Goal: Communication & Community: Share content

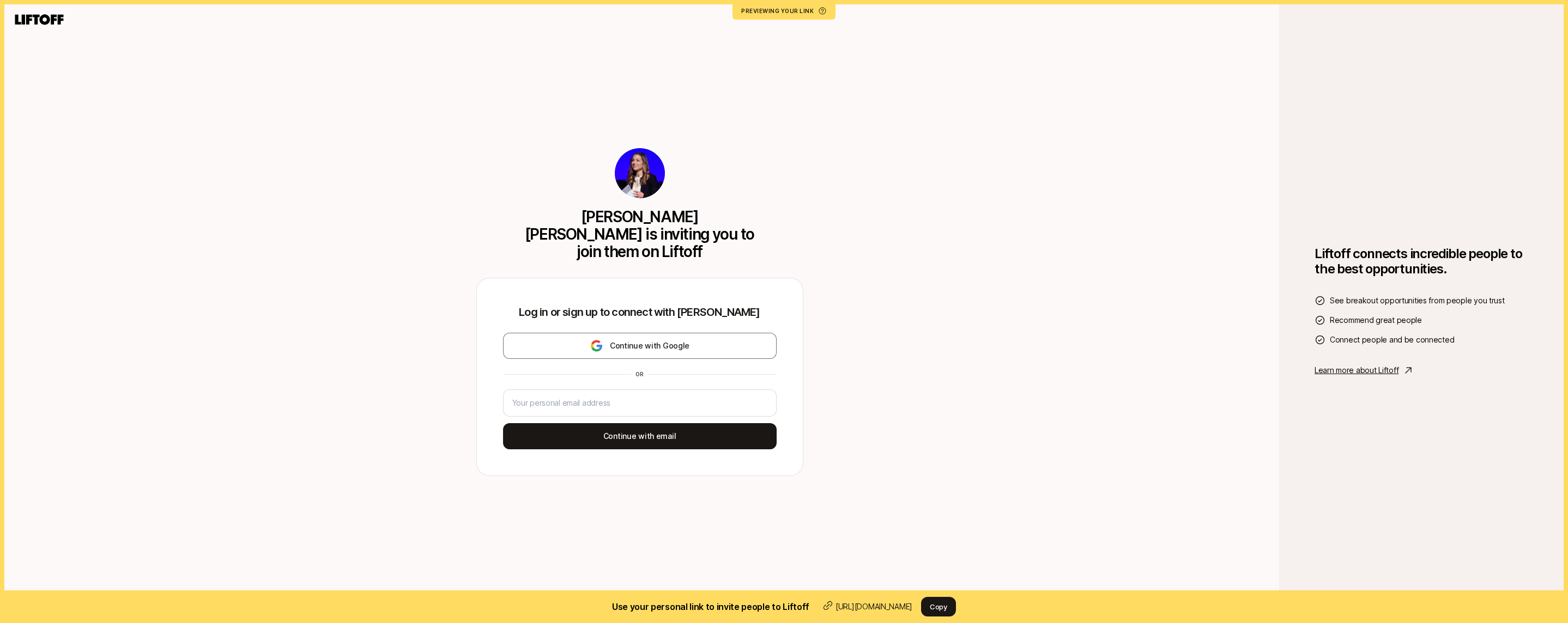
click at [53, 18] on icon at bounding box center [40, 19] width 49 height 10
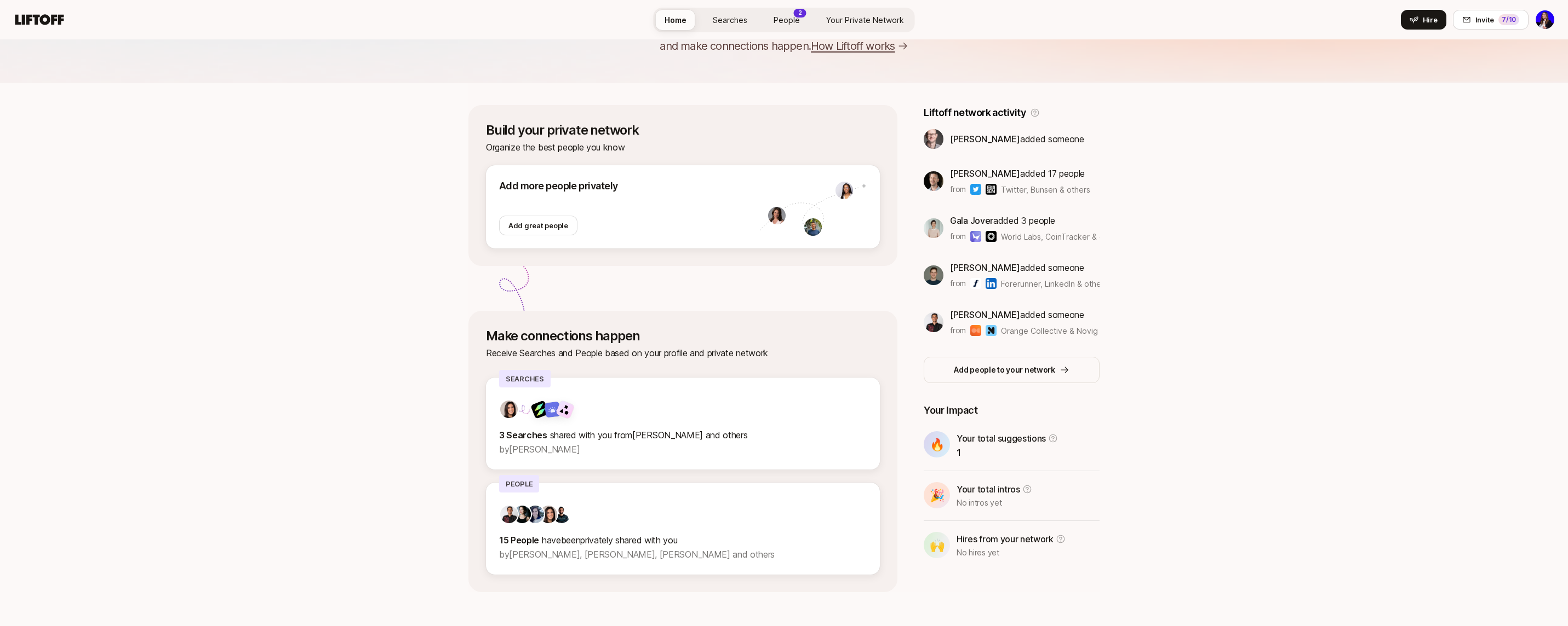
scroll to position [86, 0]
click at [1500, 26] on button "Invite 7 /10" at bounding box center [1491, 20] width 76 height 20
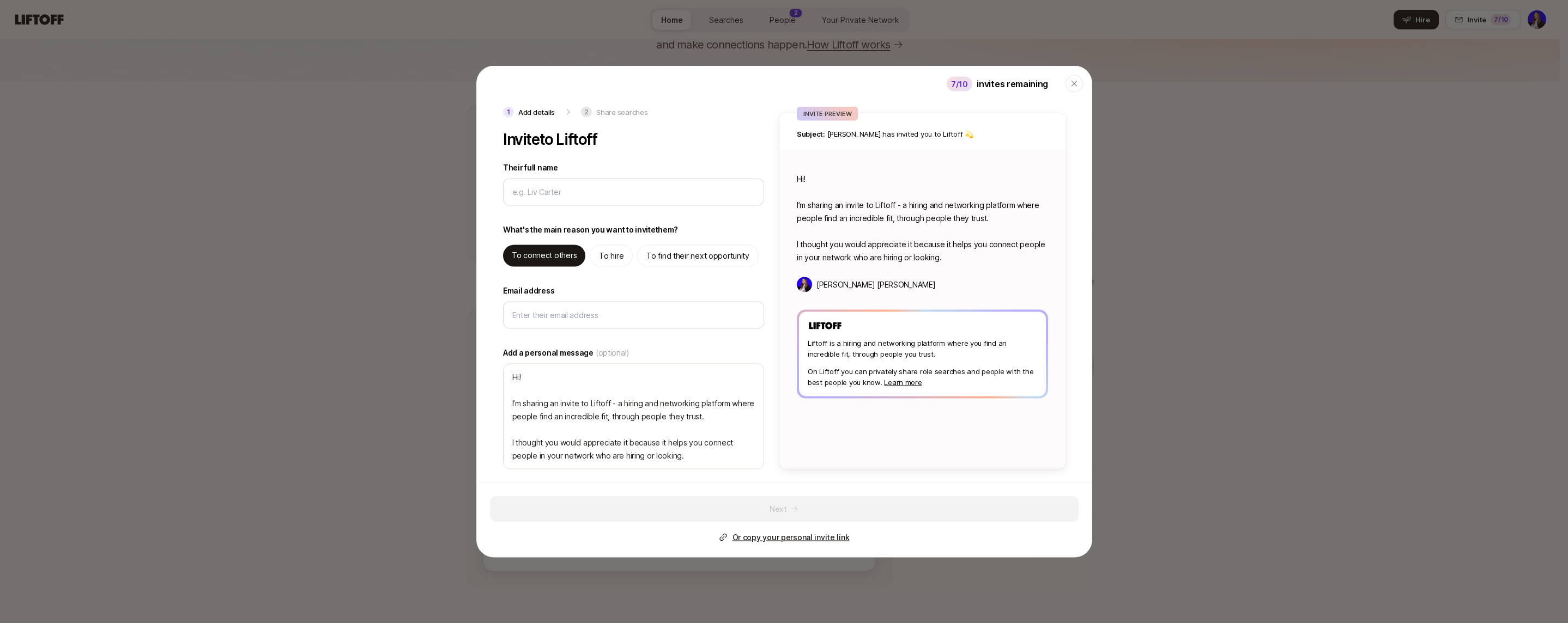
type textarea "x"
click at [611, 260] on p "To hire" at bounding box center [611, 256] width 24 height 13
type textarea "Hi! I’m sharing an invite to Liftoff - you can use it to hire, and find high qu…"
type textarea "x"
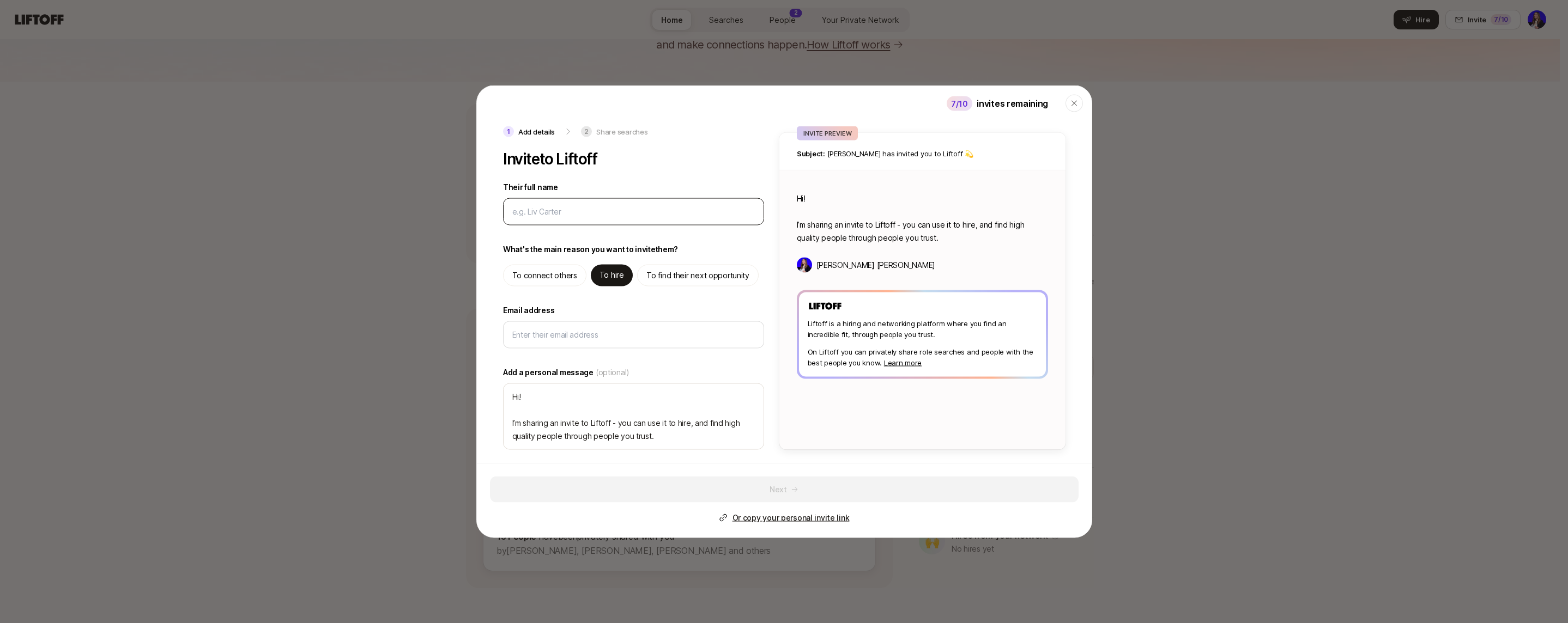
click at [561, 218] on div at bounding box center [633, 212] width 261 height 27
click at [548, 206] on input "Their full name" at bounding box center [634, 212] width 242 height 13
type input "B"
type textarea "x"
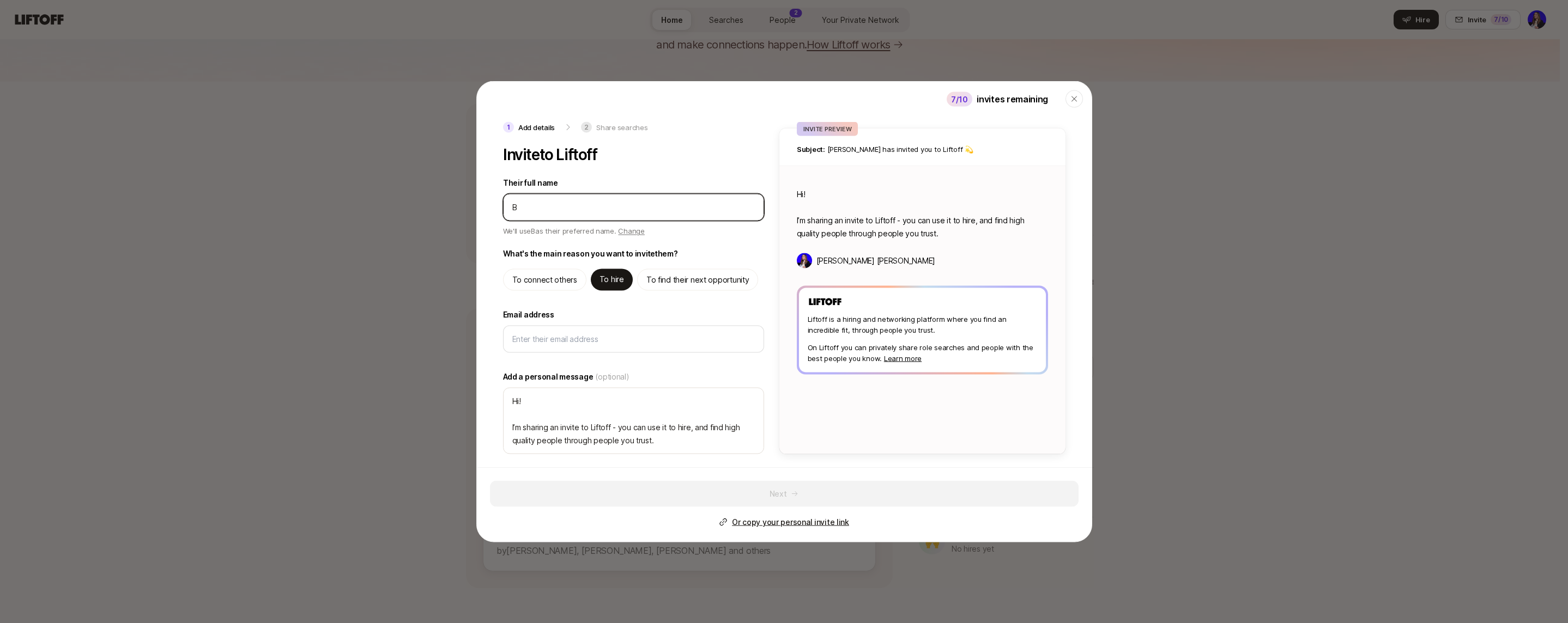
type input "Br"
type textarea "x"
type input "Bra"
type textarea "x"
type input "Bran"
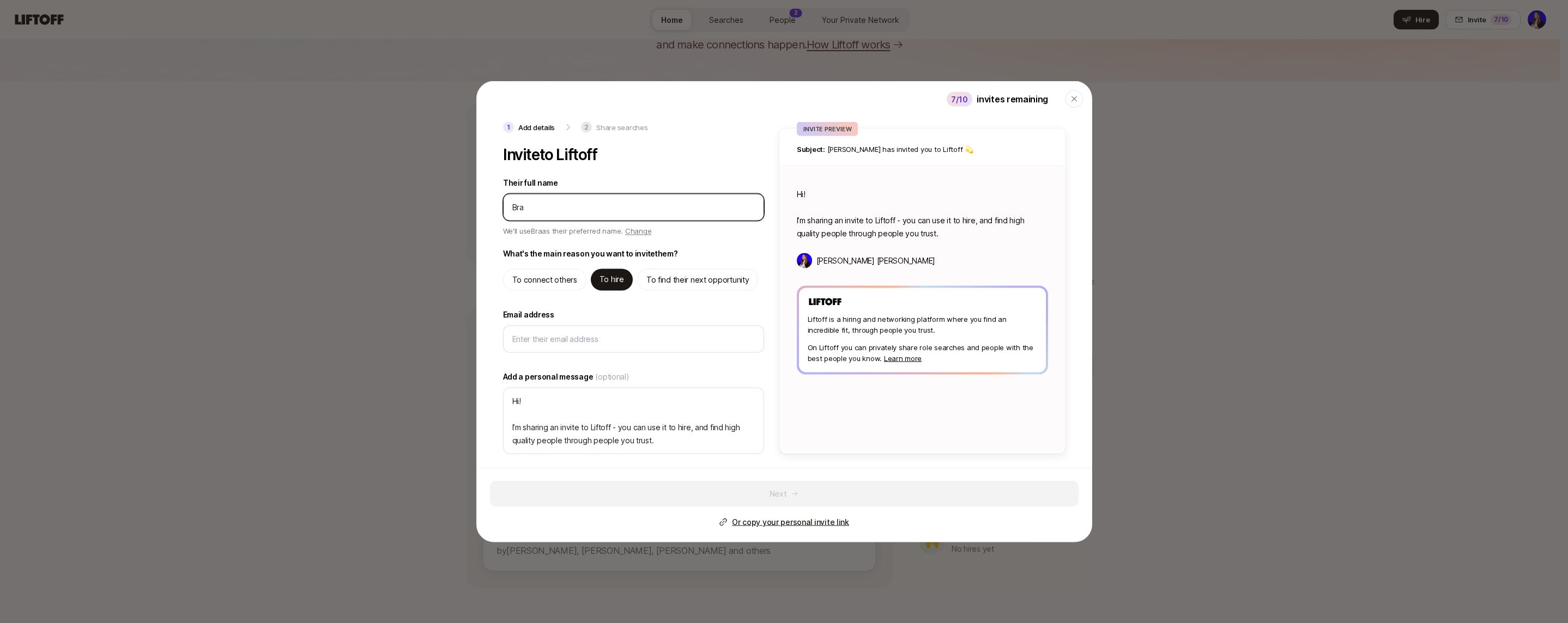
type textarea "x"
type input "Brand"
type textarea "x"
type input "[PERSON_NAME]"
type textarea "x"
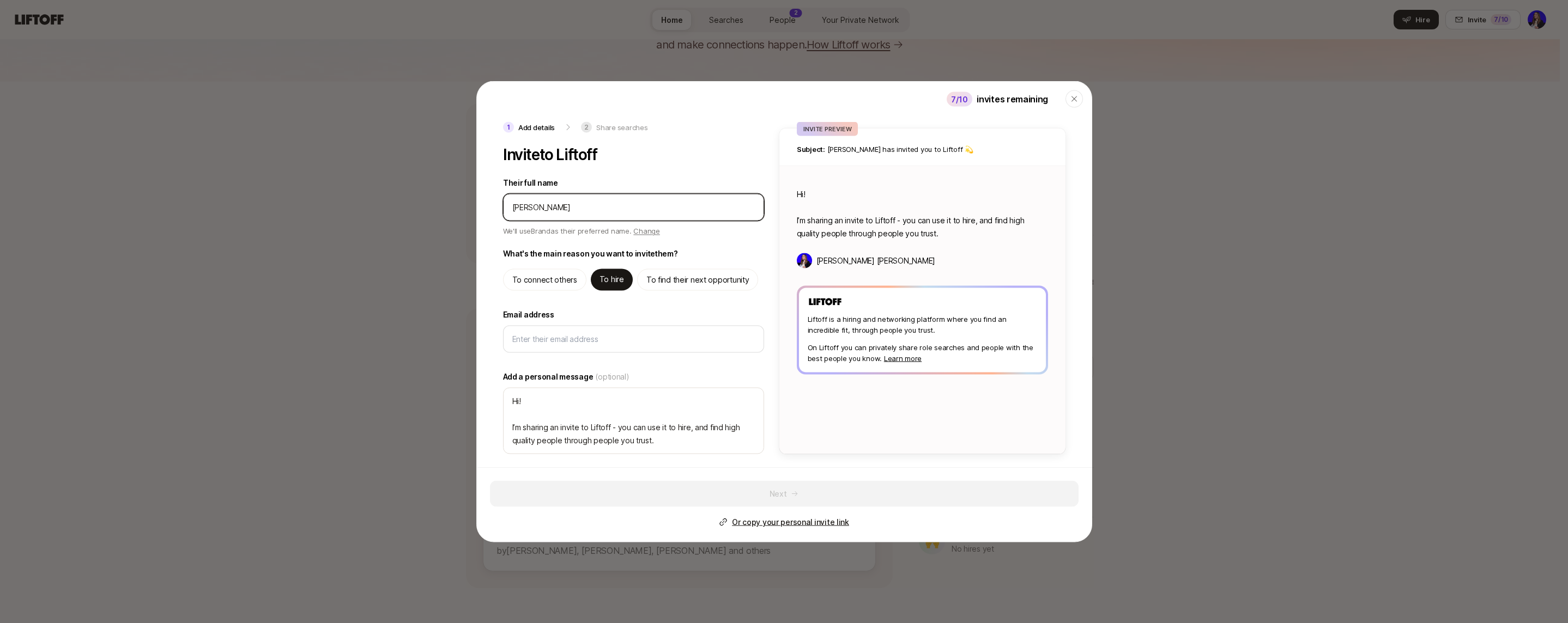
type input "[PERSON_NAME]"
type textarea "x"
type input "[PERSON_NAME]"
type textarea "x"
type input "[PERSON_NAME]"
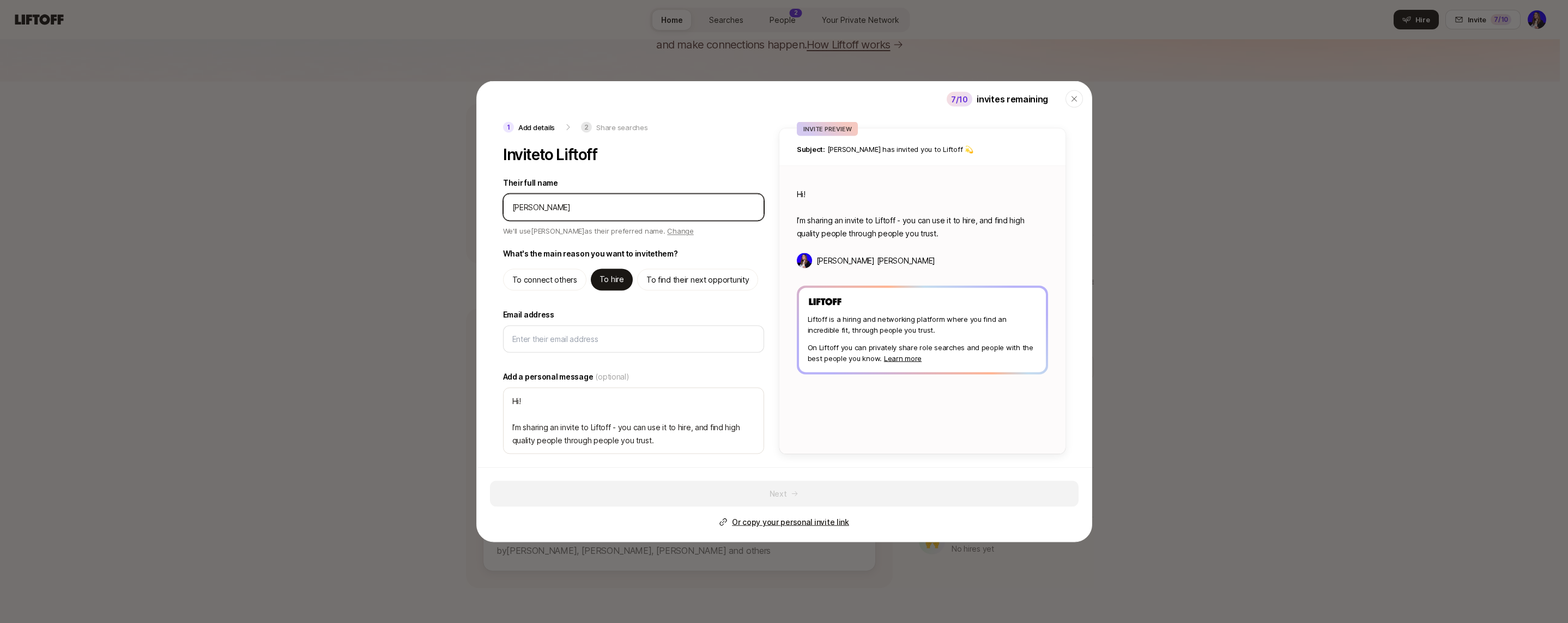
type textarea "x"
type input "[PERSON_NAME]"
type textarea "x"
type input "[PERSON_NAME]"
type textarea "x"
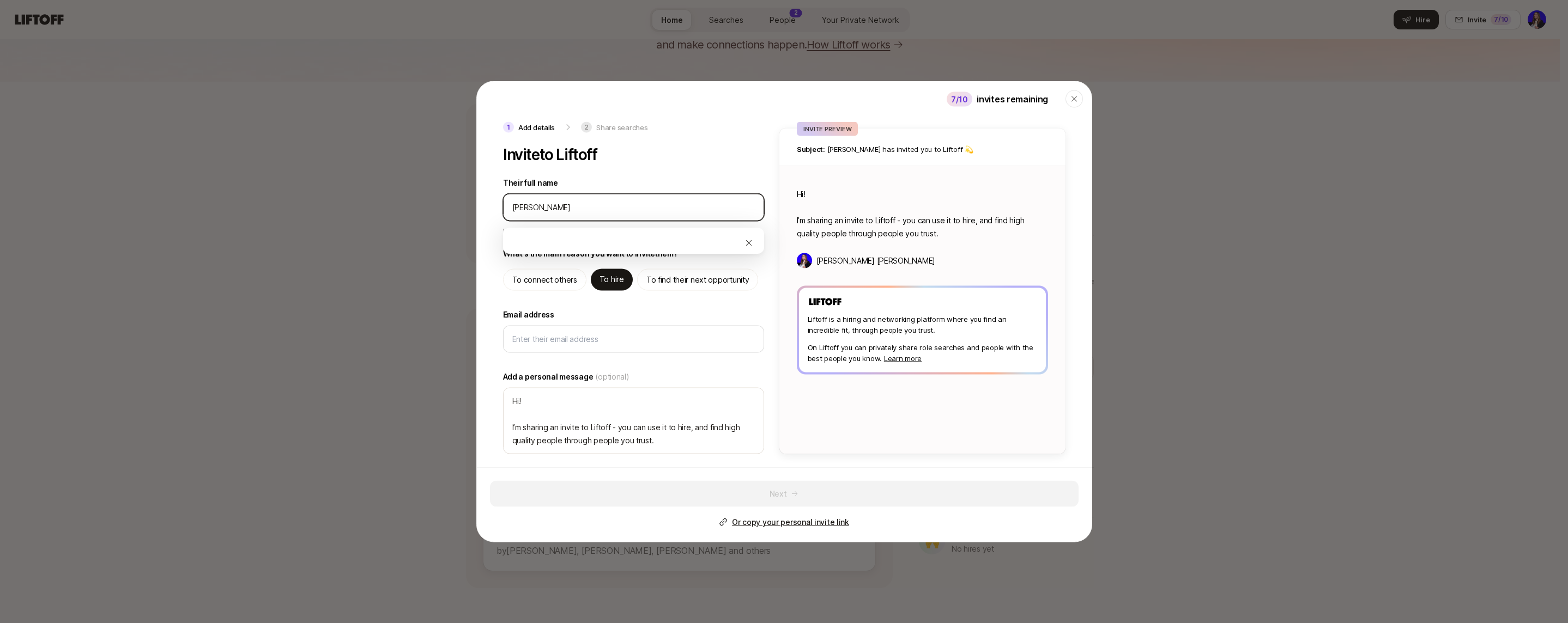
type input "[PERSON_NAME]"
type textarea "x"
type input "[PERSON_NAME]"
type textarea "x"
type input "[PERSON_NAME]"
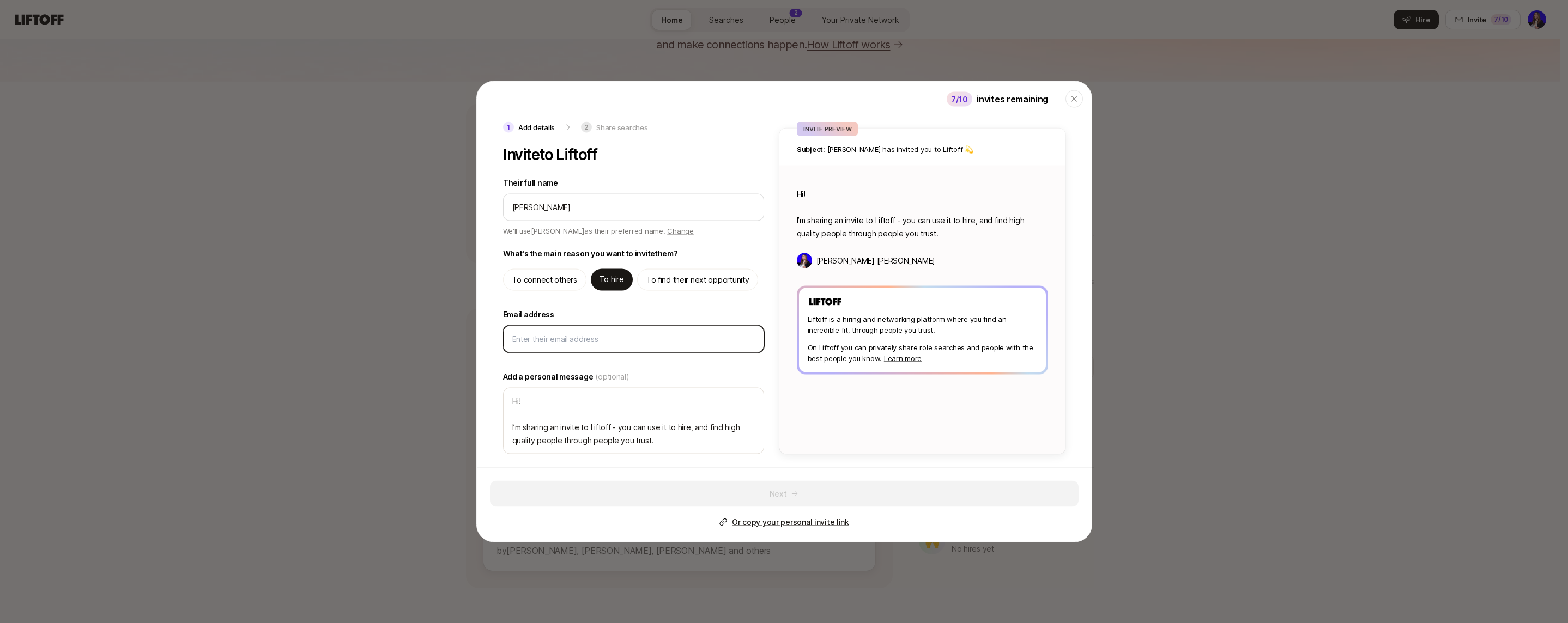
type textarea "Hi [PERSON_NAME]! I’m sharing an invite to Liftoff - you can use it to hire, an…"
type textarea "x"
click at [536, 336] on input "Email address" at bounding box center [634, 339] width 242 height 13
type input "b"
type textarea "x"
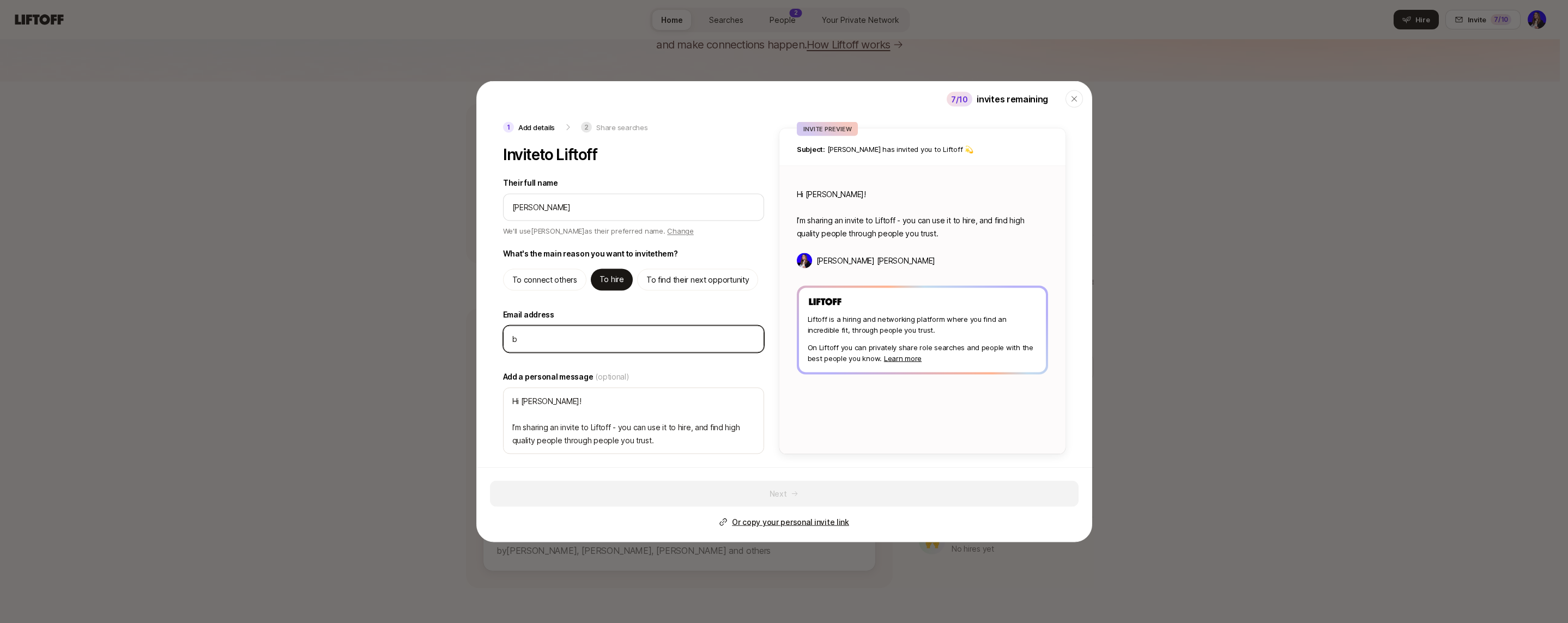
type input "br"
type textarea "x"
type input "bra"
type textarea "x"
type input "bran"
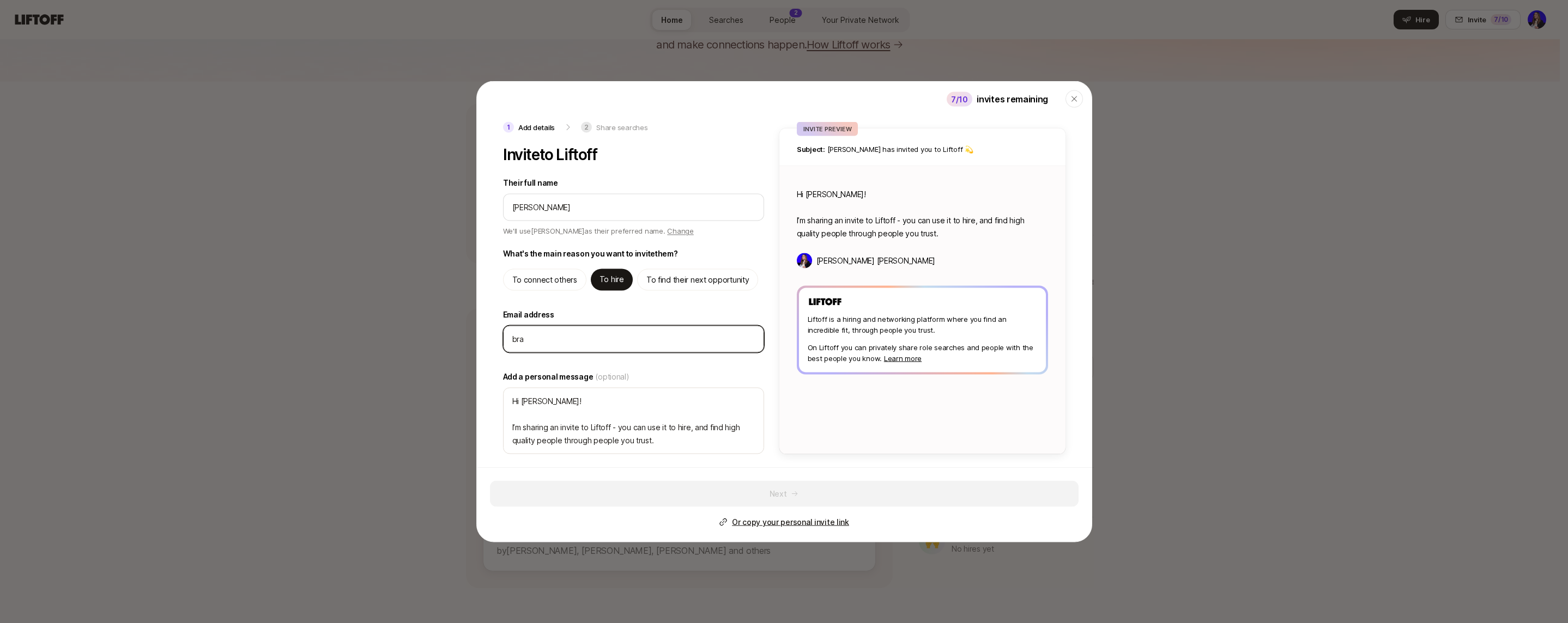
type textarea "x"
type input "brand"
type textarea "x"
type input "[PERSON_NAME]"
type textarea "x"
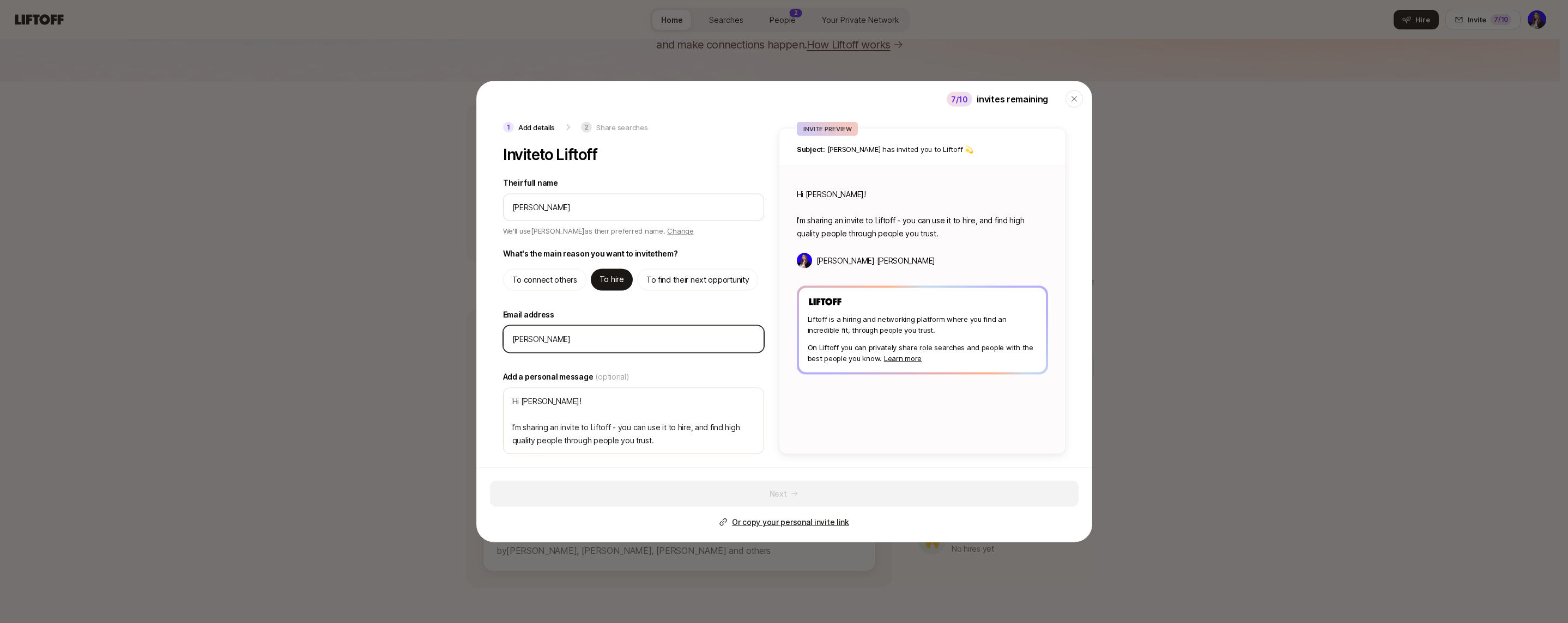
type input "[PERSON_NAME]"
type textarea "x"
type input "[PERSON_NAME]@"
type textarea "x"
type input "[PERSON_NAME]@o"
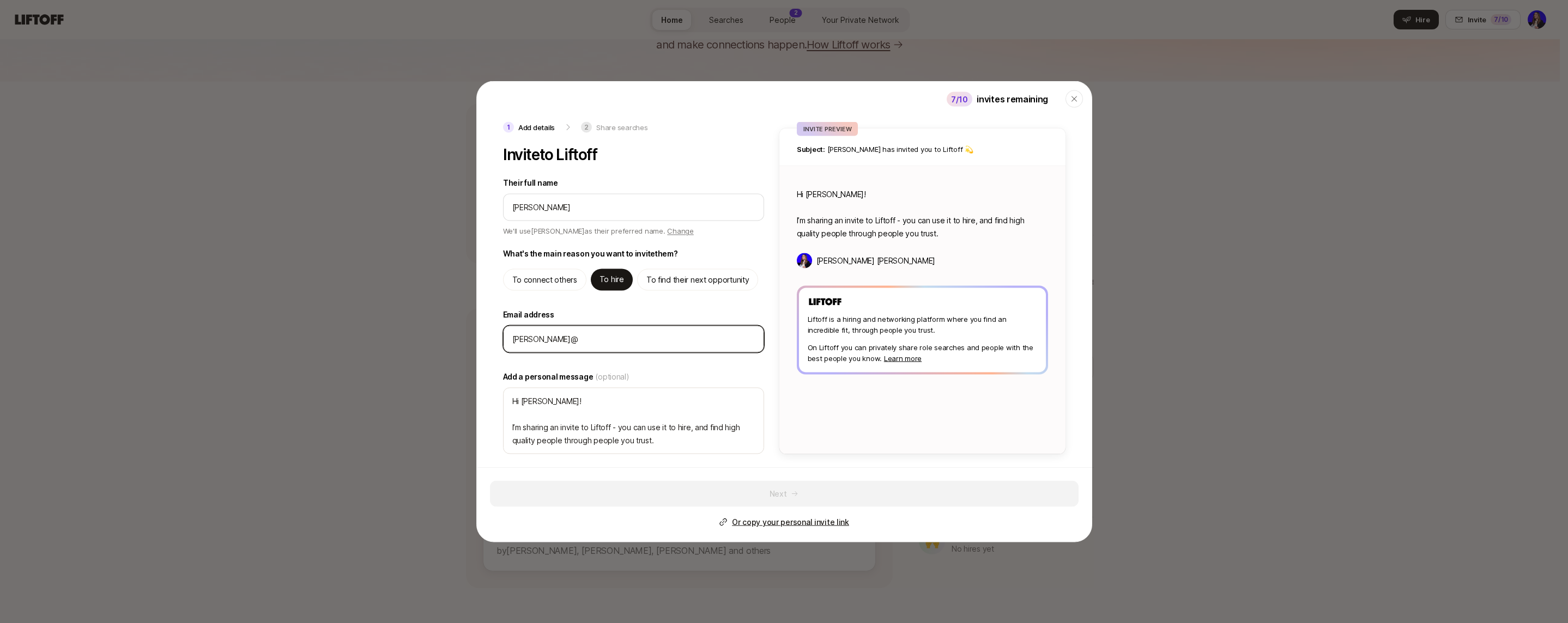
type textarea "x"
type input "[PERSON_NAME]@ou"
type textarea "x"
type input "[PERSON_NAME]"
type textarea "x"
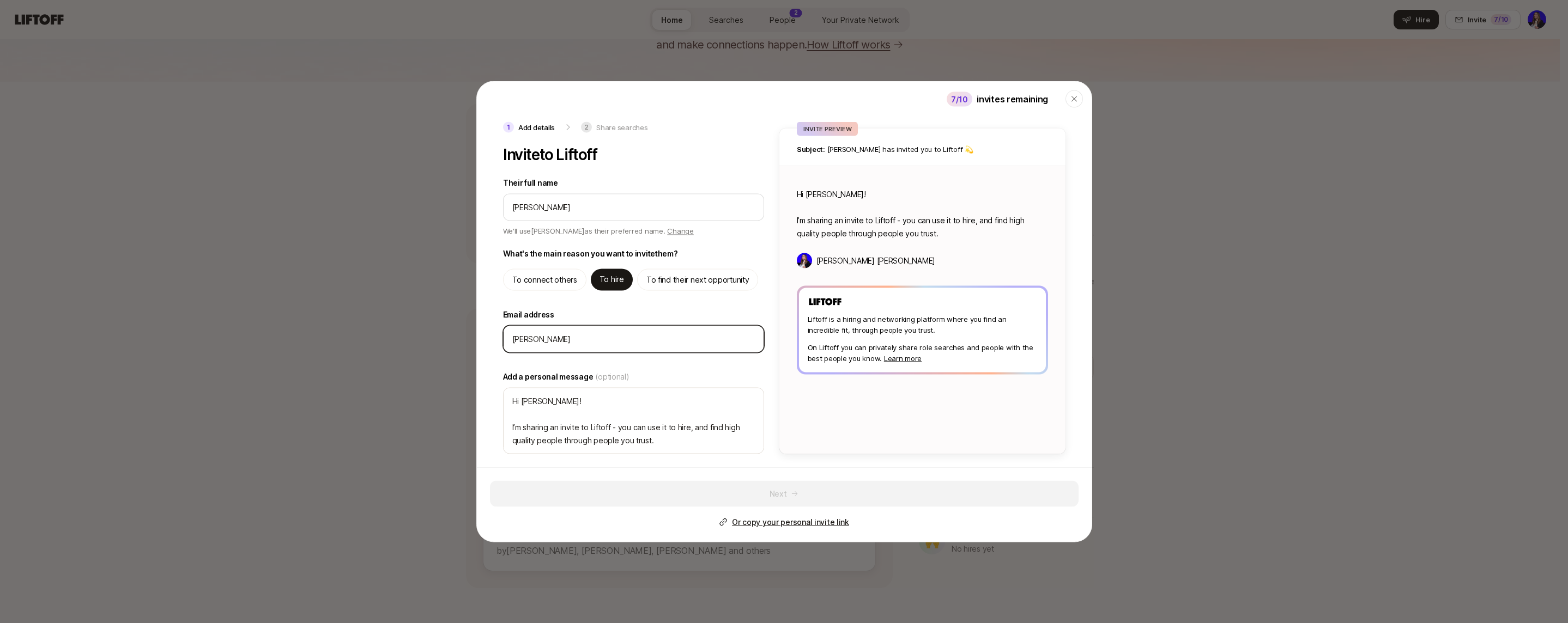
type input "[PERSON_NAME]"
type textarea "x"
type input "[PERSON_NAME]"
type textarea "x"
type input "[PERSON_NAME]."
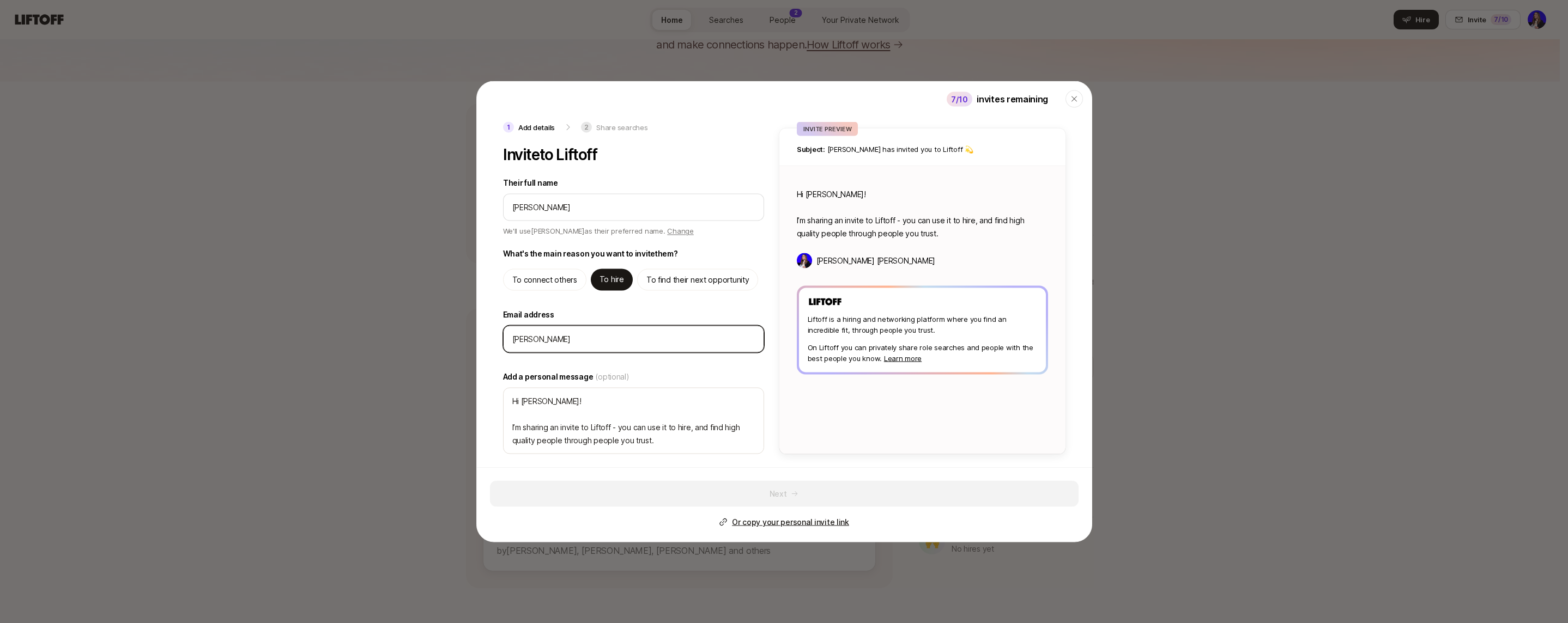
type textarea "x"
type input "[PERSON_NAME]"
type textarea "x"
type input "[PERSON_NAME][EMAIL_ADDRESS][DOMAIN_NAME]"
type textarea "x"
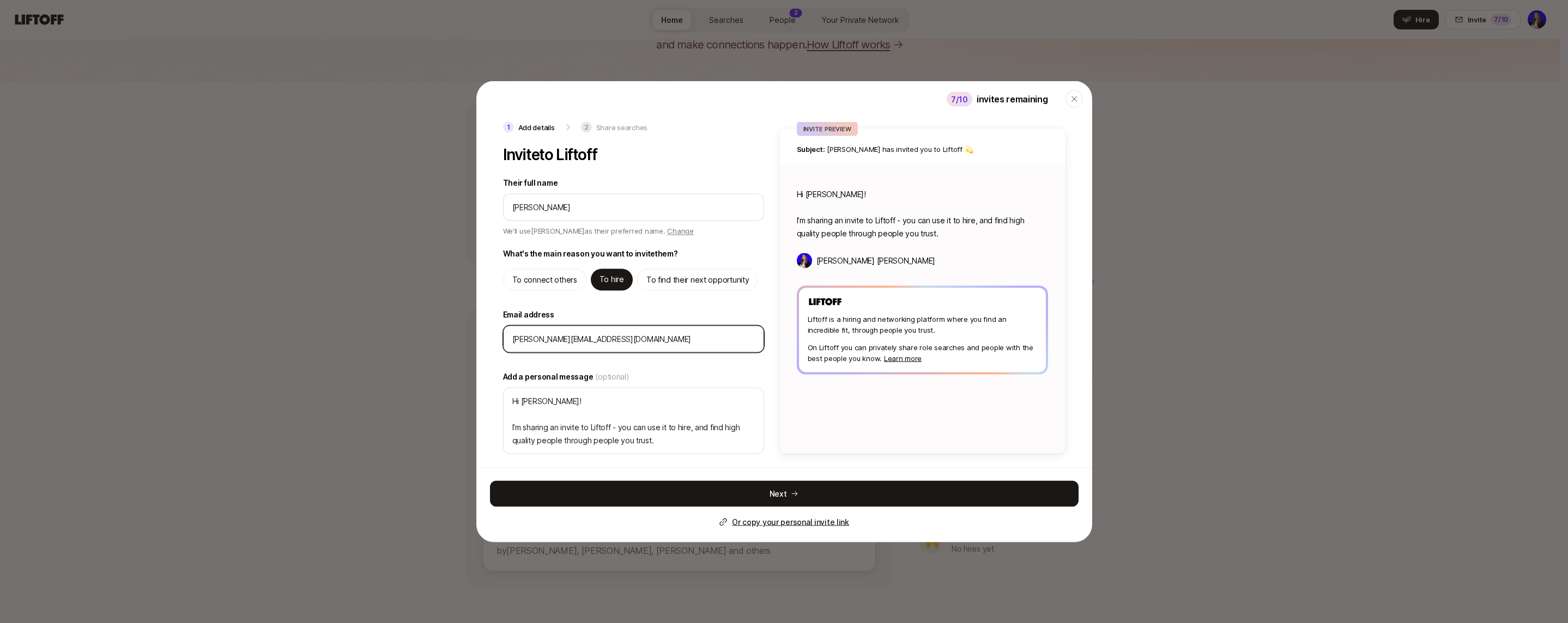
type input "[PERSON_NAME][EMAIL_ADDRESS][DOMAIN_NAME]"
type textarea "x"
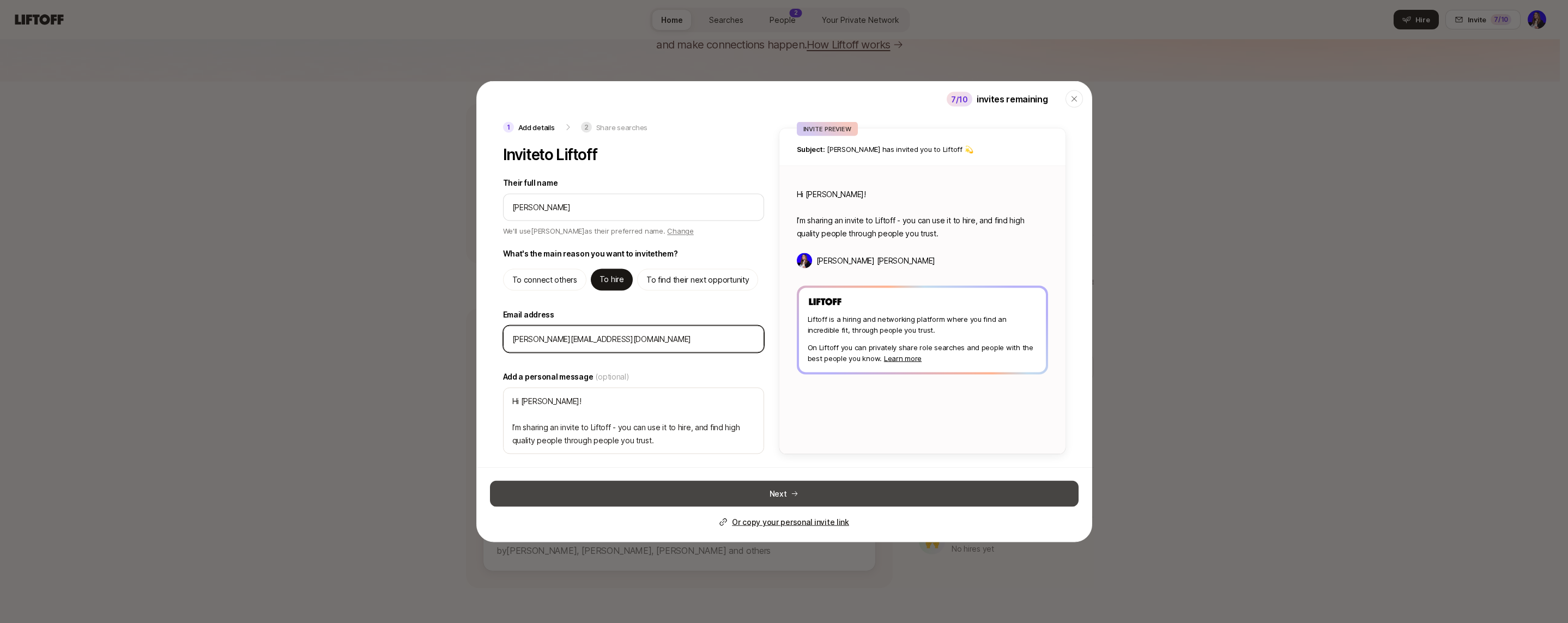
type input "[PERSON_NAME][EMAIL_ADDRESS][DOMAIN_NAME]"
click at [803, 497] on button "Next" at bounding box center [784, 494] width 589 height 26
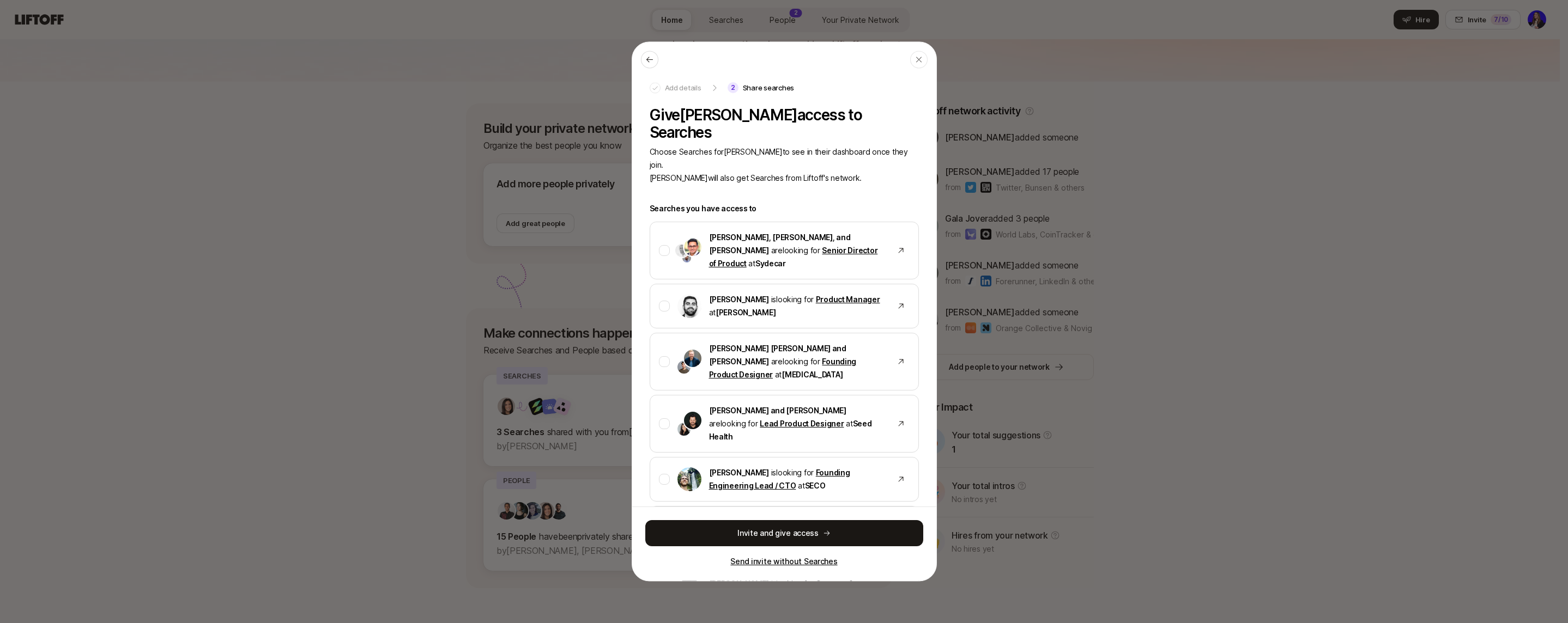
click at [785, 560] on p "Send invite without Searches" at bounding box center [783, 561] width 107 height 13
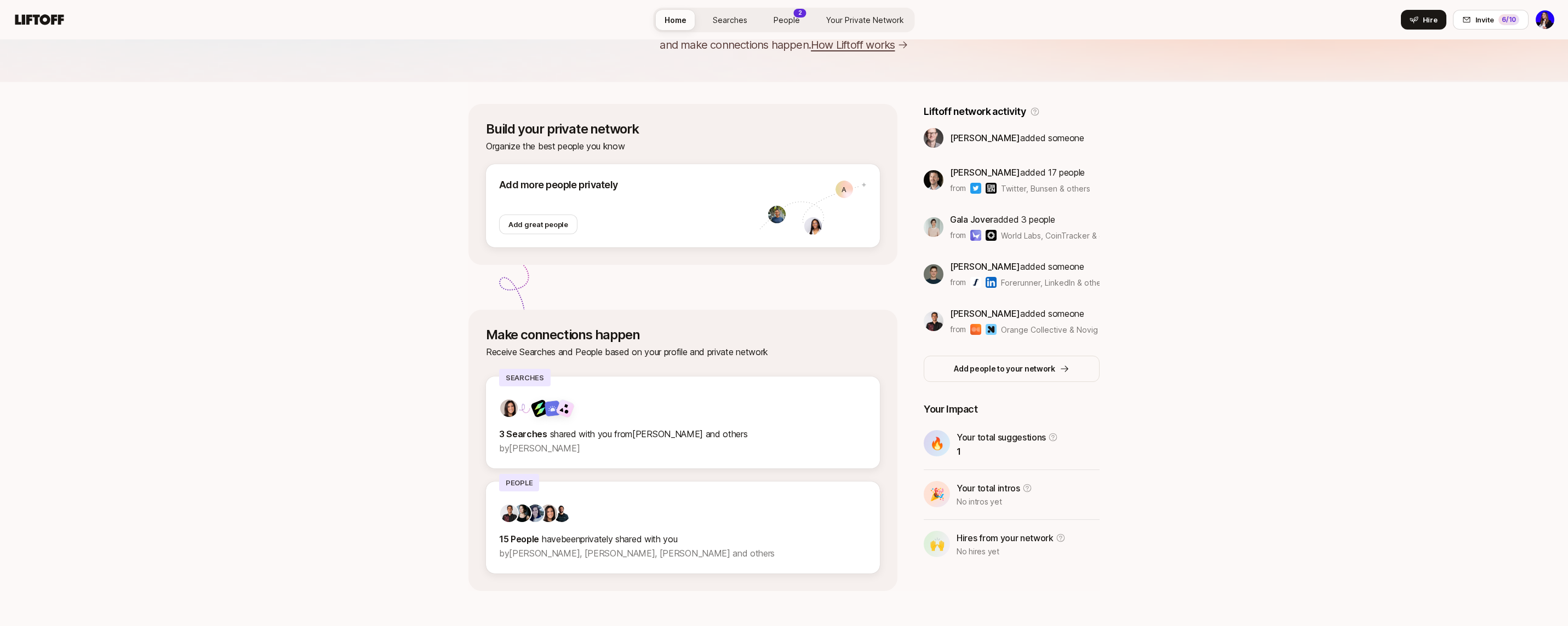
click at [776, 27] on link "People 2" at bounding box center [787, 20] width 44 height 20
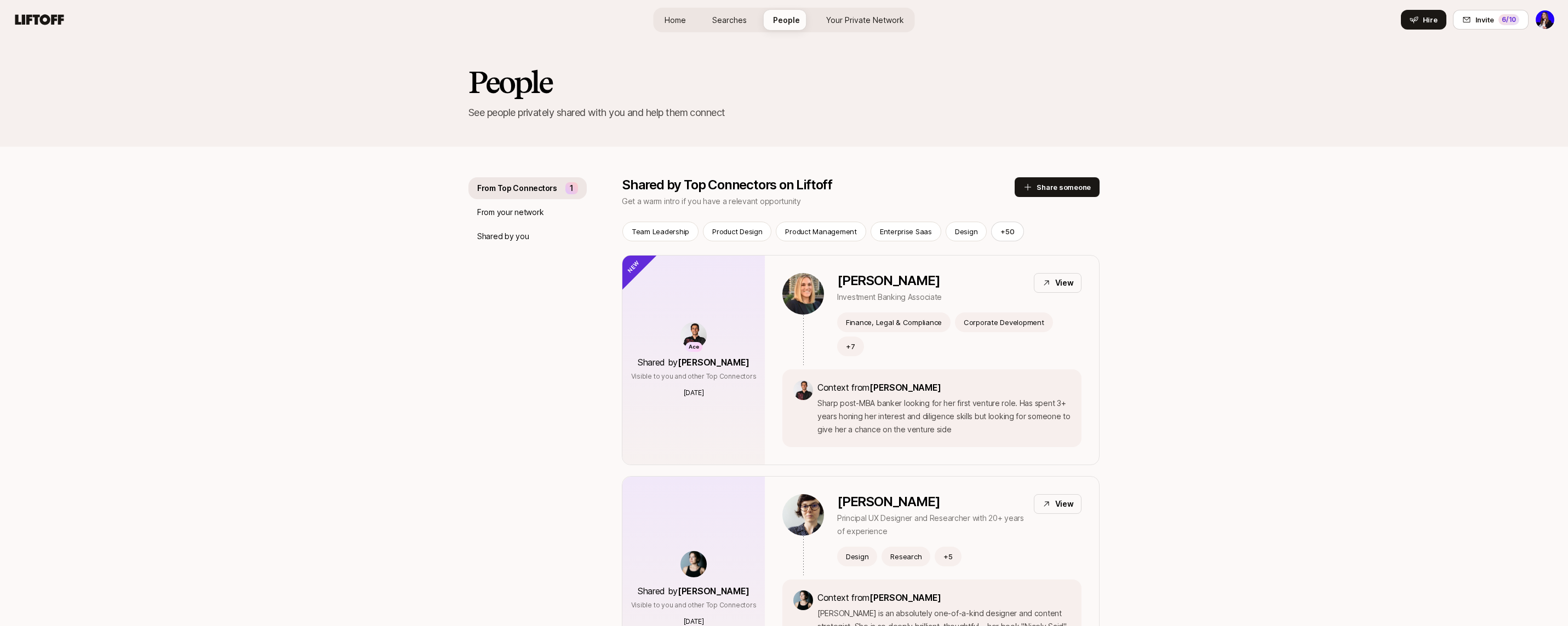
click at [832, 14] on span "Your Private Network" at bounding box center [864, 20] width 78 height 12
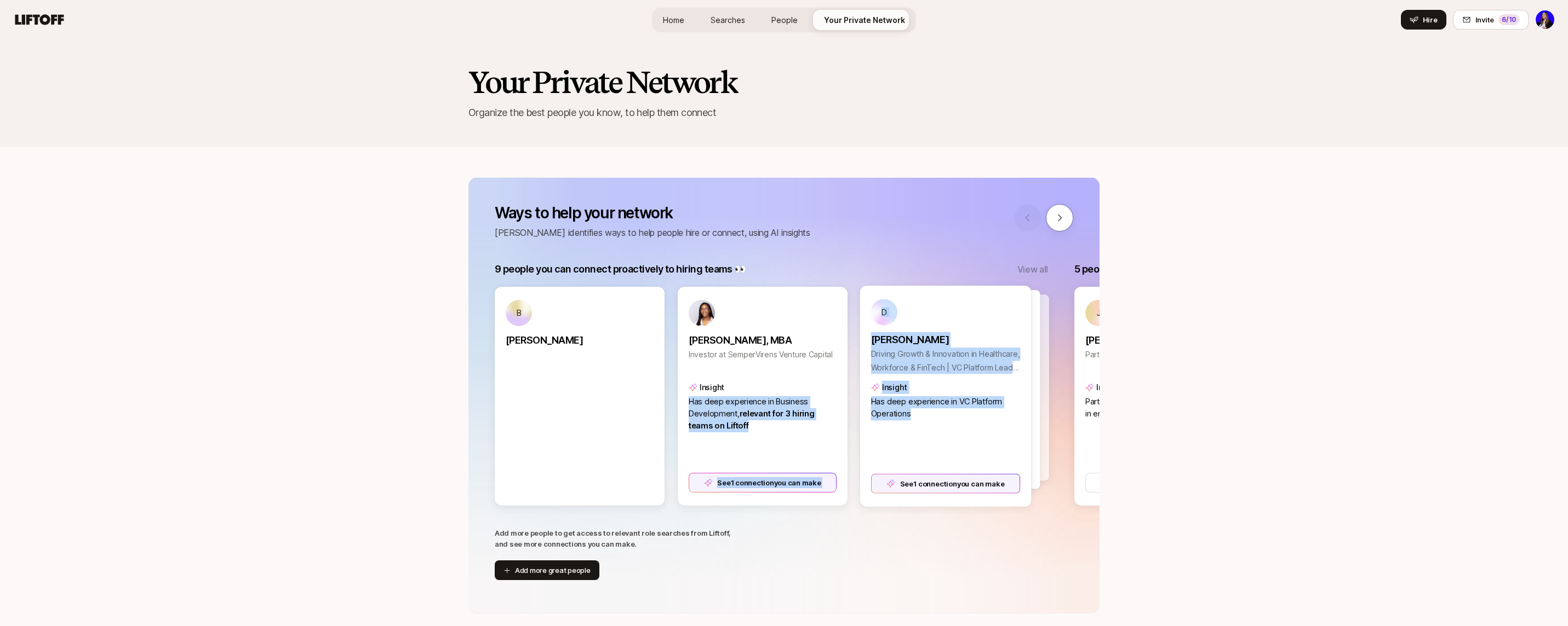
drag, startPoint x: 989, startPoint y: 416, endPoint x: 786, endPoint y: 389, distance: 204.8
click at [786, 389] on div "B [PERSON_NAME] [PERSON_NAME], MBA Investor at SemperVirens Venture Capital Ins…" at bounding box center [763, 396] width 536 height 219
click at [985, 363] on p "Driving Growth & Innovation in Healthcare, Workforce & FinTech | VC Platform Le…" at bounding box center [946, 361] width 149 height 26
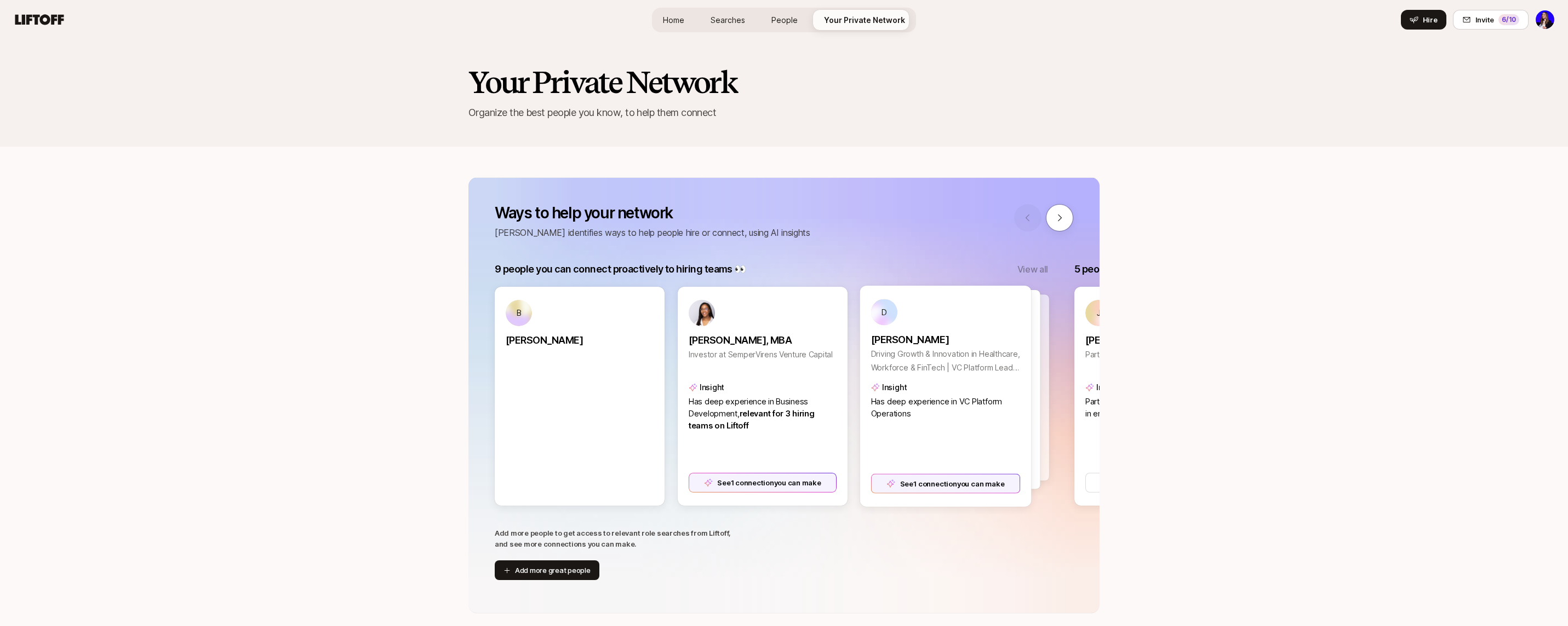
click at [1038, 372] on div at bounding box center [954, 390] width 171 height 199
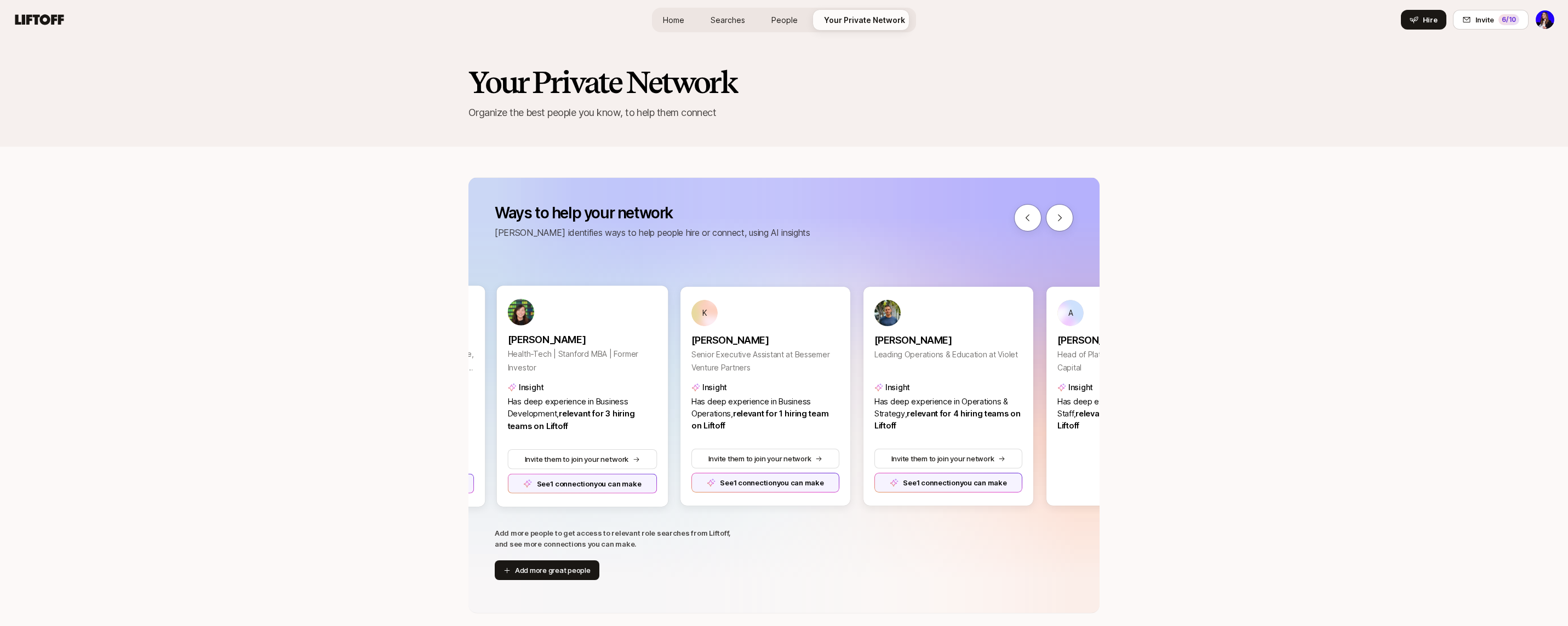
scroll to position [0, 549]
click at [1059, 223] on icon at bounding box center [1060, 218] width 10 height 10
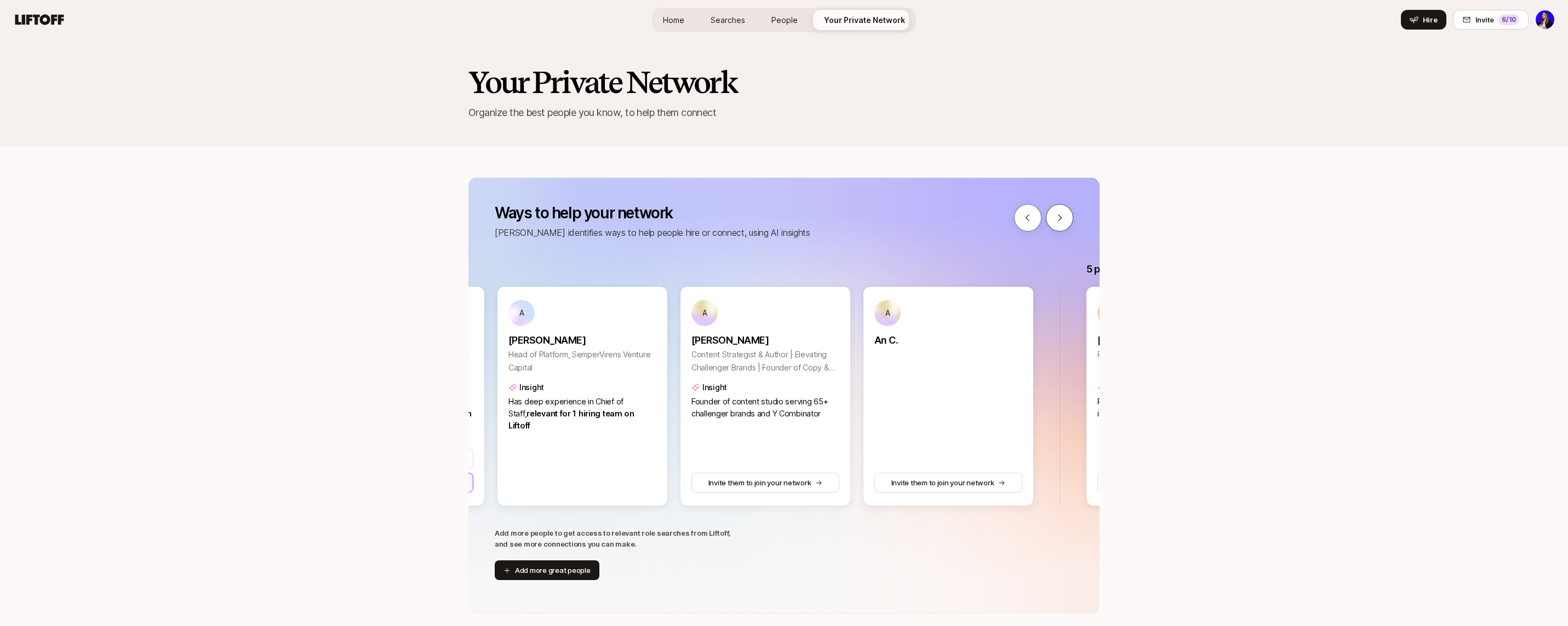
scroll to position [0, 1098]
click at [1066, 218] on button at bounding box center [1059, 218] width 28 height 28
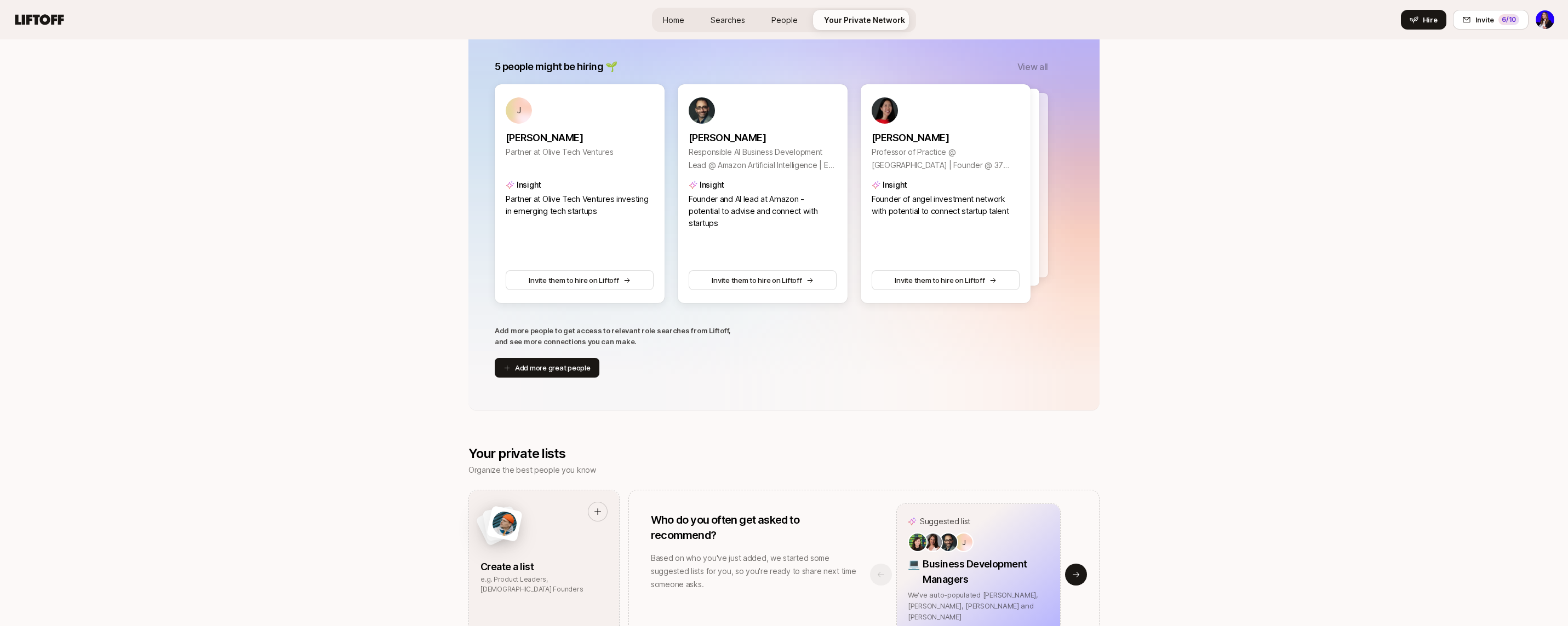
scroll to position [0, 0]
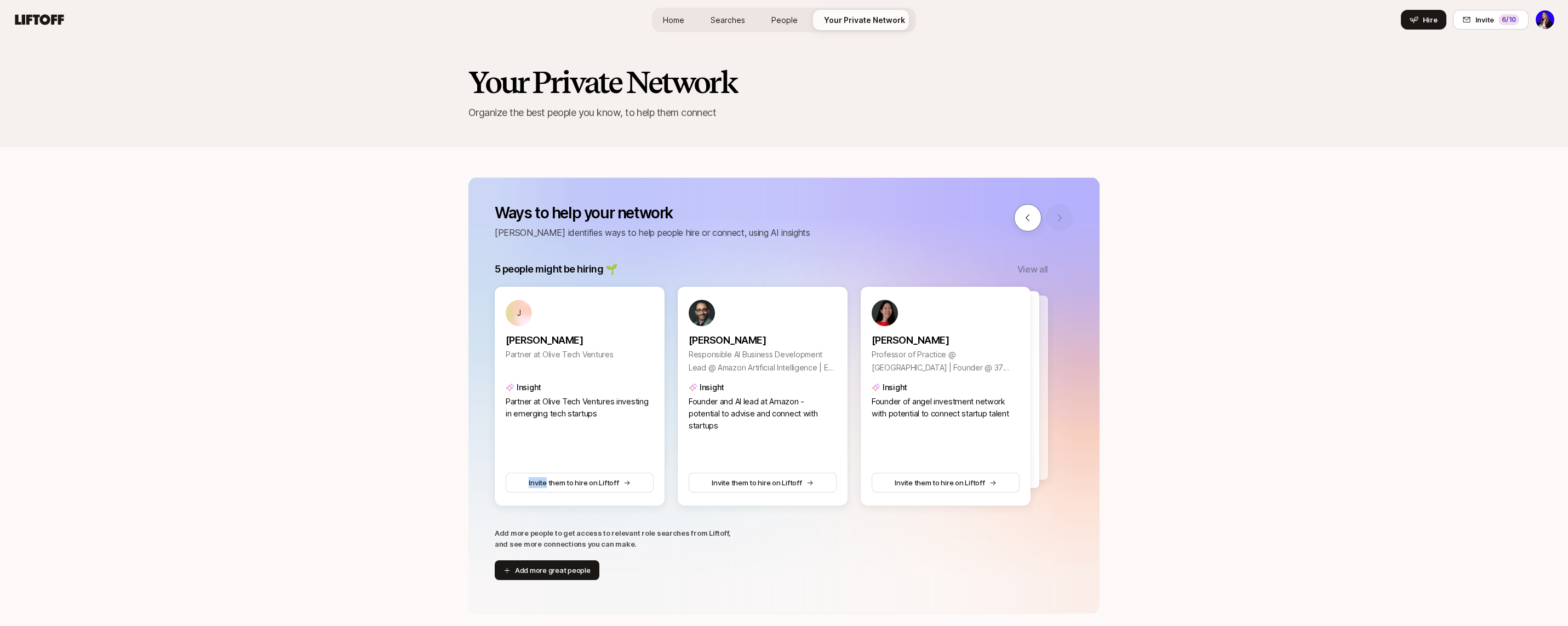
click at [673, 19] on span "Home" at bounding box center [673, 20] width 21 height 12
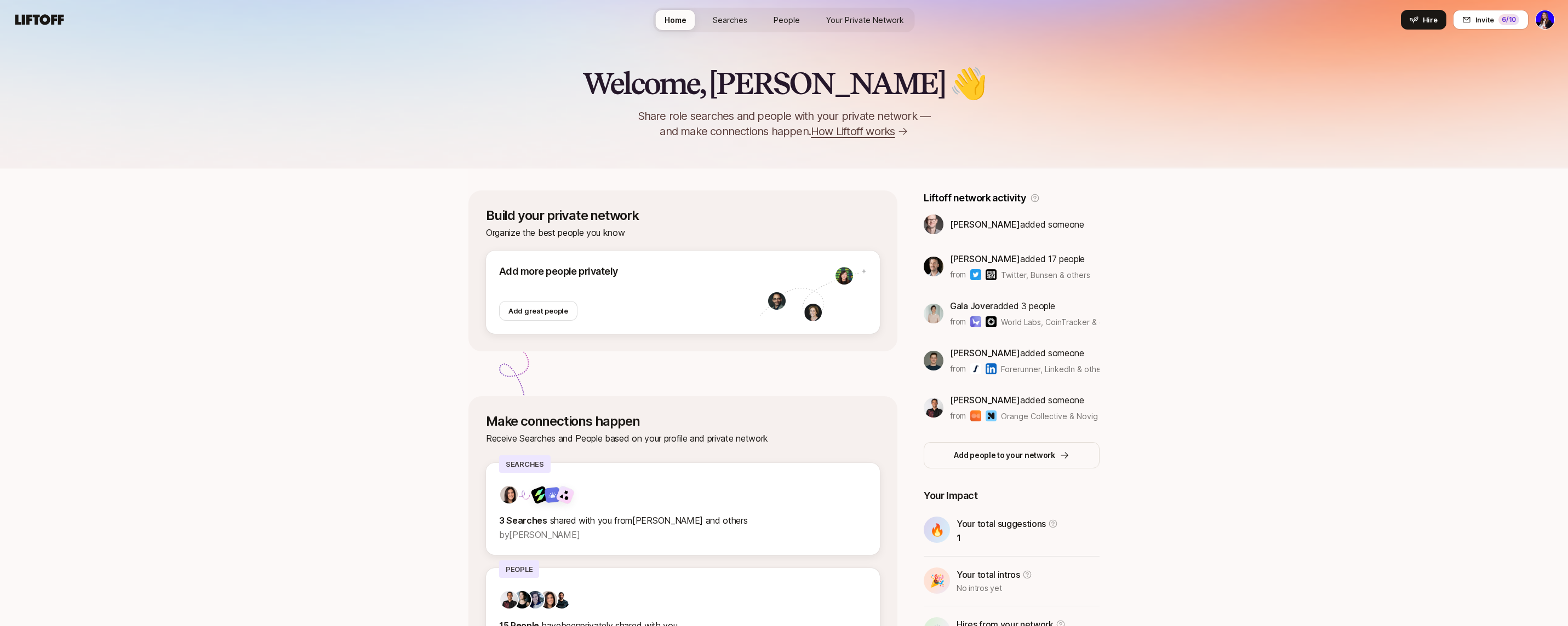
click at [725, 31] on div "Home Searches People Your Private Network Hire" at bounding box center [784, 20] width 261 height 24
click at [725, 26] on link "Searches" at bounding box center [730, 20] width 52 height 20
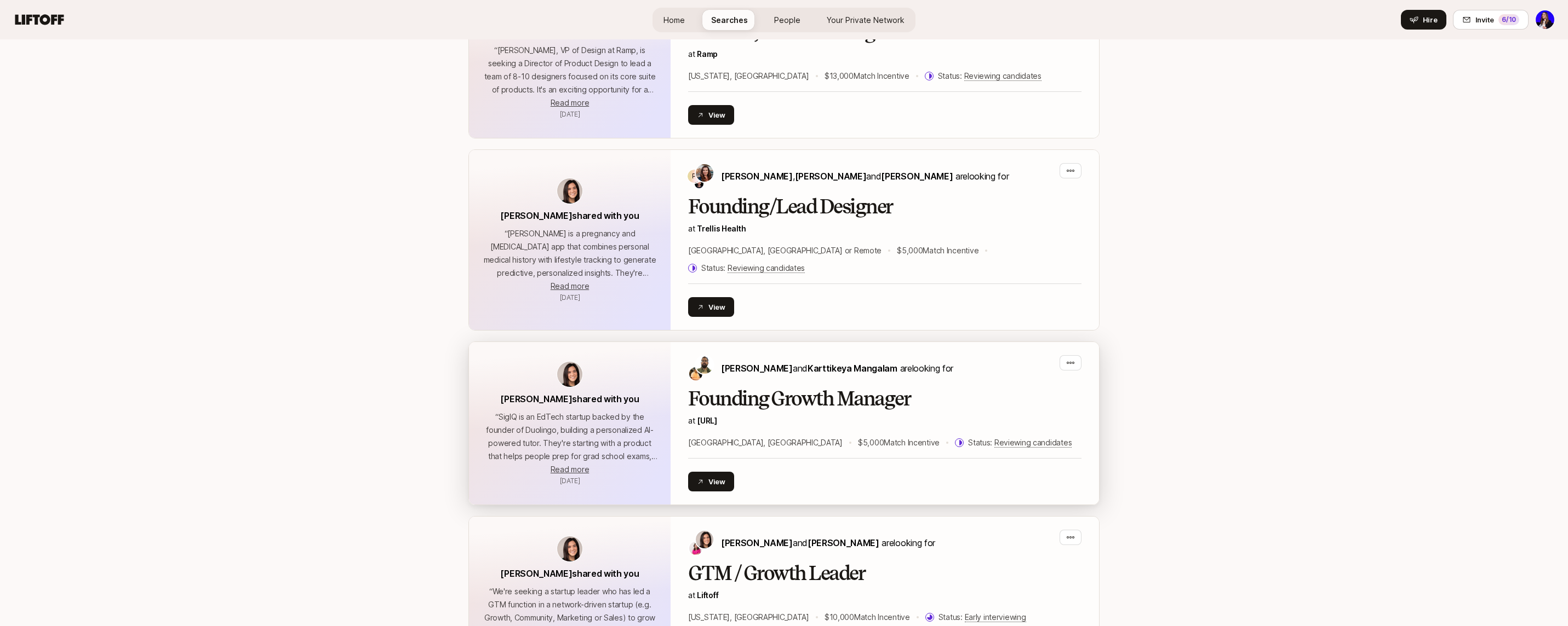
scroll to position [1933, 0]
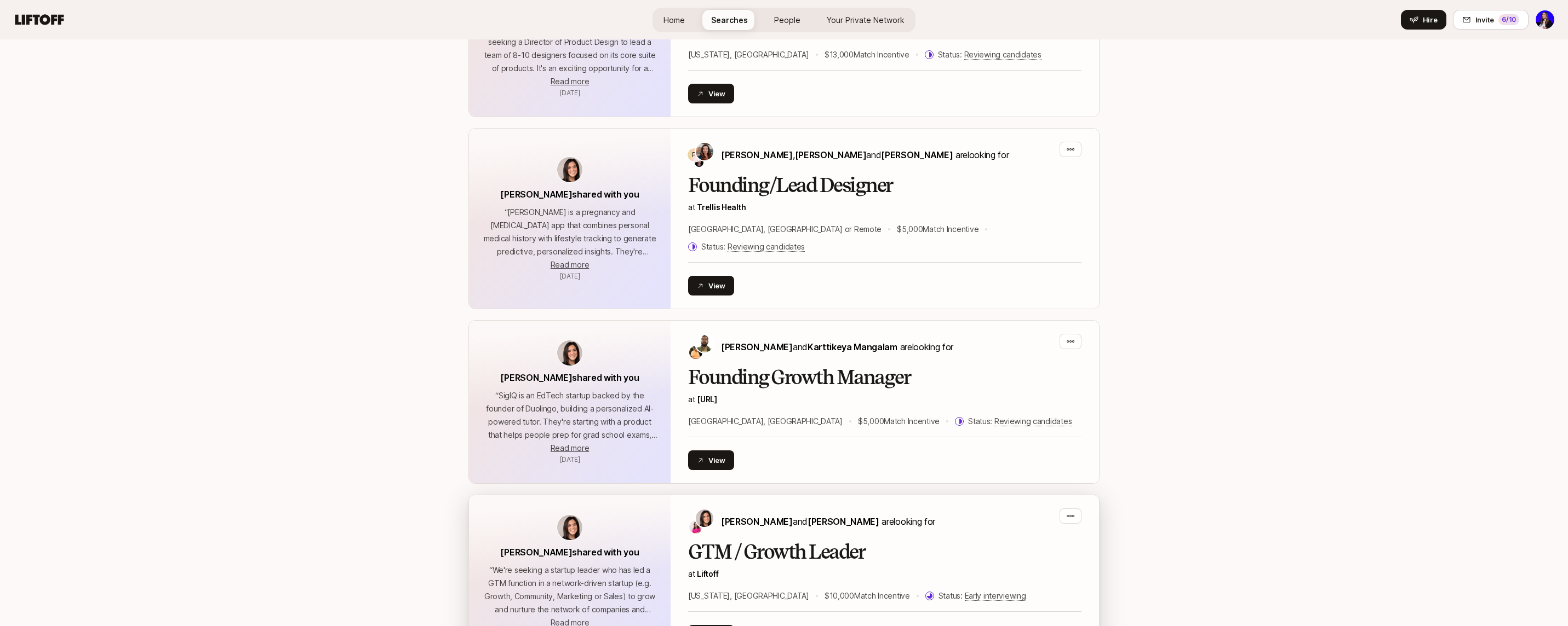
click at [806, 542] on h2 "GTM / Growth Leader" at bounding box center [885, 553] width 393 height 22
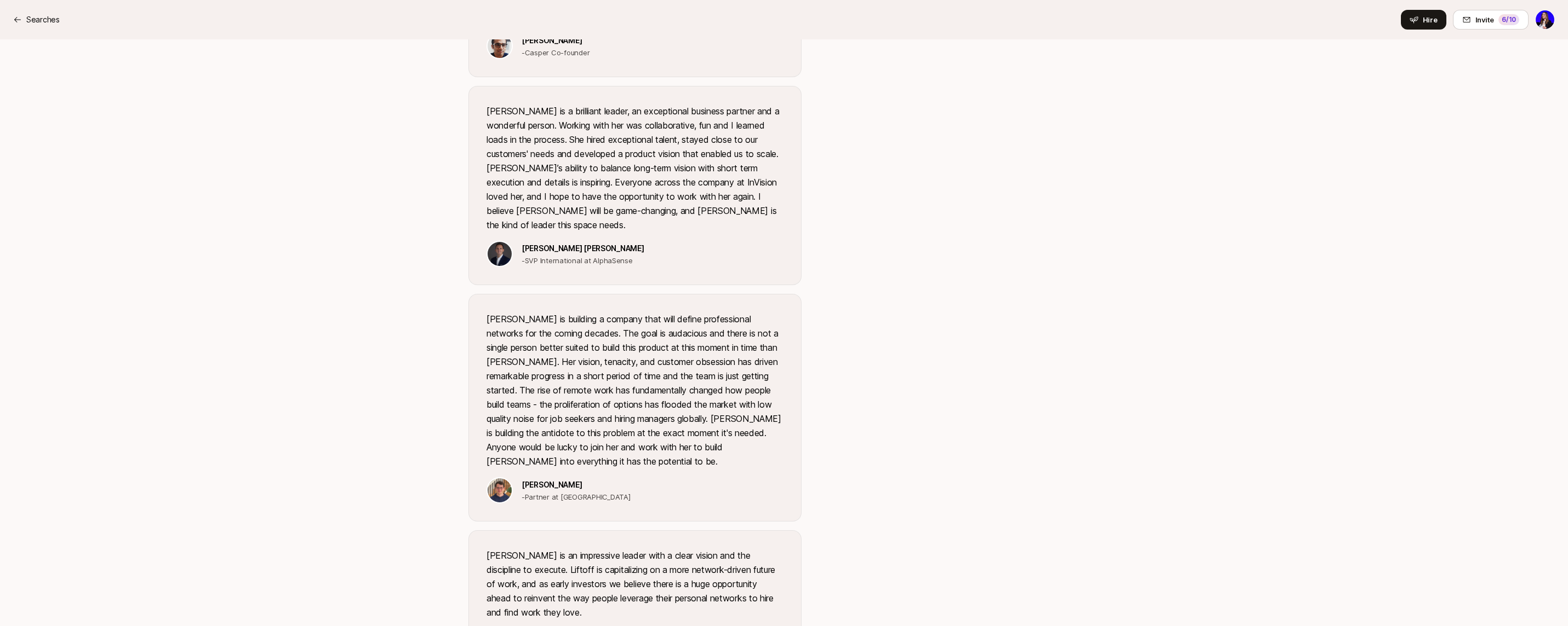
scroll to position [1565, 0]
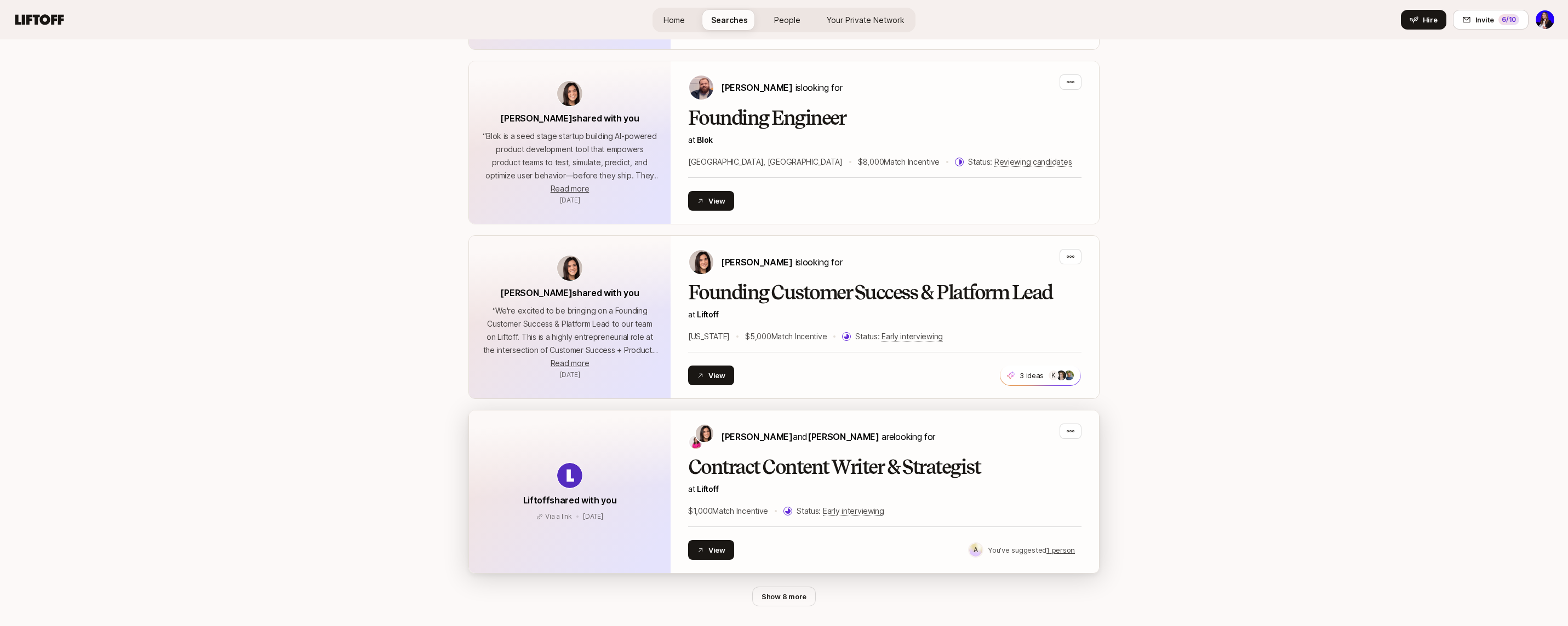
scroll to position [2712, 0]
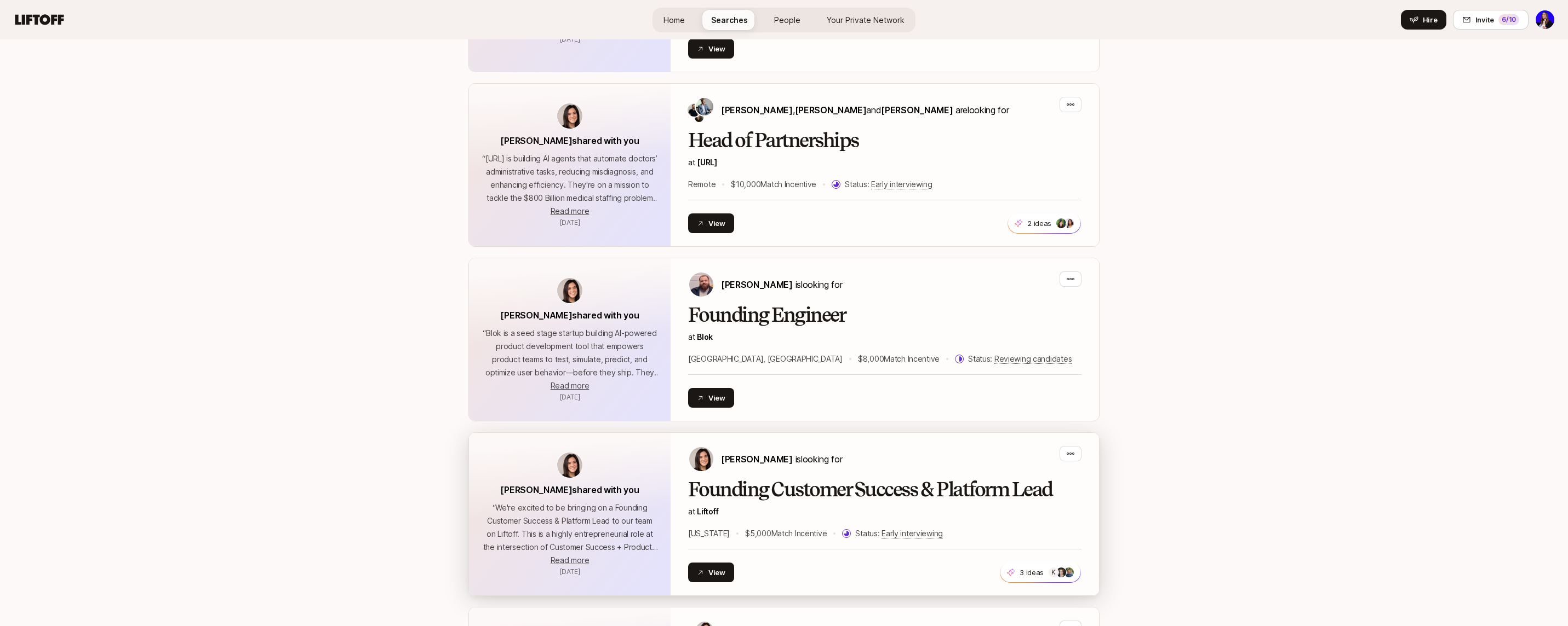
click at [814, 479] on h2 "Founding Customer Success & Platform Lead" at bounding box center [885, 490] width 393 height 22
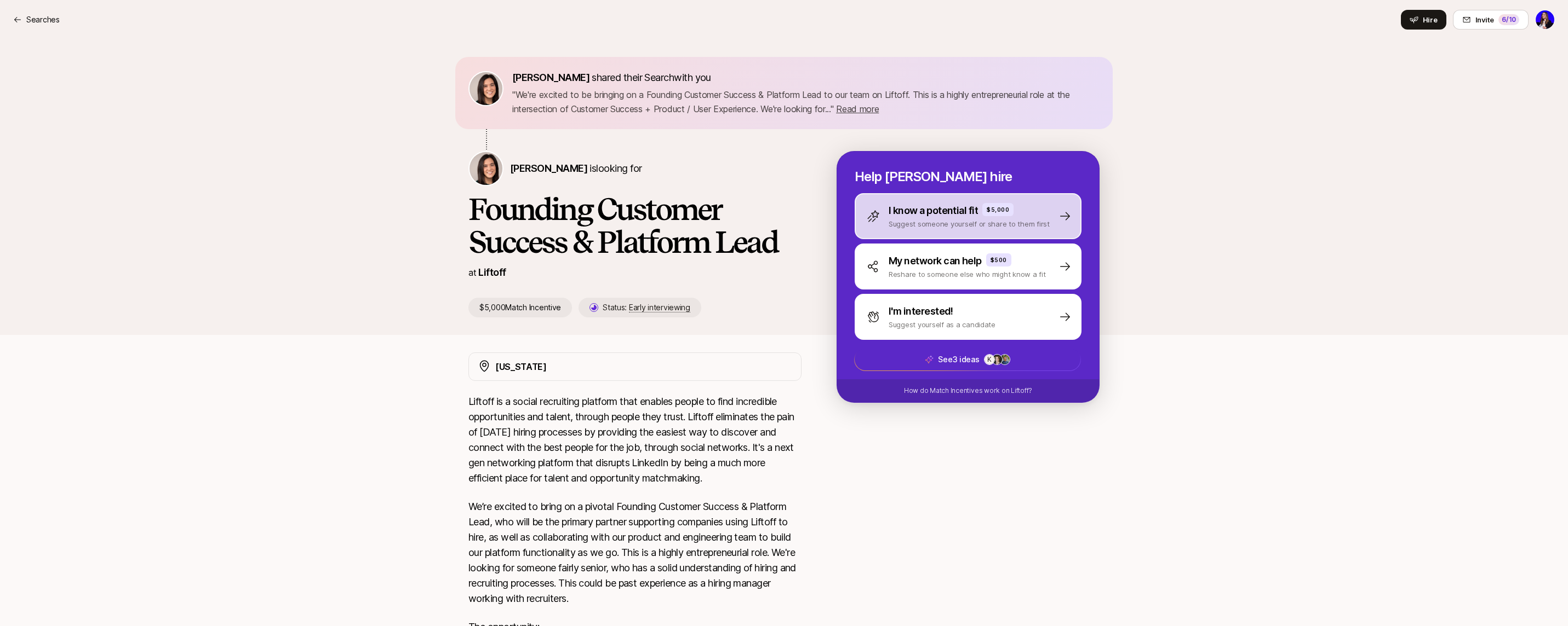
click at [946, 229] on p "Suggest someone yourself or share to them first" at bounding box center [968, 224] width 161 height 11
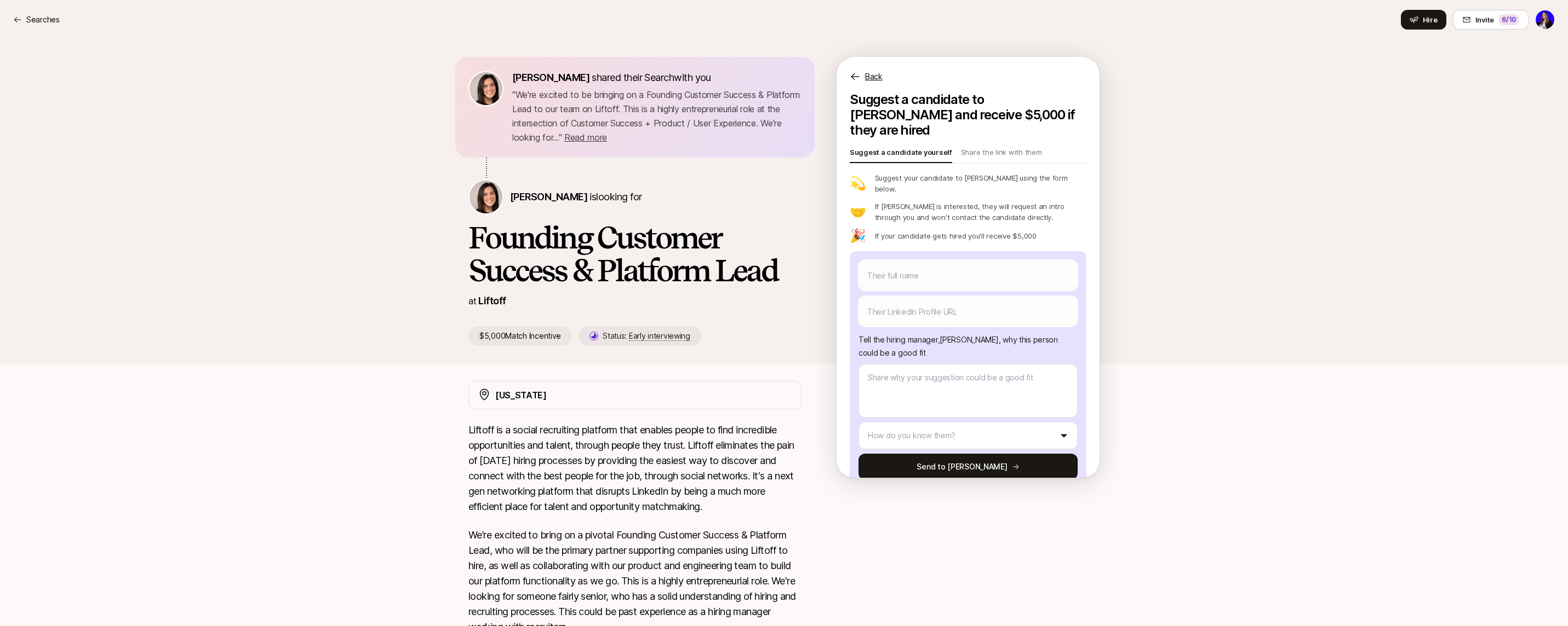
click at [877, 77] on p "Back" at bounding box center [874, 76] width 18 height 13
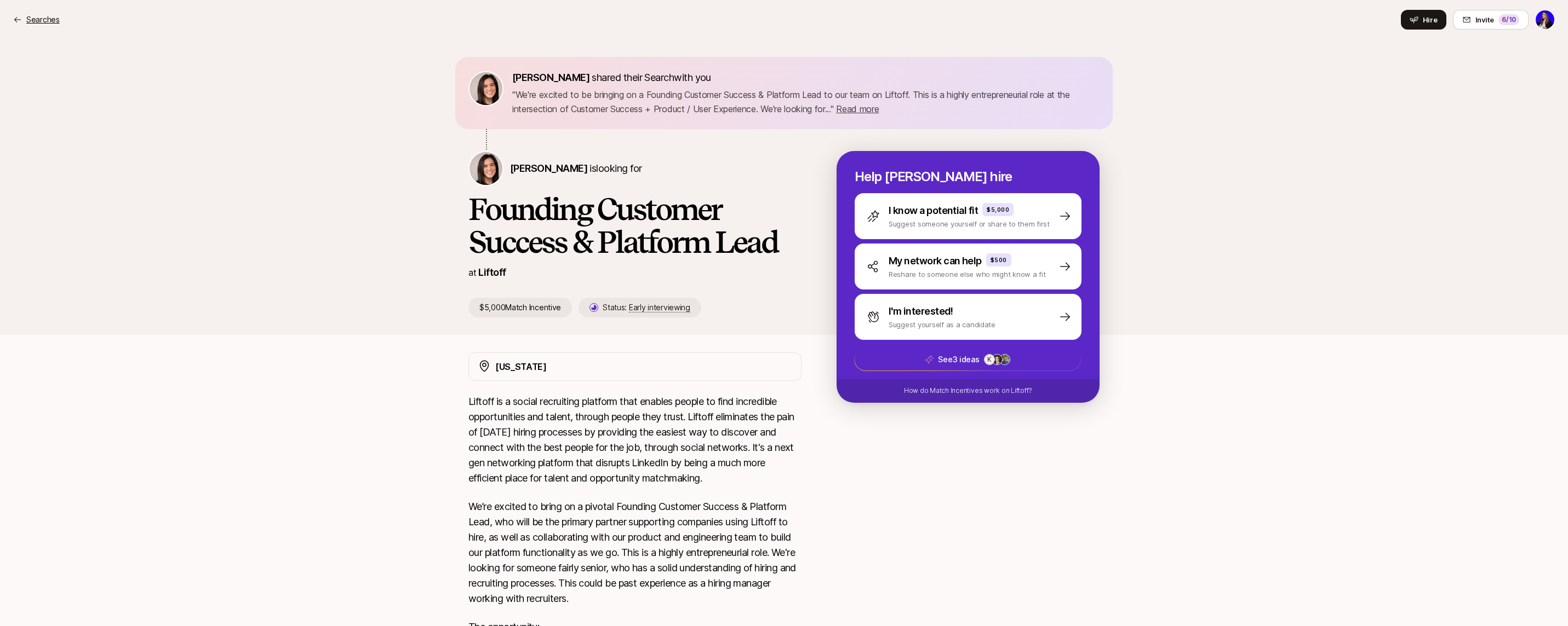
click at [58, 21] on p "Searches" at bounding box center [43, 19] width 34 height 13
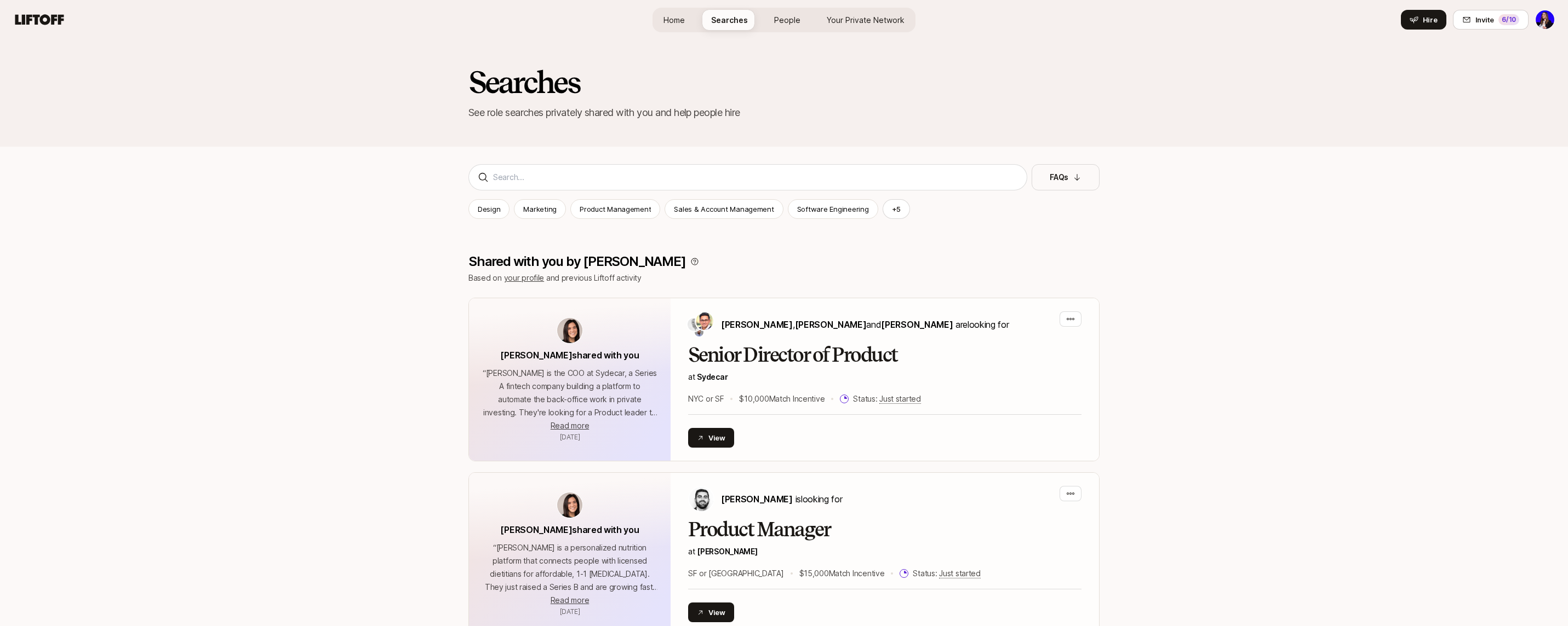
click at [675, 19] on span "Home" at bounding box center [674, 20] width 21 height 12
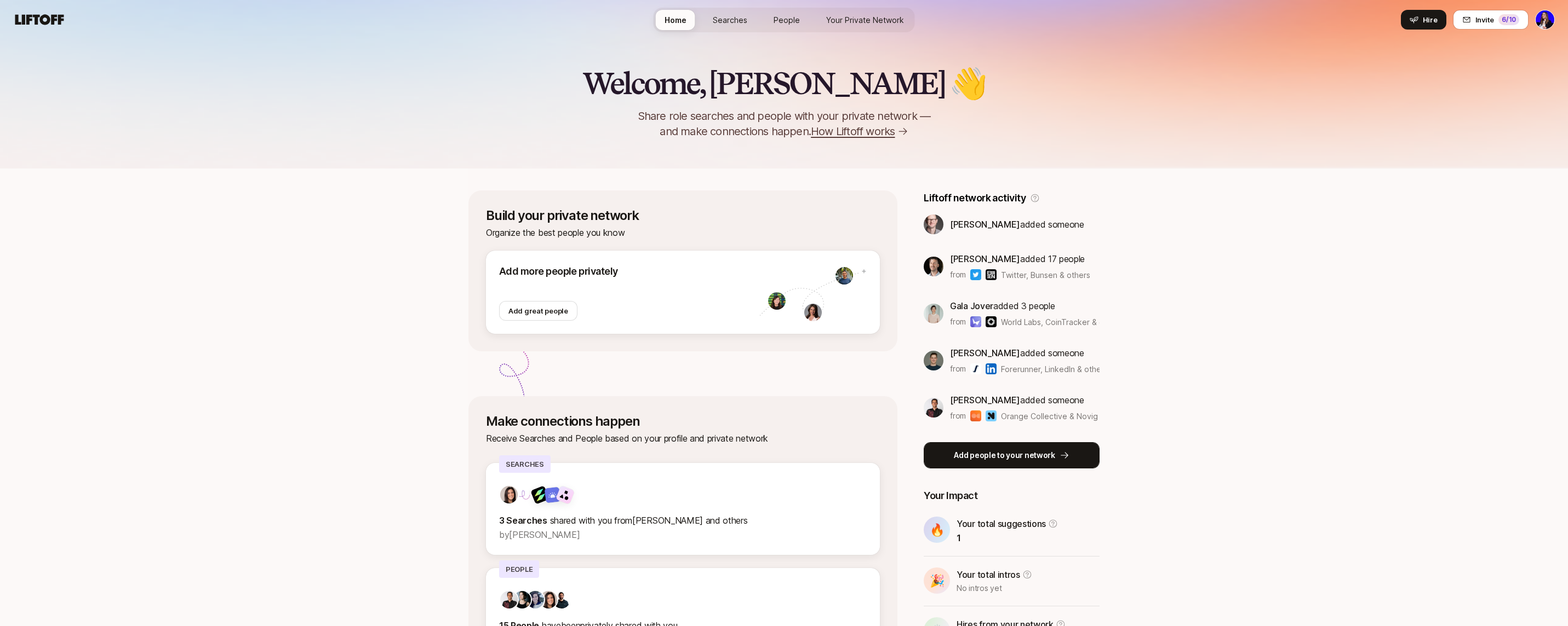
click at [1006, 465] on button "Add people to your network" at bounding box center [1011, 455] width 176 height 26
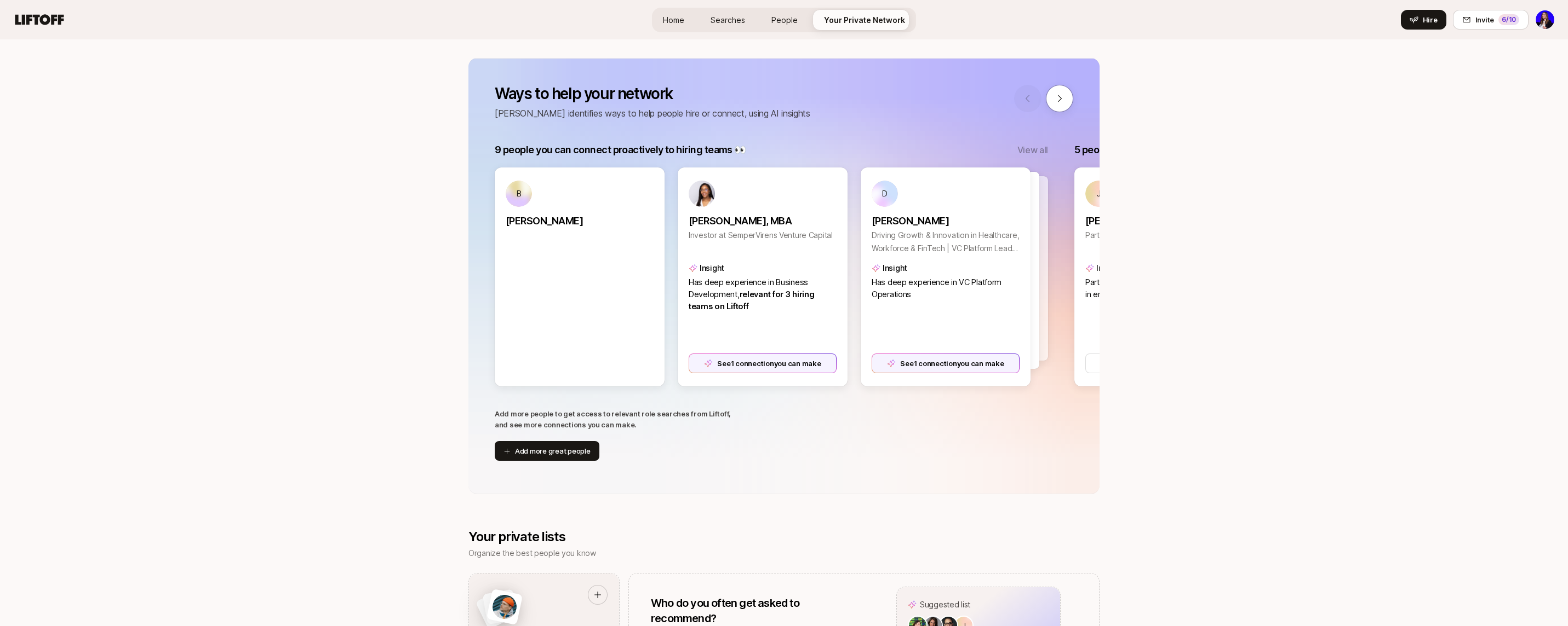
scroll to position [109, 0]
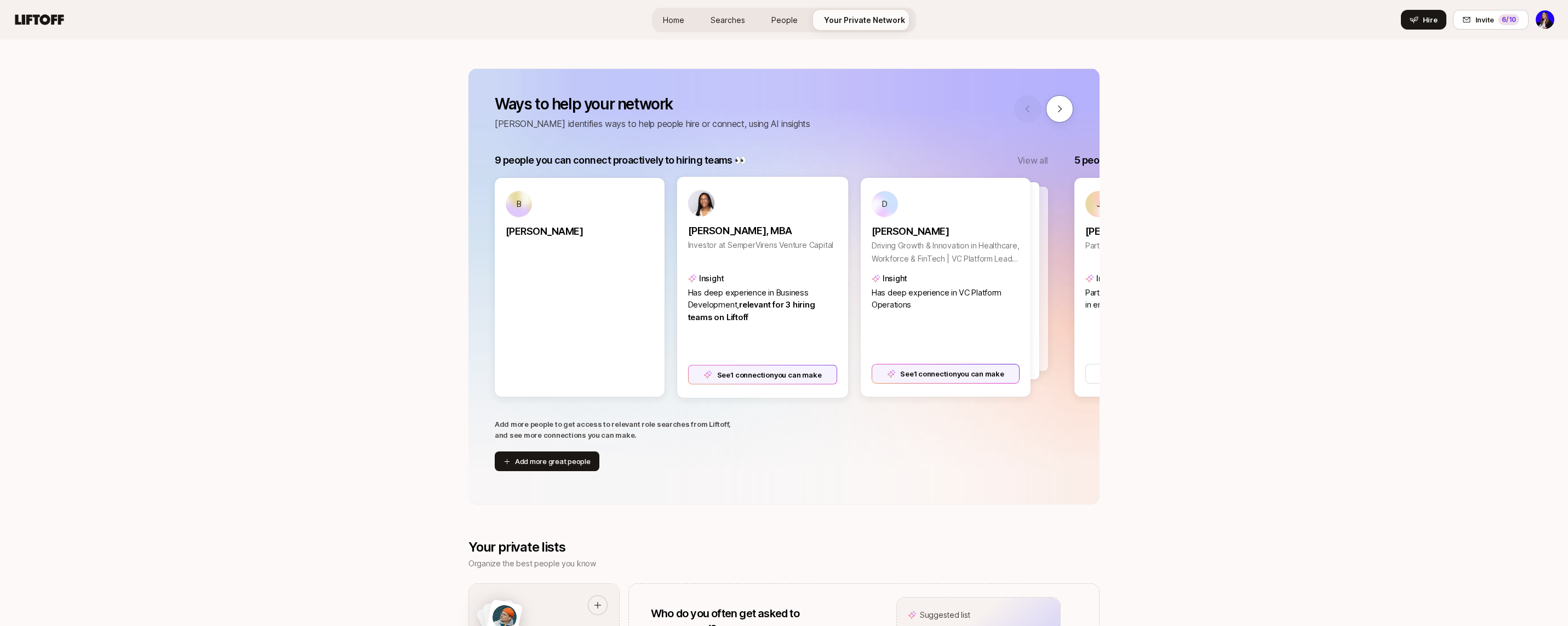
click at [767, 375] on div "See 1 connection you can make" at bounding box center [763, 374] width 149 height 20
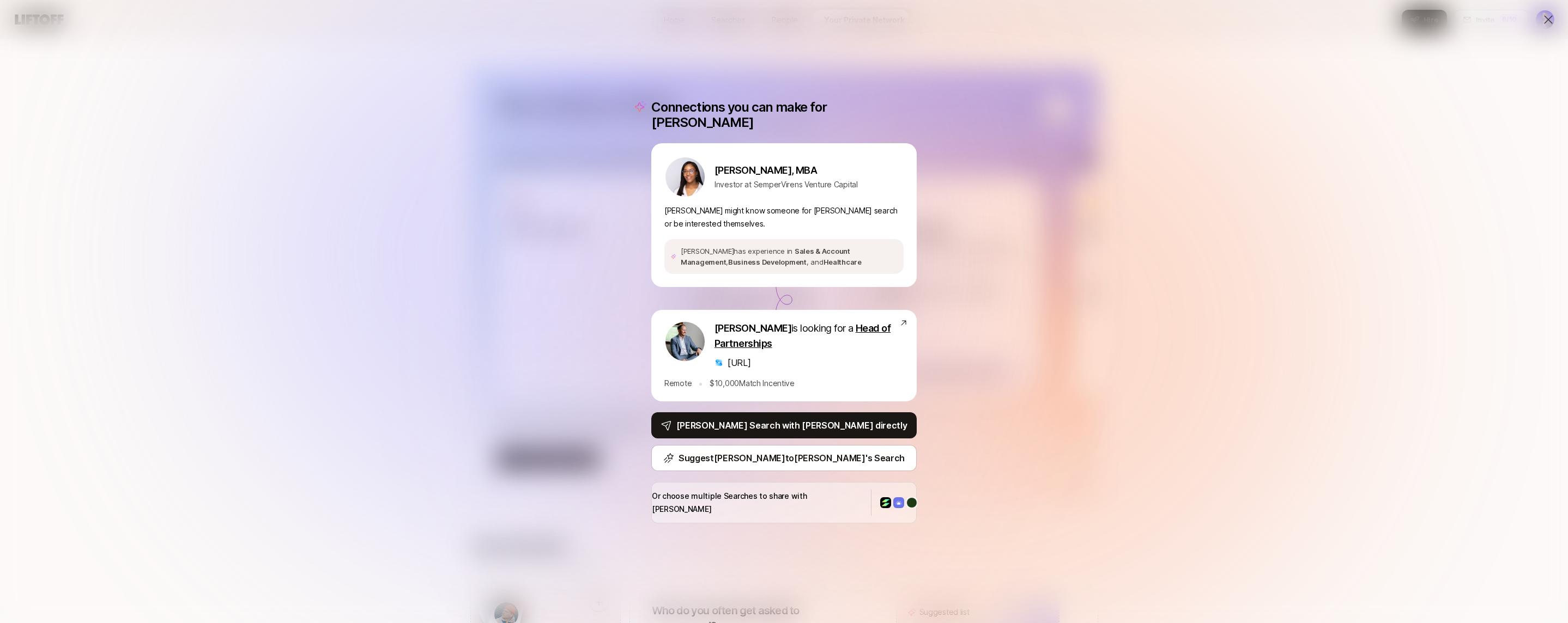
click at [595, 319] on div "Connections you can make for [PERSON_NAME], MBA Investor at SemperVirens Ventur…" at bounding box center [784, 312] width 1568 height 623
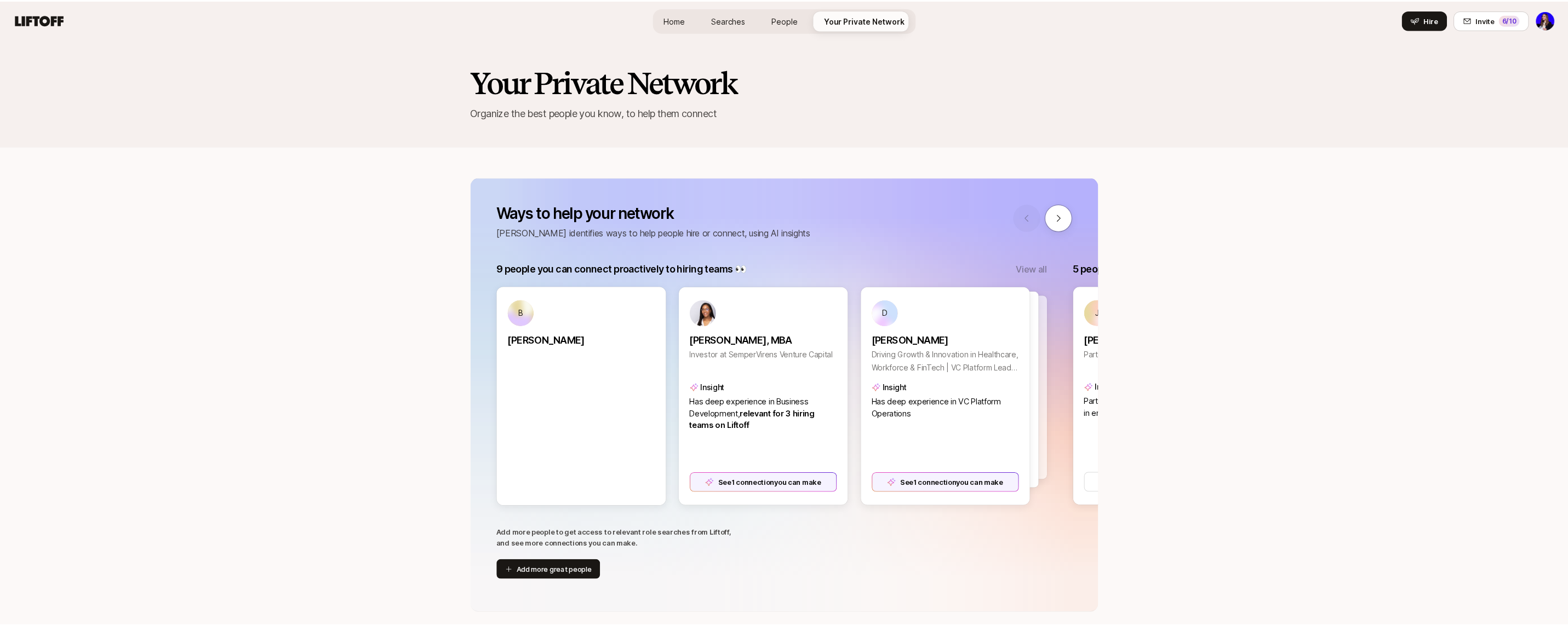
scroll to position [109, 0]
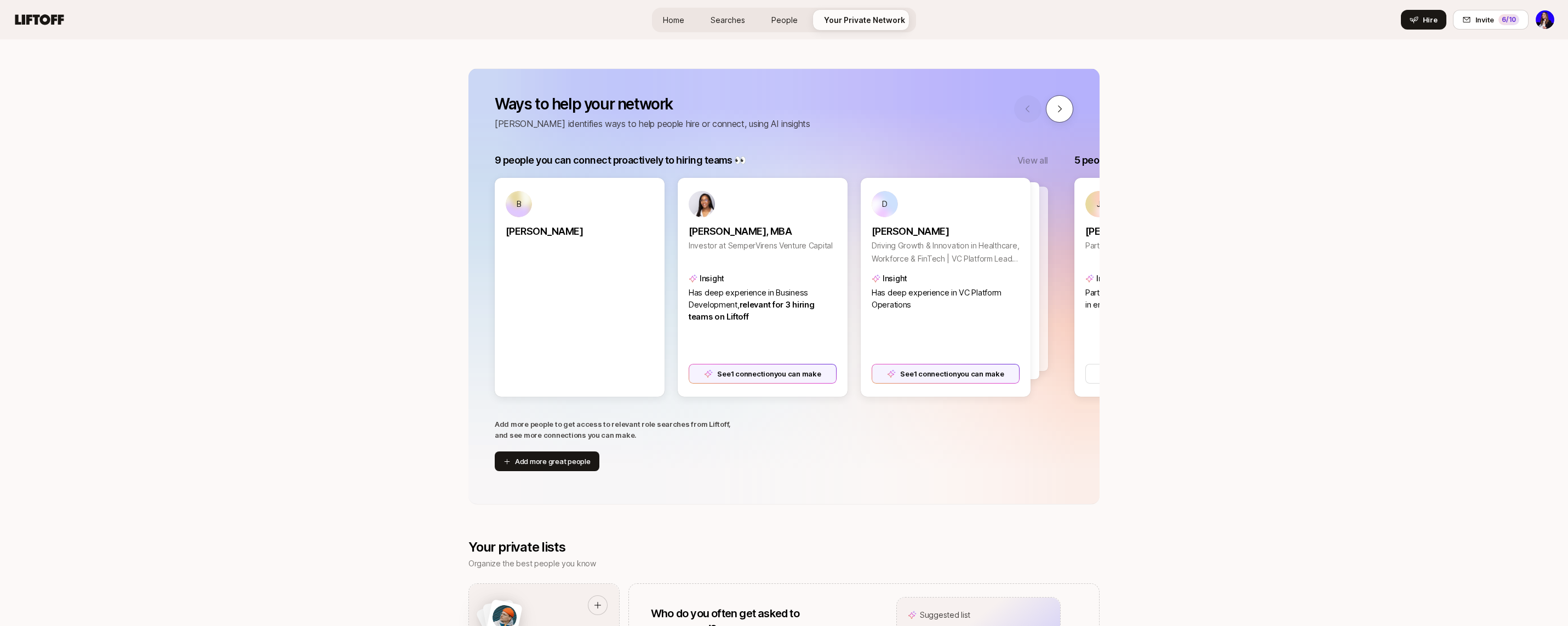
click at [1055, 112] on icon at bounding box center [1060, 109] width 10 height 10
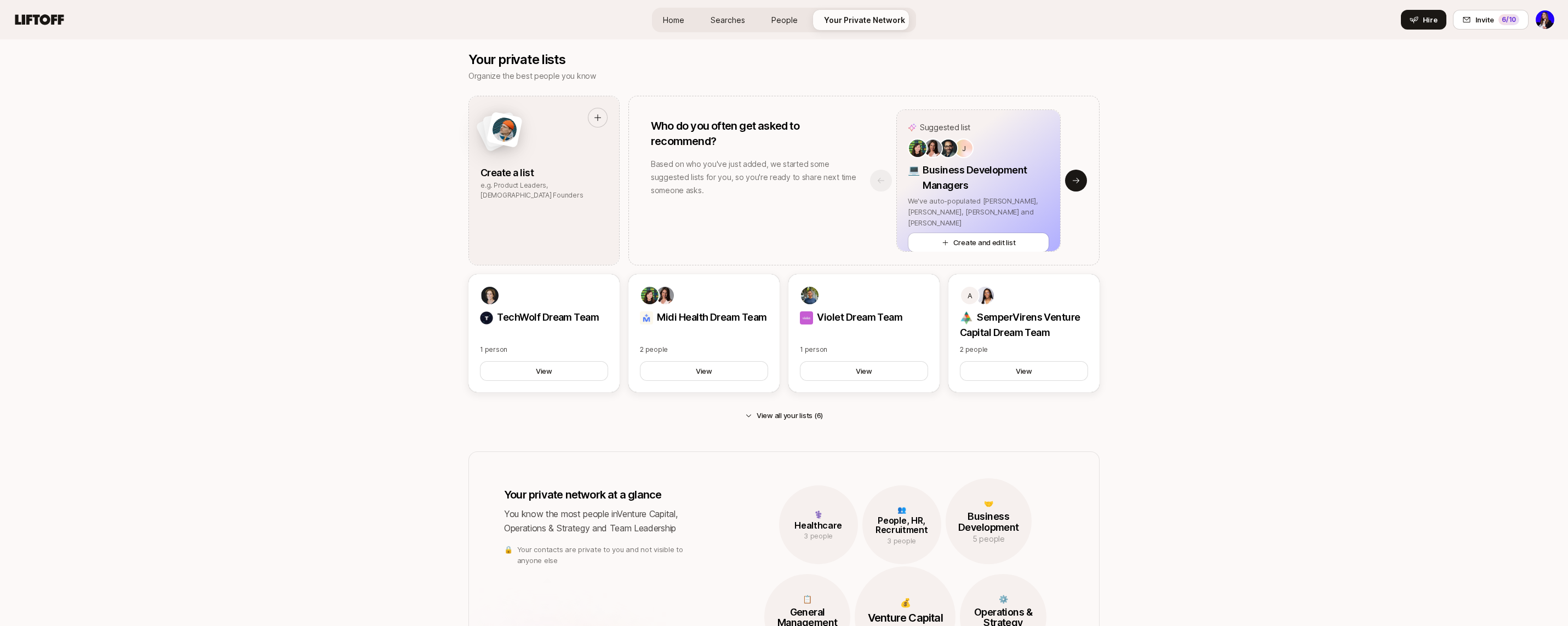
scroll to position [680, 0]
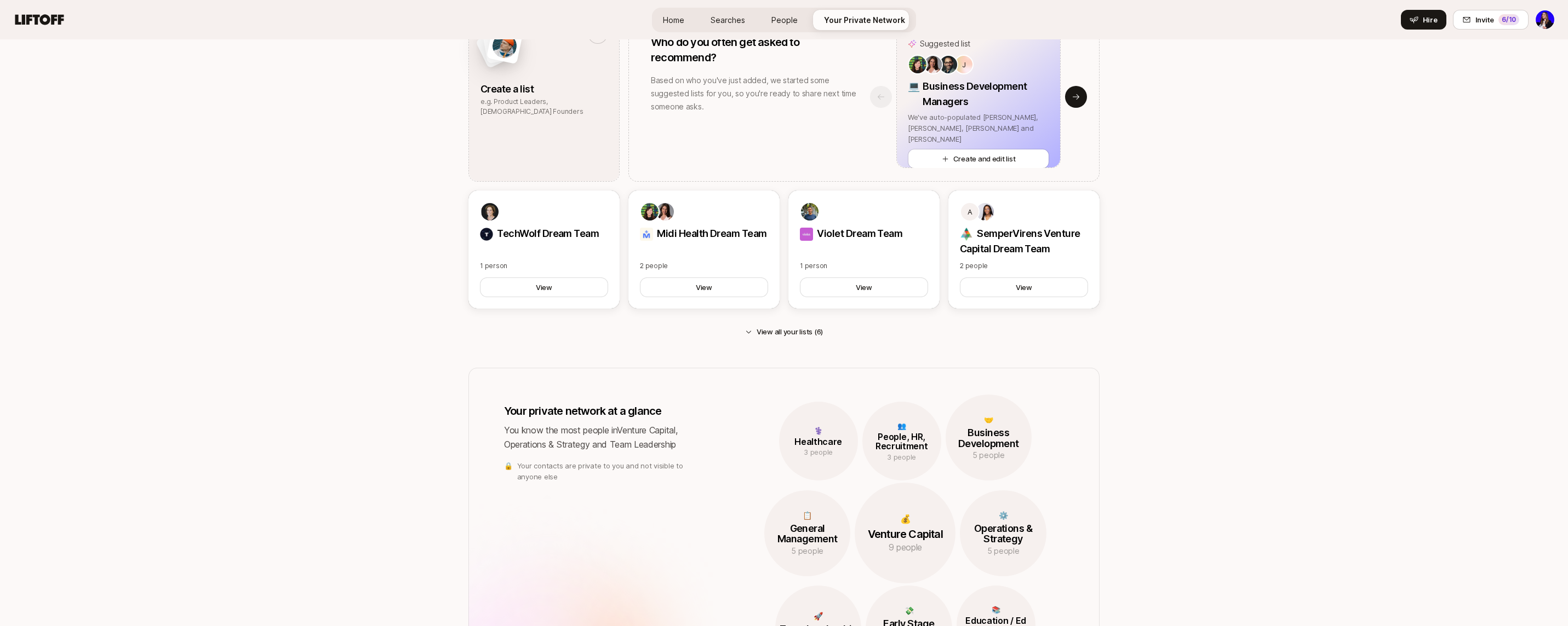
click at [1014, 89] on p "Business Development Managers" at bounding box center [986, 94] width 127 height 31
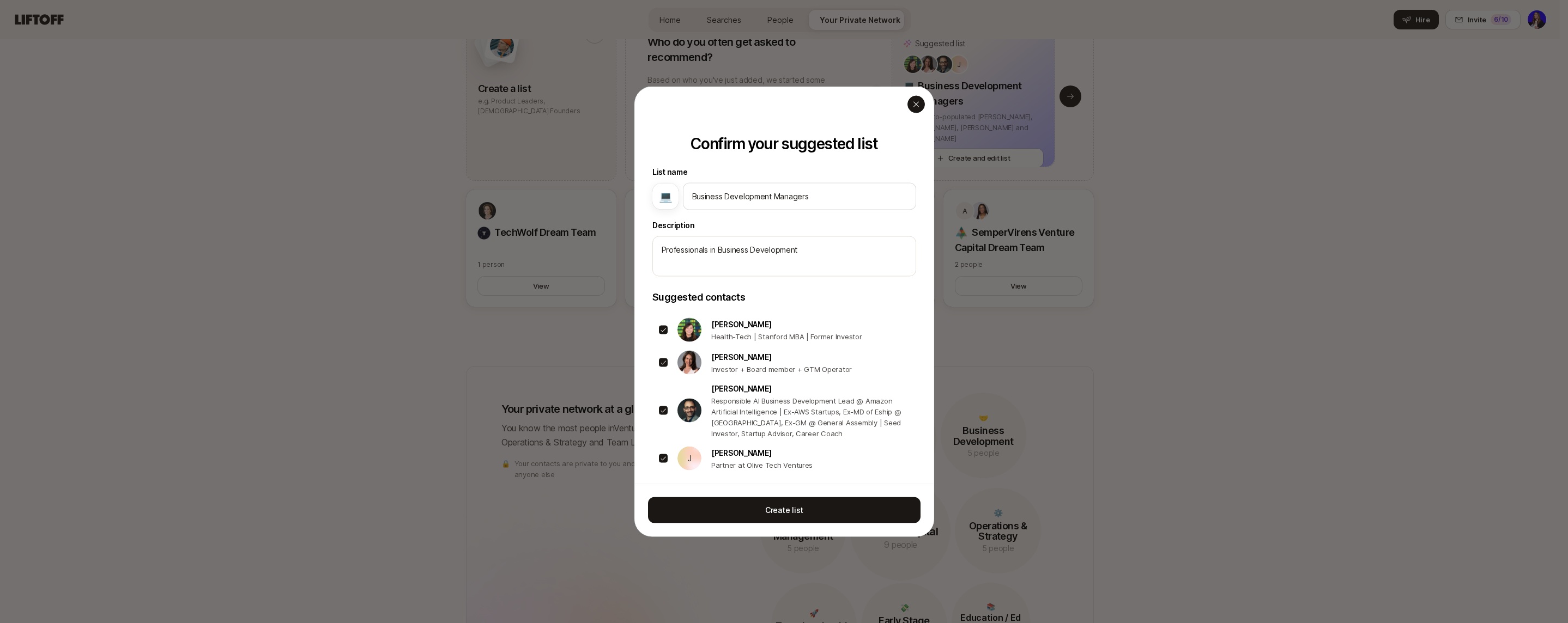
click at [912, 103] on icon "button" at bounding box center [916, 105] width 9 height 9
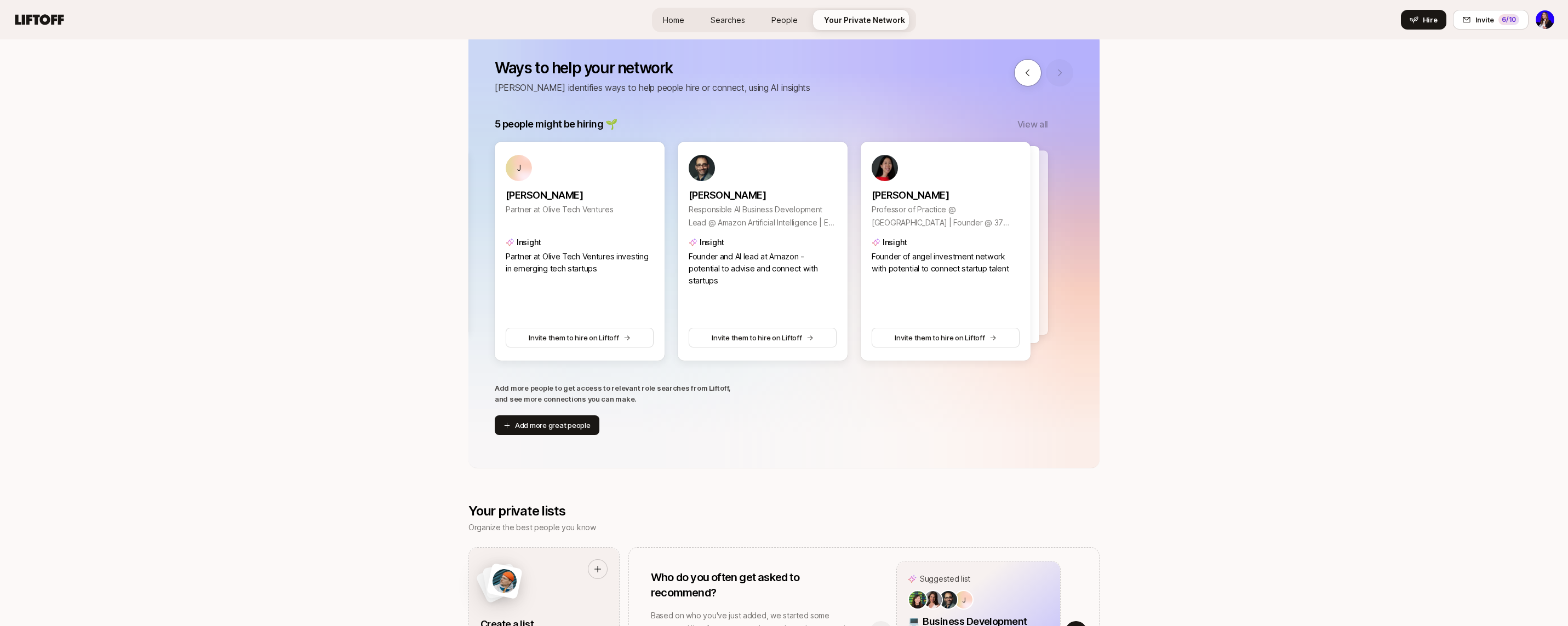
scroll to position [0, 0]
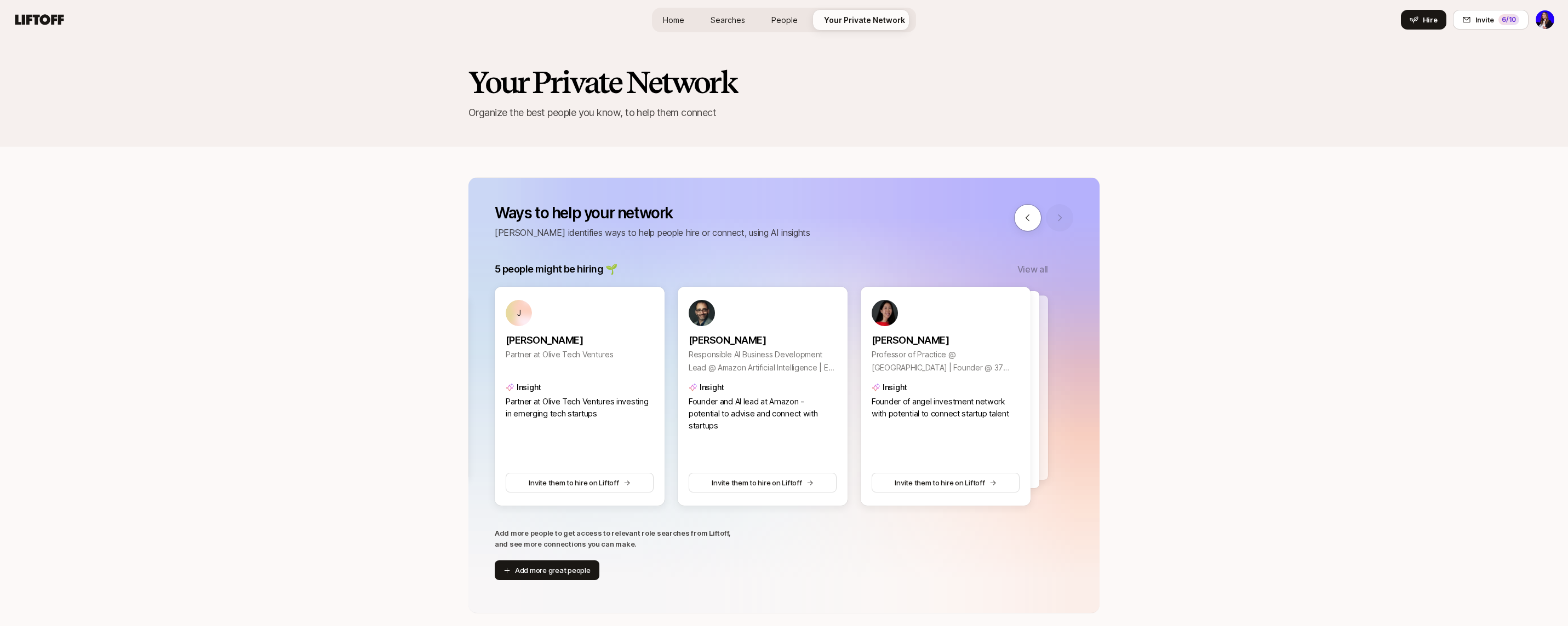
click at [661, 19] on link "Home" at bounding box center [674, 20] width 39 height 20
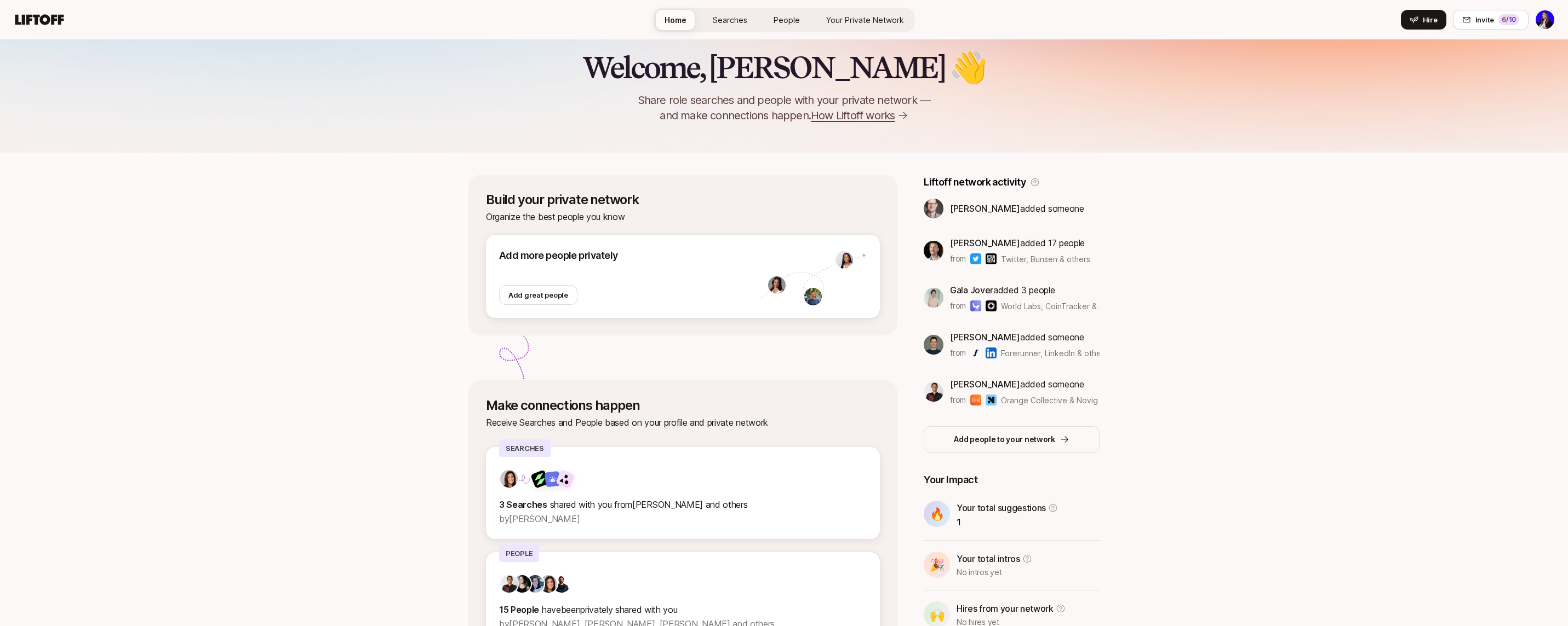
scroll to position [95, 0]
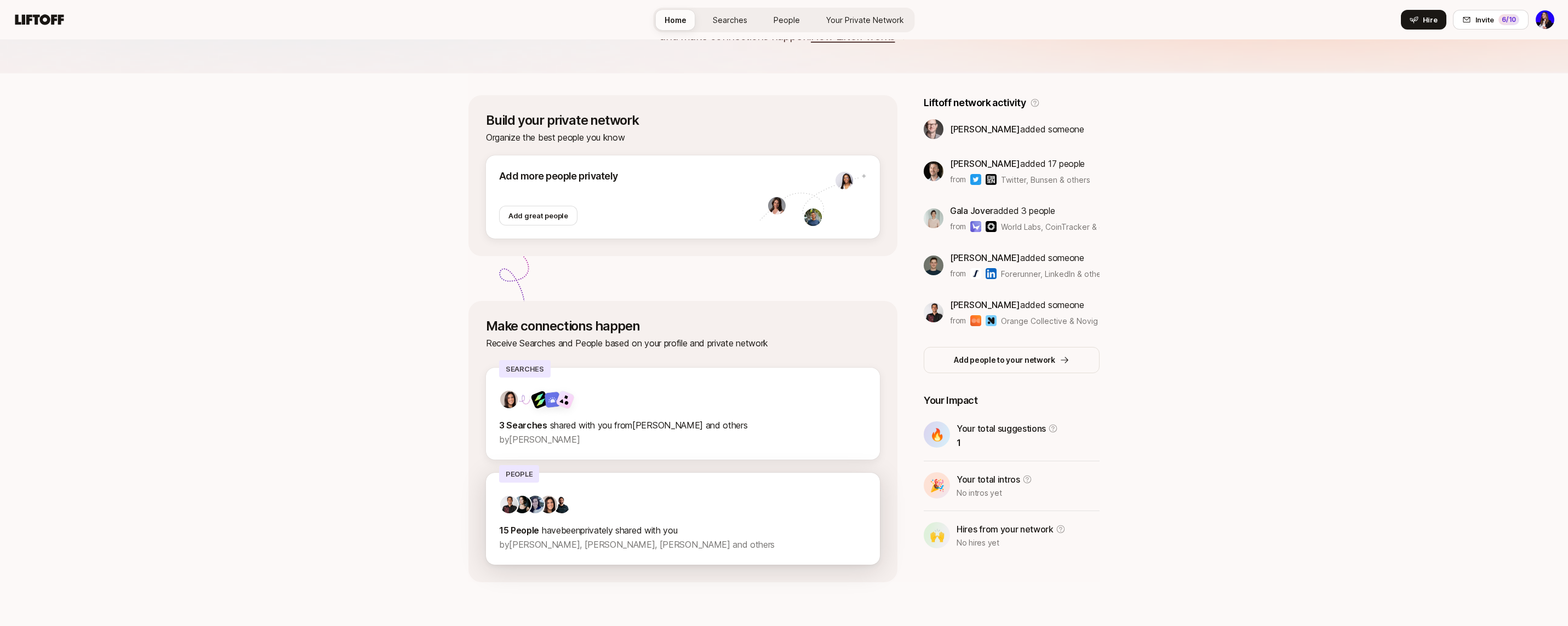
click at [700, 498] on div at bounding box center [683, 504] width 368 height 20
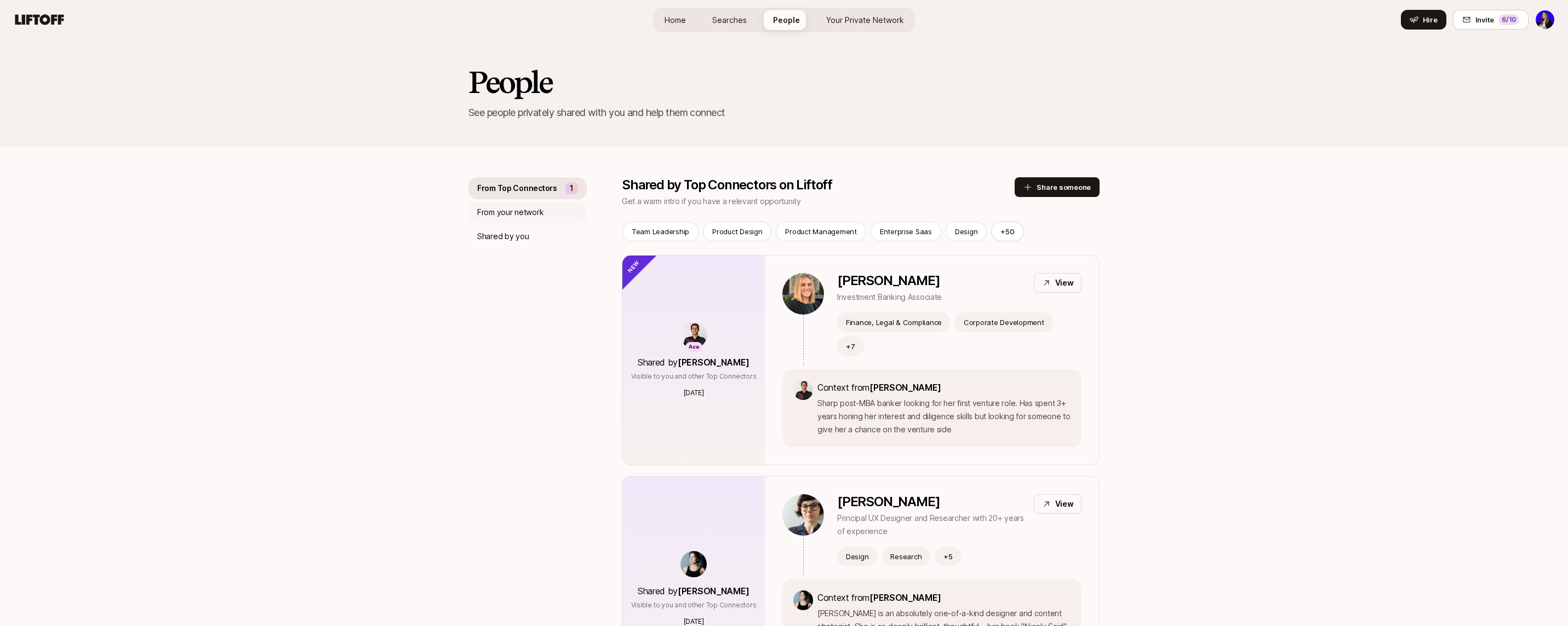
click at [530, 213] on p "From your network" at bounding box center [510, 212] width 66 height 13
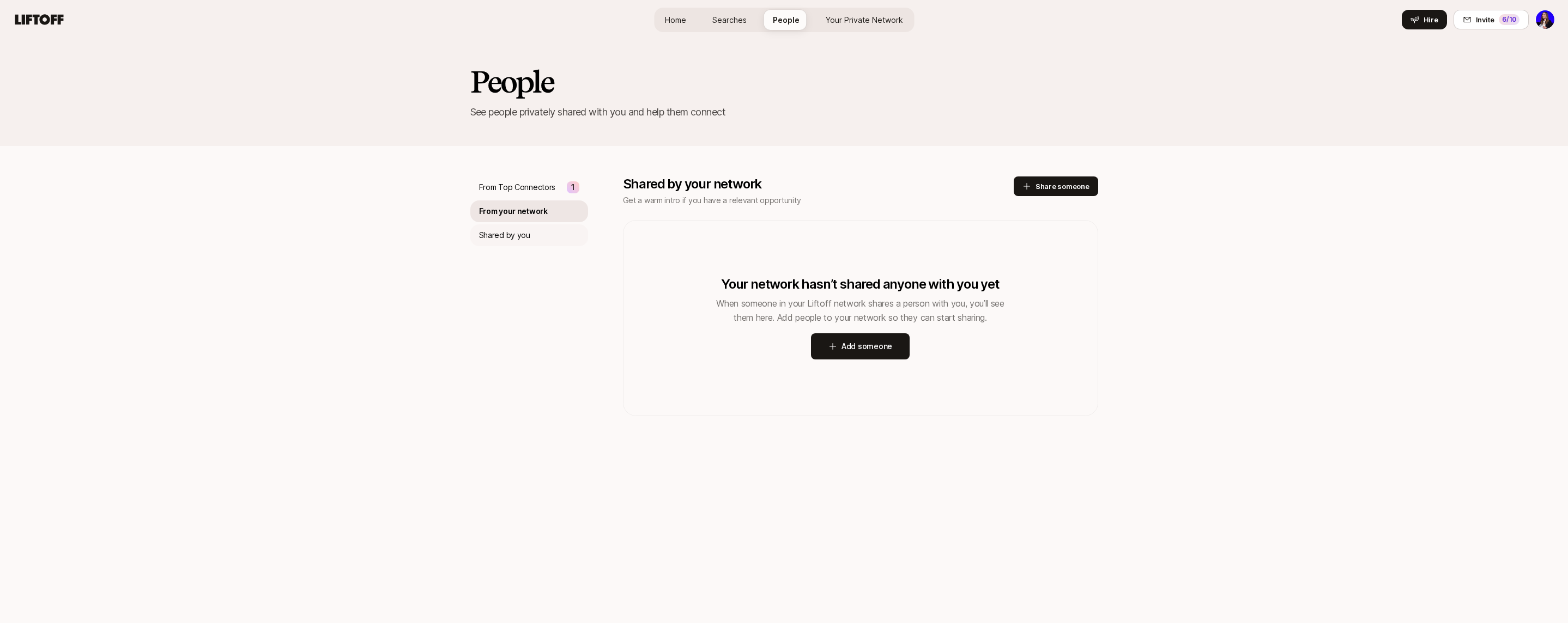
click at [504, 231] on p "Shared by you" at bounding box center [505, 235] width 51 height 13
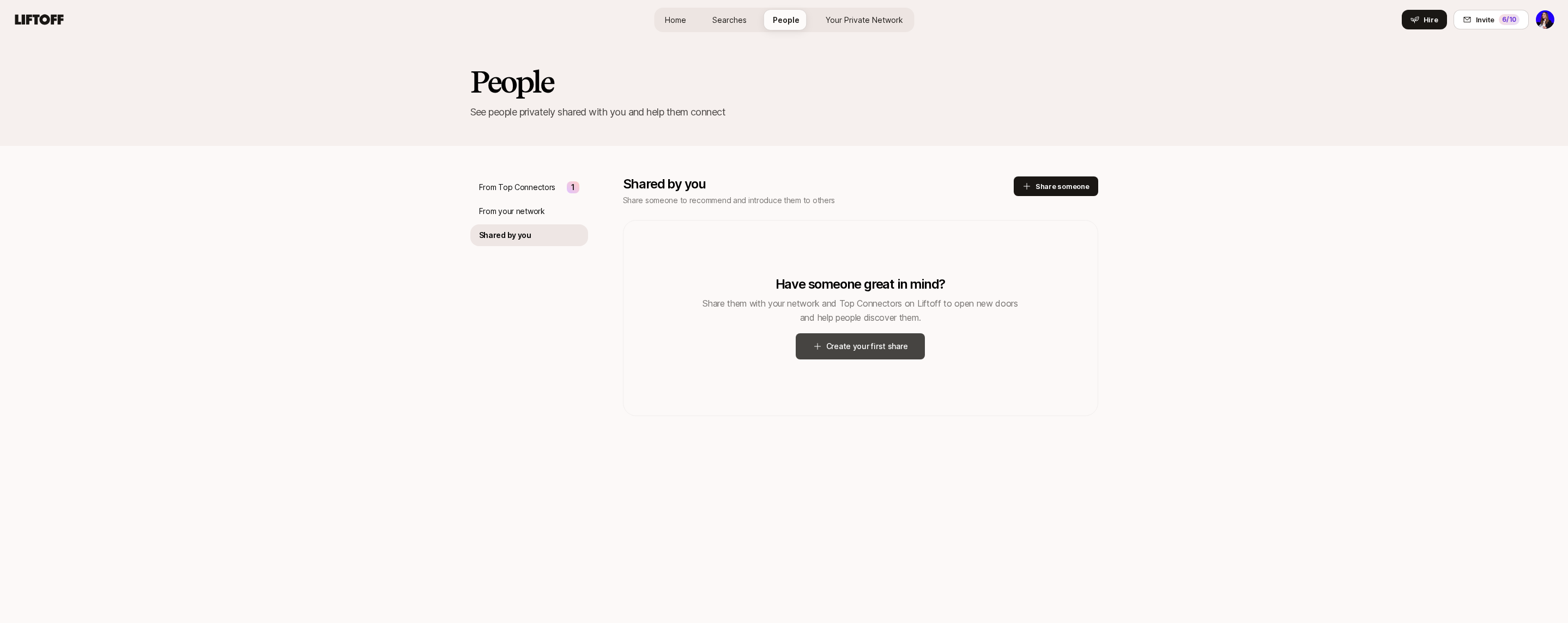
click at [895, 340] on button "Create your first share" at bounding box center [860, 346] width 130 height 26
click at [680, 23] on span "Home" at bounding box center [675, 19] width 21 height 12
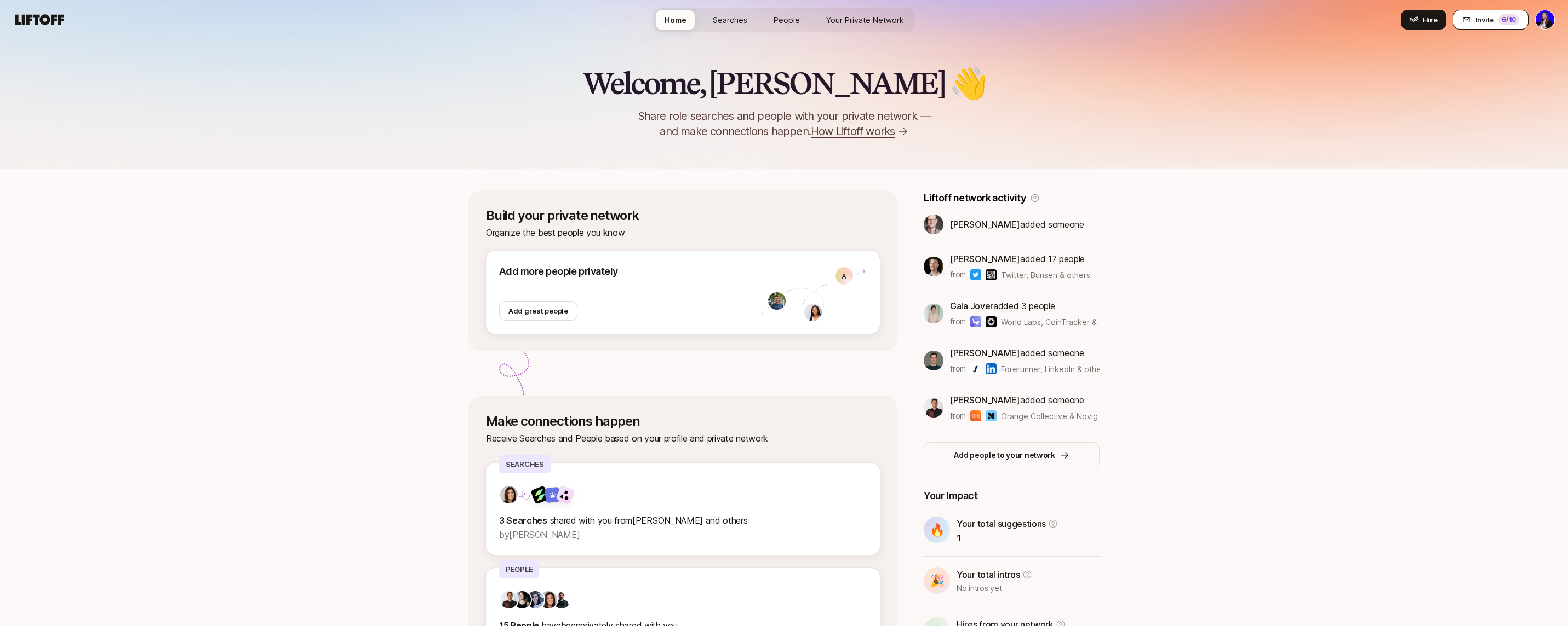
click at [1508, 22] on div "6 /10" at bounding box center [1509, 20] width 21 height 11
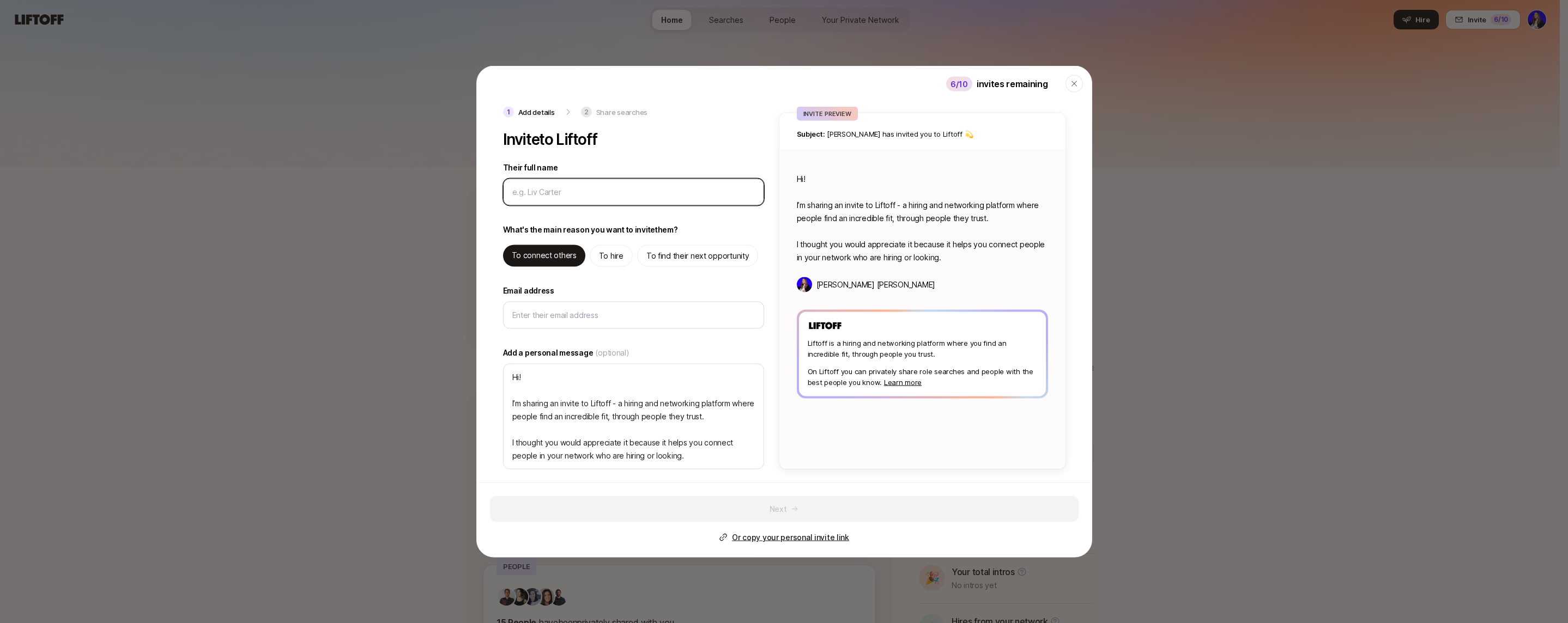
type textarea "x"
type input "C"
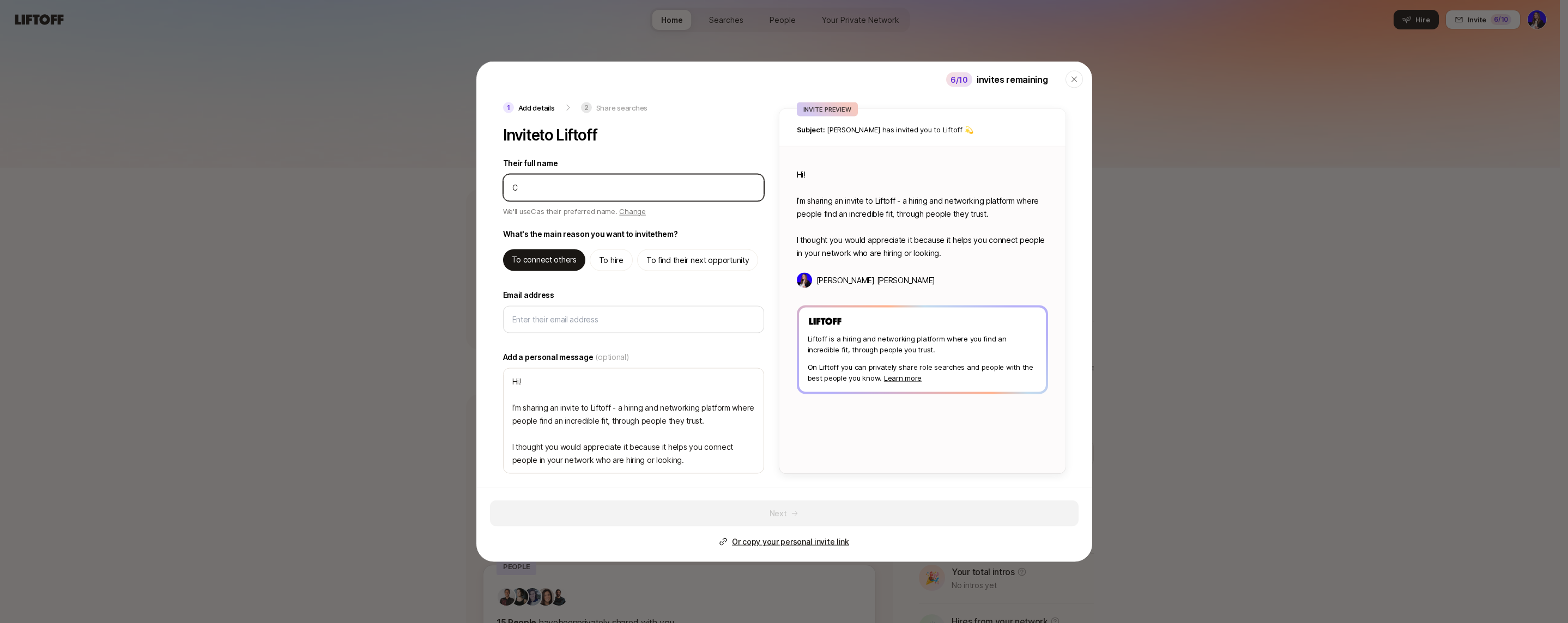
type textarea "x"
type input "Co"
type textarea "x"
type input "Col"
type textarea "x"
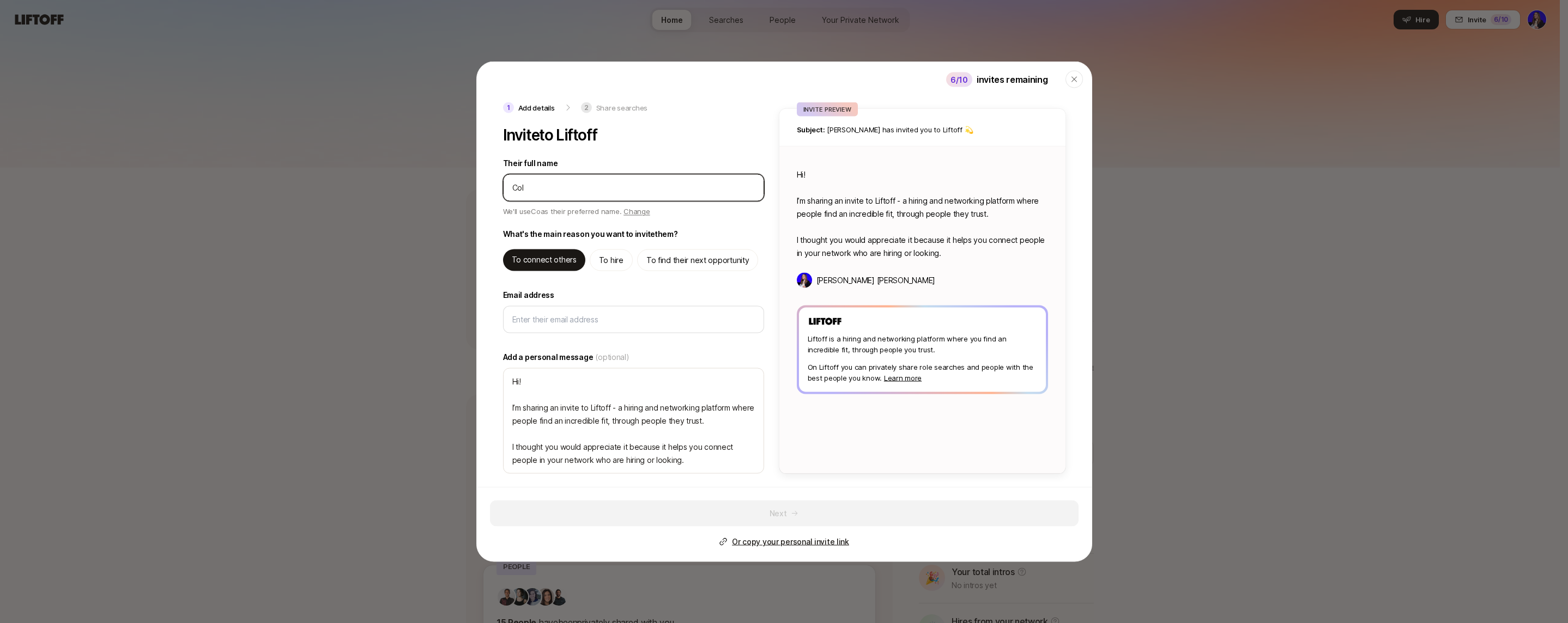
type input "Coli"
type textarea "x"
type input "[PERSON_NAME]"
type textarea "x"
type input "[PERSON_NAME]"
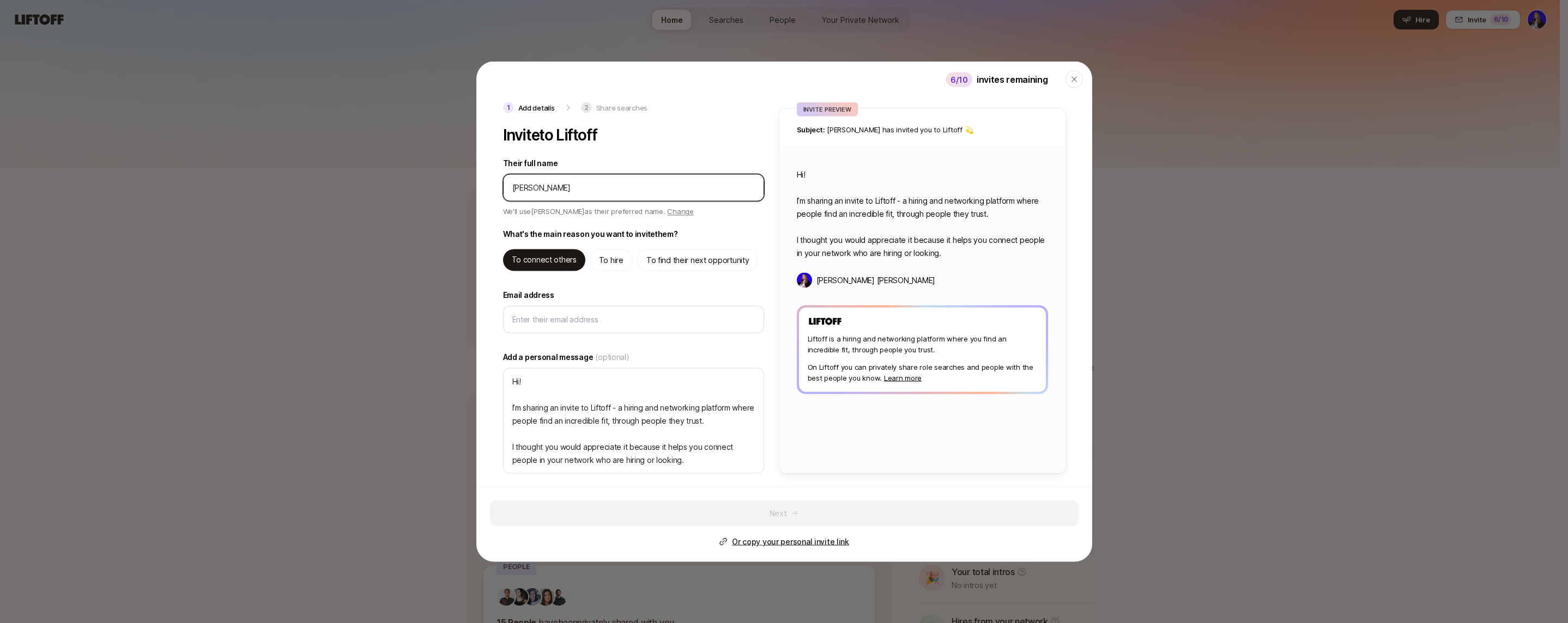
type textarea "x"
type input "[PERSON_NAME]"
type textarea "x"
type input "[PERSON_NAME]"
type textarea "x"
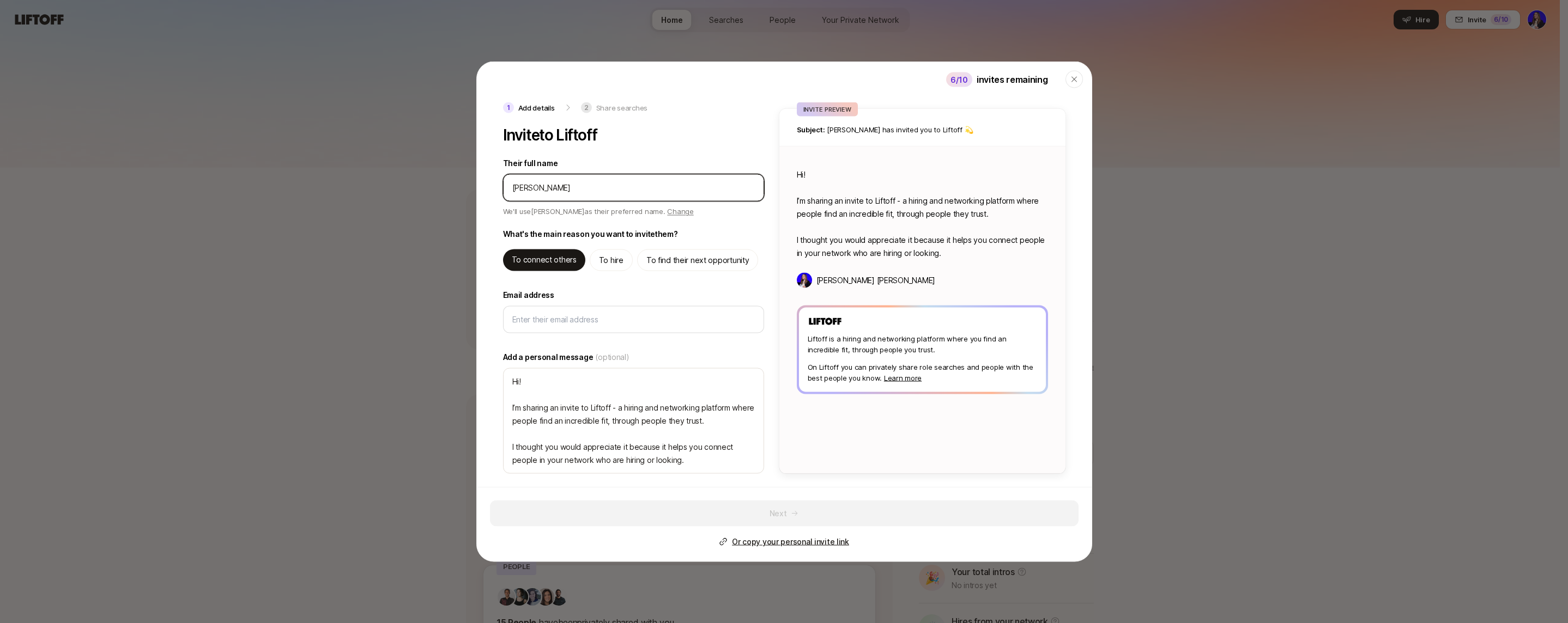
type input "[PERSON_NAME][MEDICAL_DATA]"
type textarea "x"
type input "[PERSON_NAME]"
type textarea "x"
type input "[PERSON_NAME]"
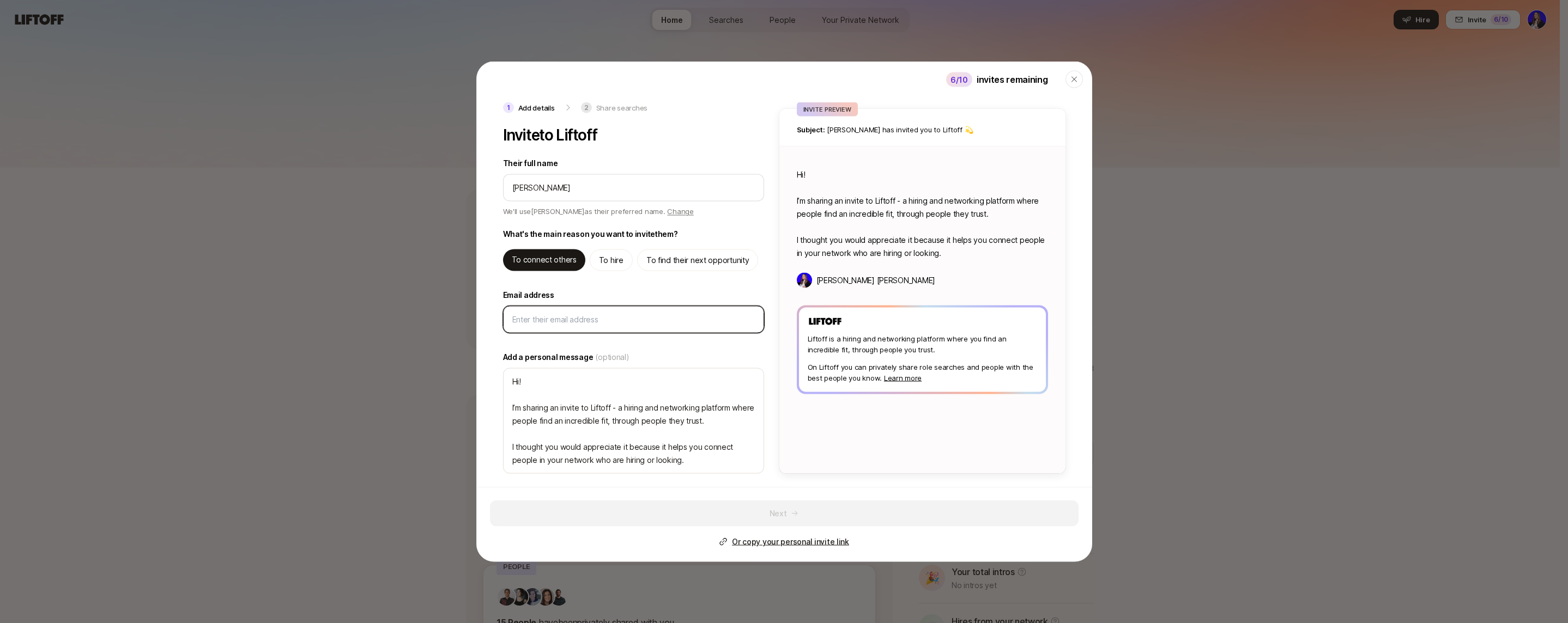
type textarea "x"
type textarea "Hi [PERSON_NAME]! I’m sharing an invite to Liftoff - a hiring and networking pl…"
click at [567, 315] on input "Email address" at bounding box center [634, 319] width 242 height 13
type textarea "x"
type input "c"
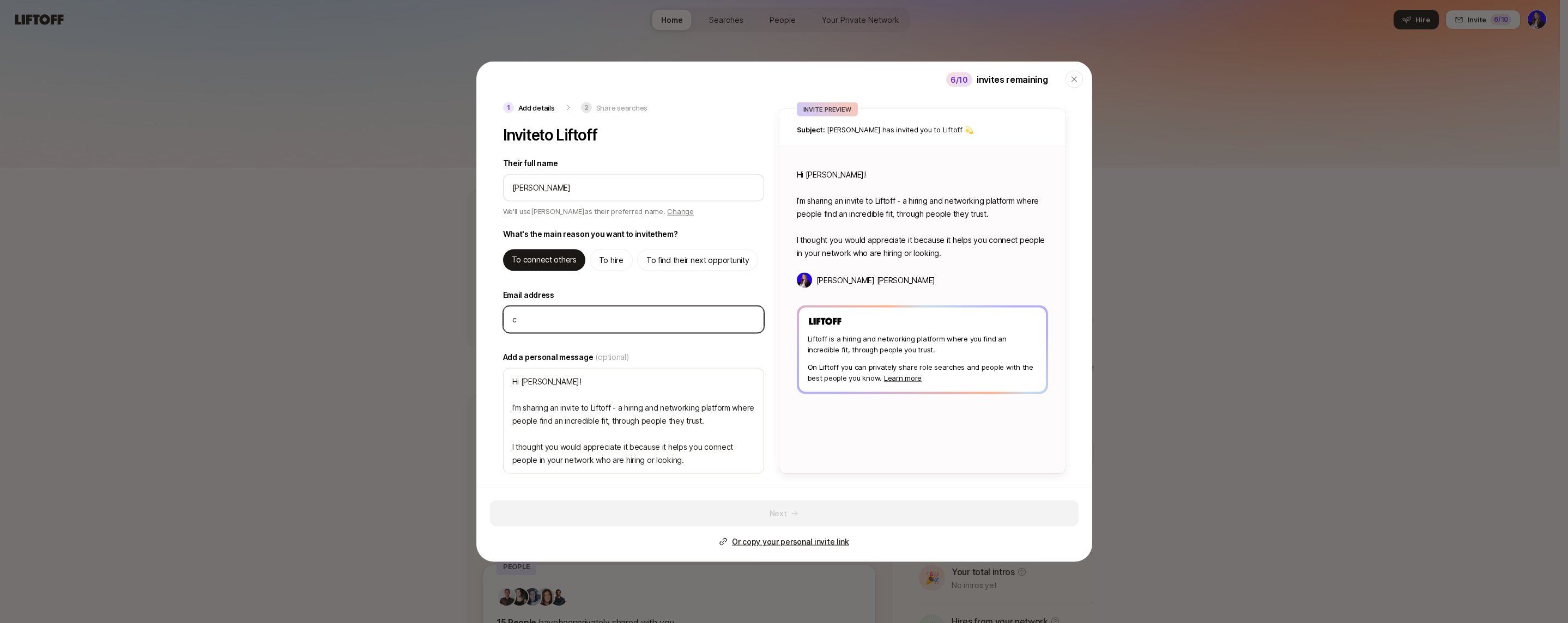
type textarea "x"
type input "co"
type textarea "x"
type input "coo"
type textarea "x"
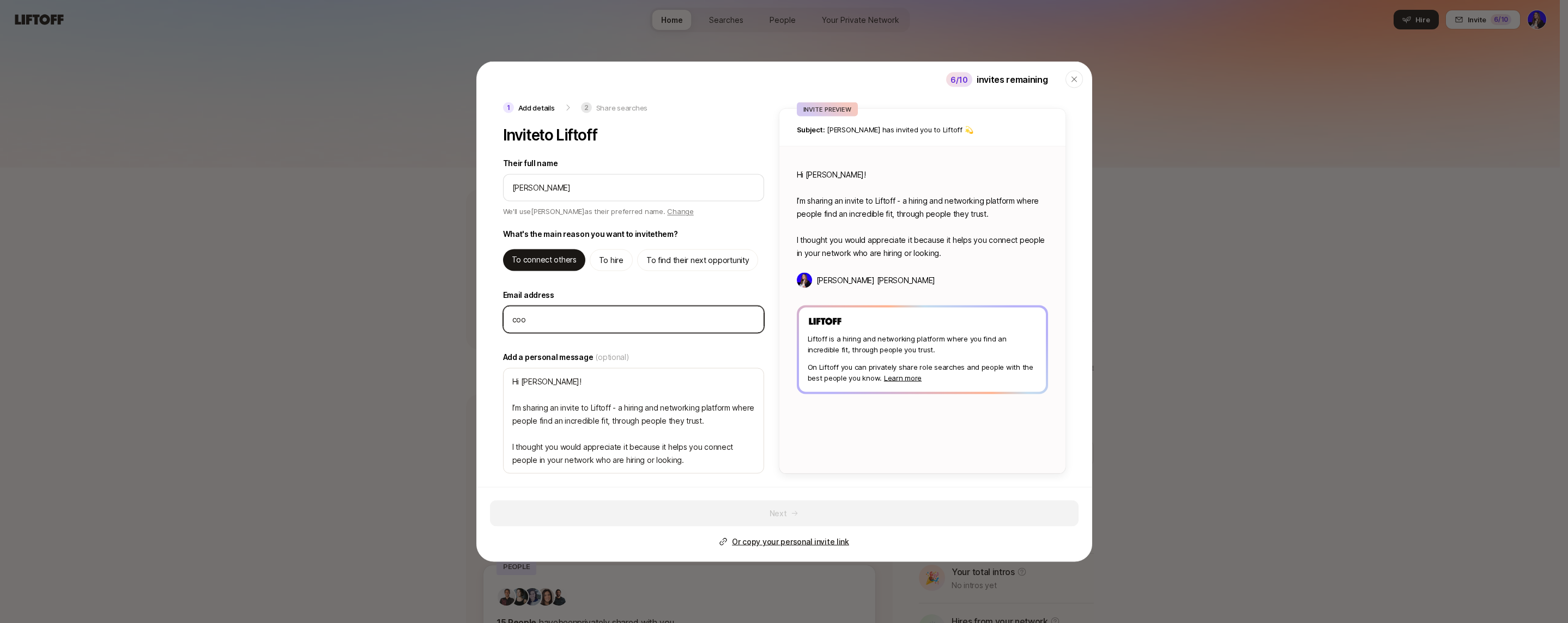
type input "cooi"
type textarea "x"
type input "coo"
type textarea "x"
type input "co"
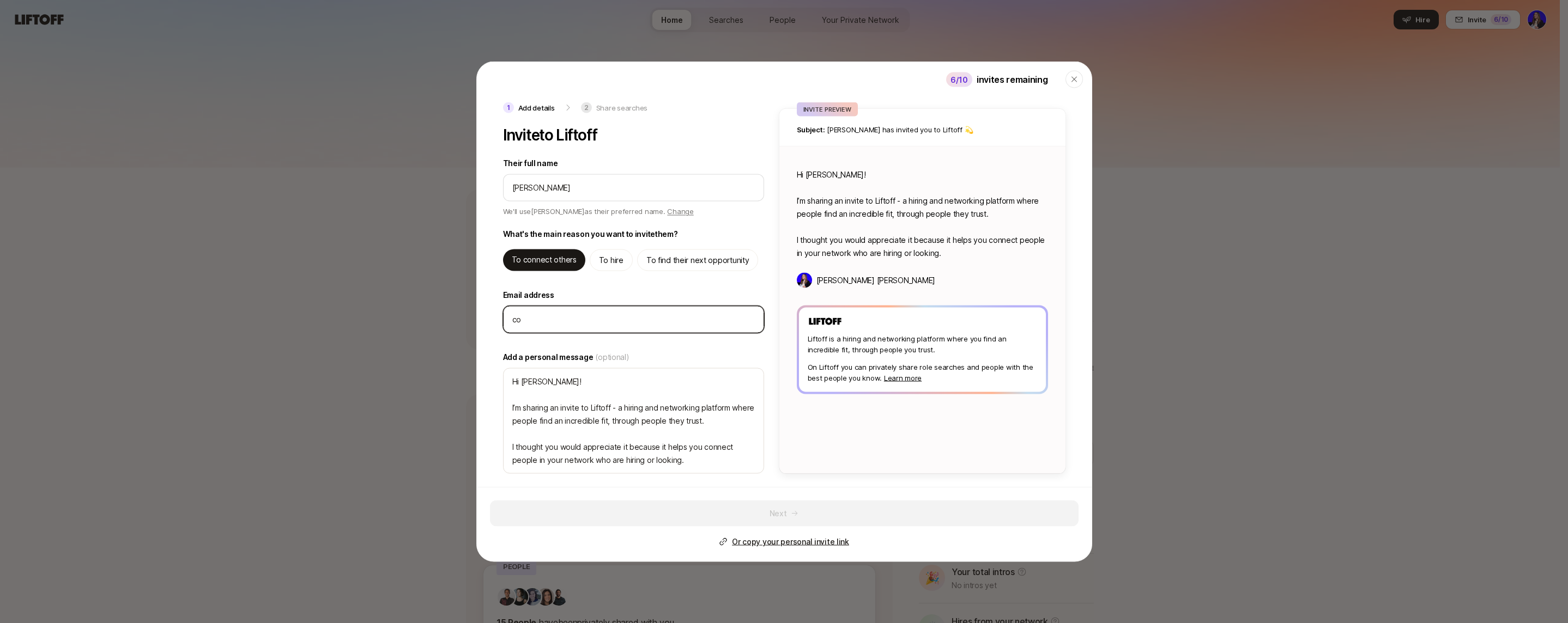
type textarea "x"
type input "col"
type textarea "x"
type input "coli"
type textarea "x"
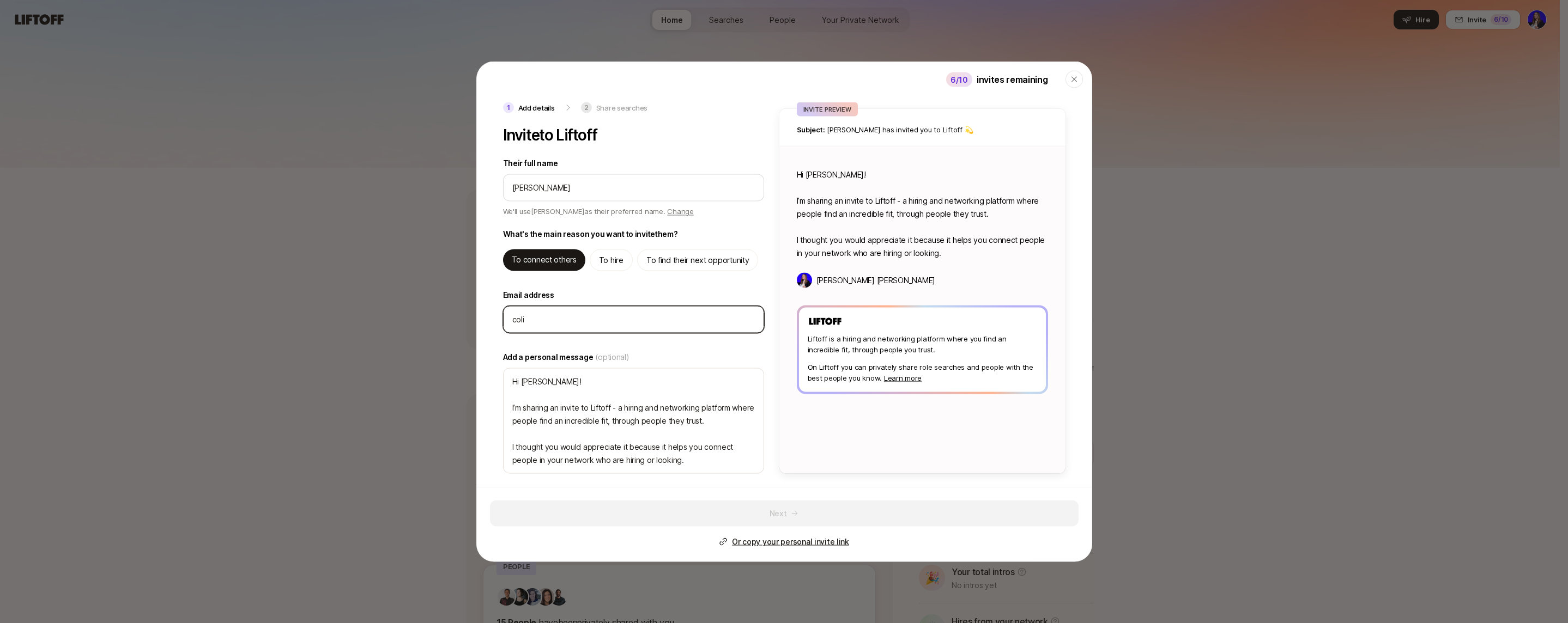
type input "[PERSON_NAME]"
type textarea "x"
type input "colin@"
type textarea "x"
type input "[PERSON_NAME]"
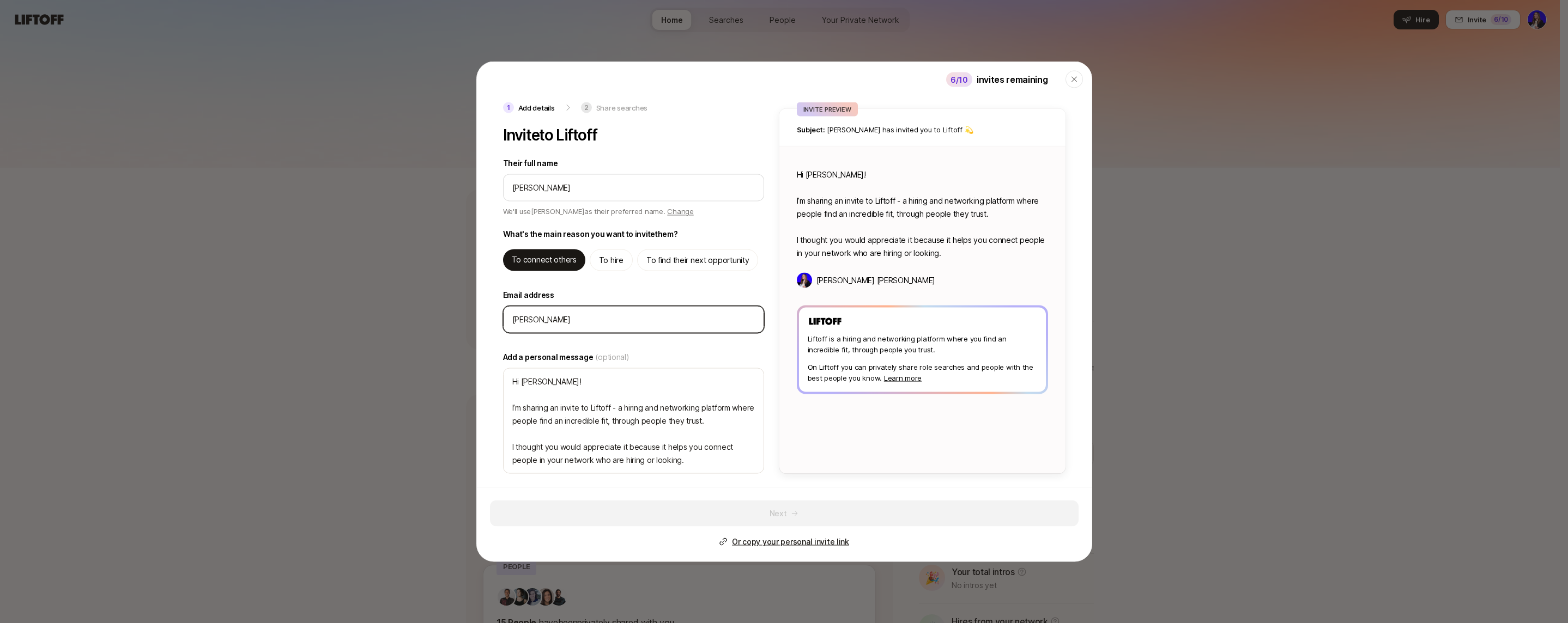
type textarea "x"
type input "colin@se"
type textarea "x"
type input "[PERSON_NAME]"
type textarea "x"
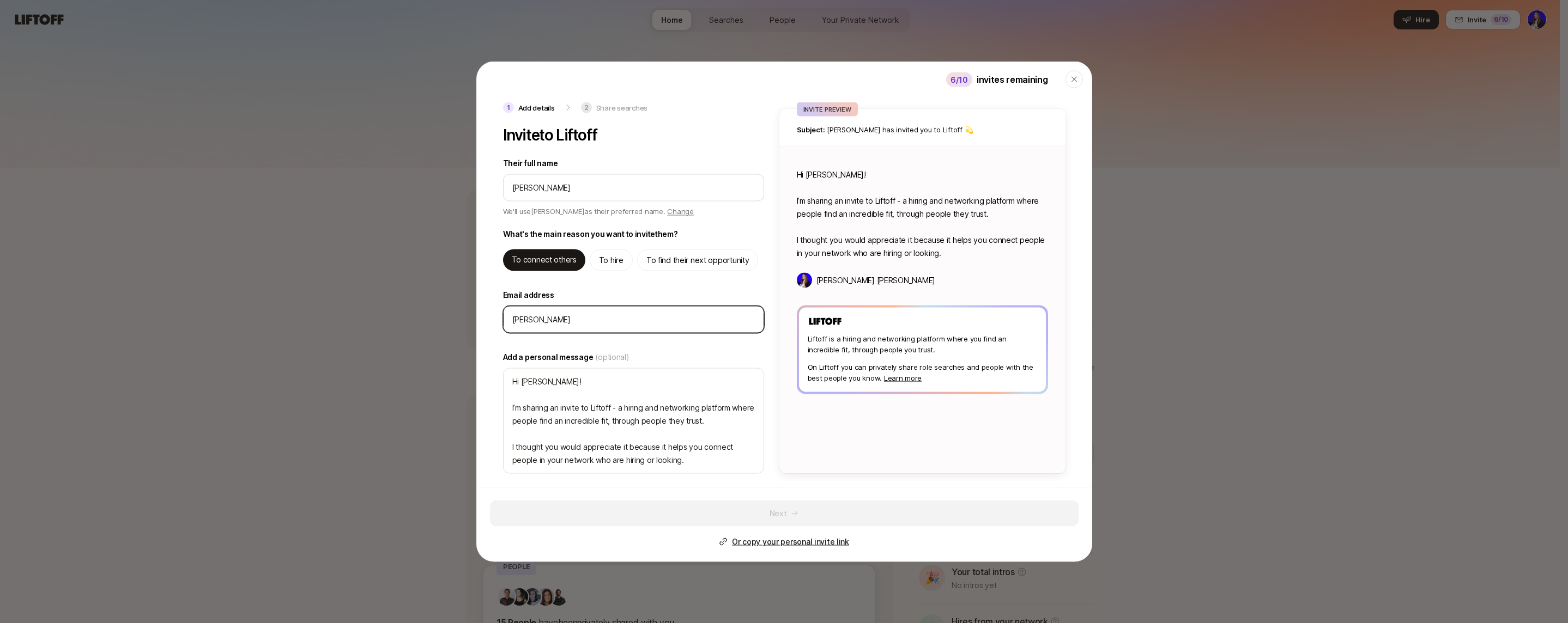
type input "colin@se"
type textarea "x"
type input "colin@sem"
type textarea "x"
type input "[PERSON_NAME]"
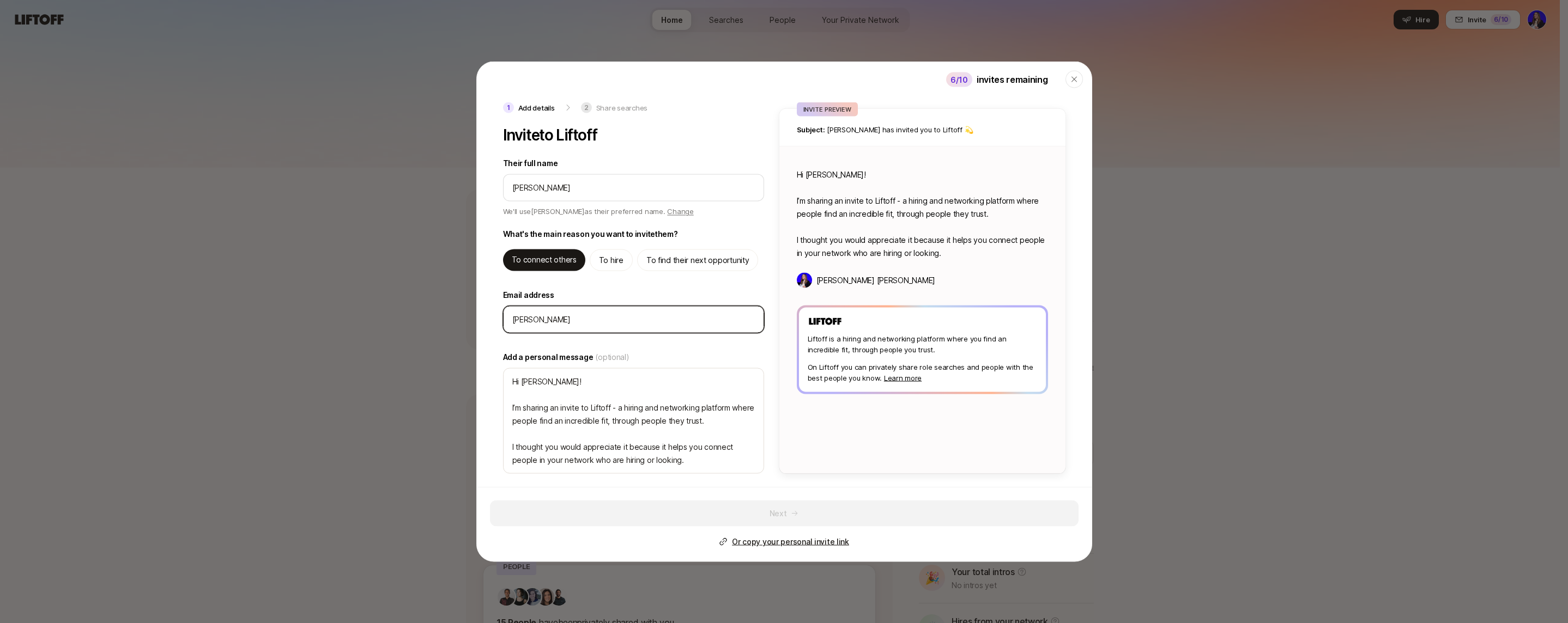
type textarea "x"
type input "[PERSON_NAME]"
type textarea "x"
type input "[PERSON_NAME]"
type textarea "x"
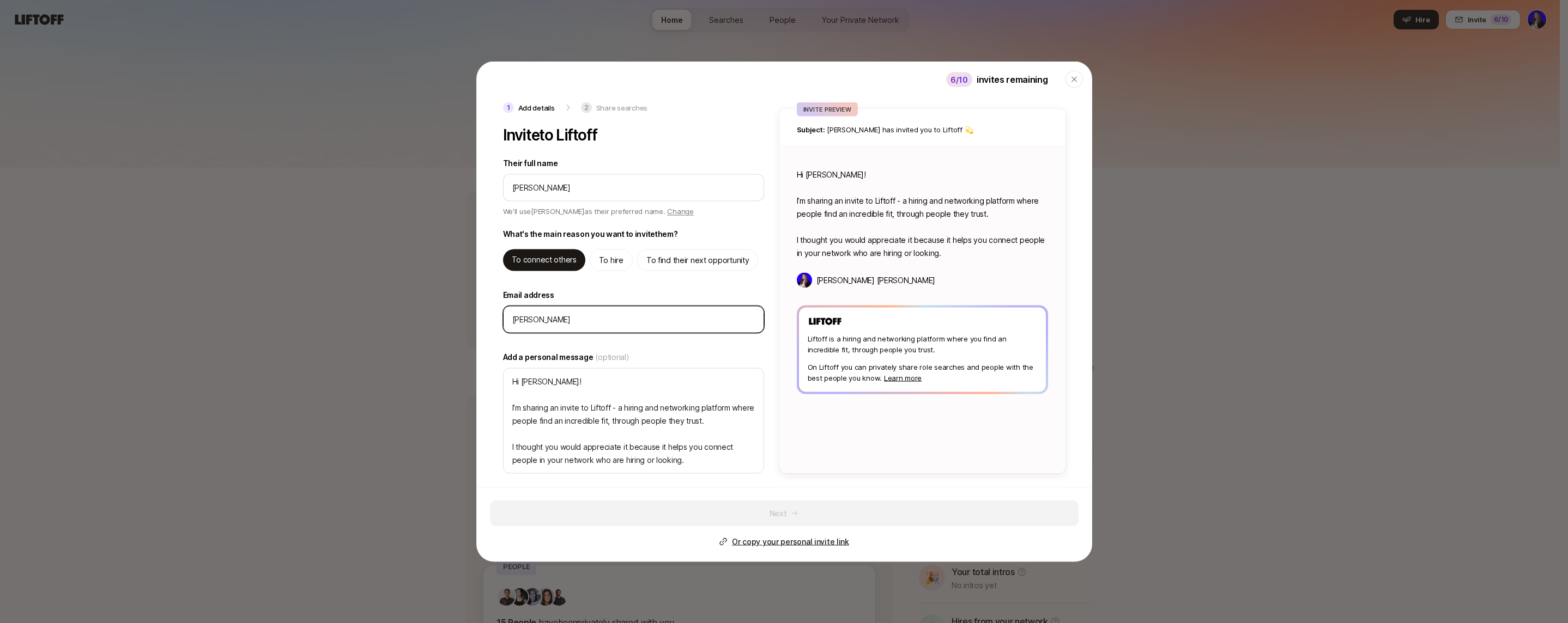
type input "[PERSON_NAME]"
type textarea "x"
type input "[PERSON_NAME]"
type textarea "x"
type input "[PERSON_NAME]"
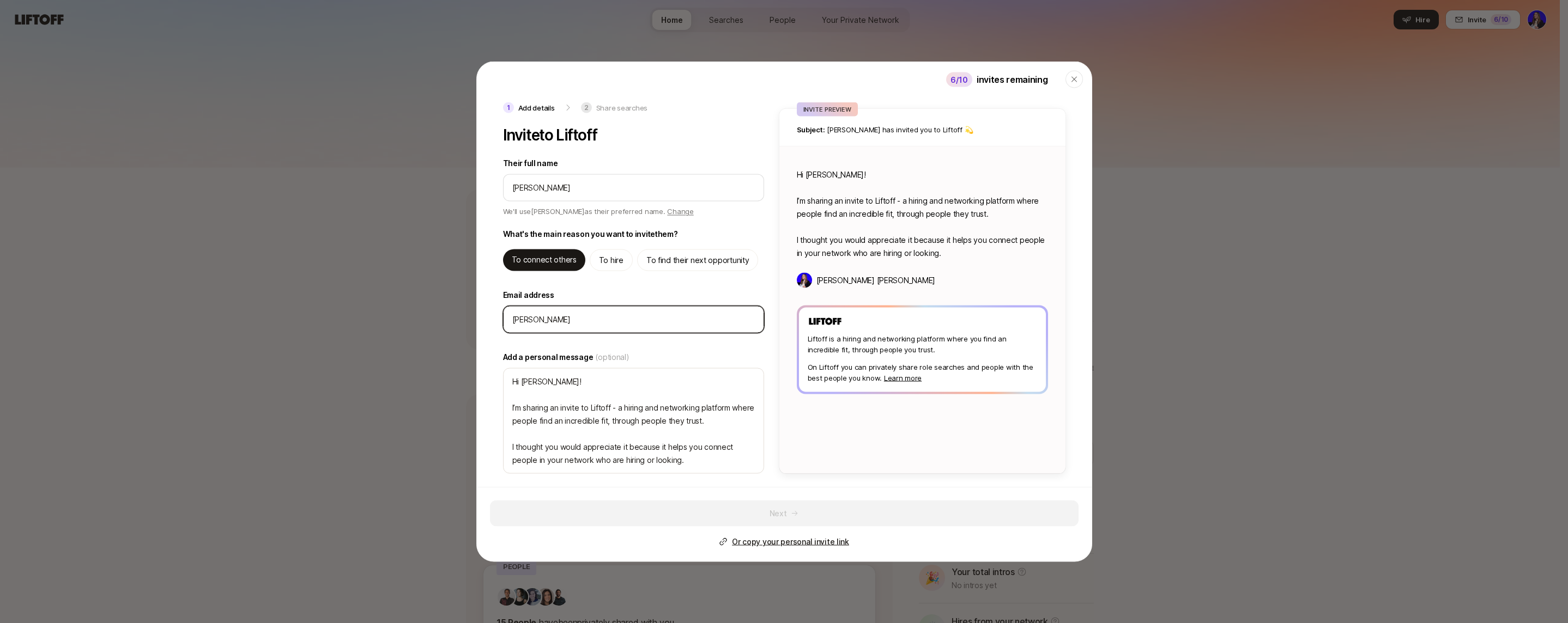
type textarea "x"
type input "colin@sempervire"
type textarea "x"
type input "colin@semperviren"
type textarea "x"
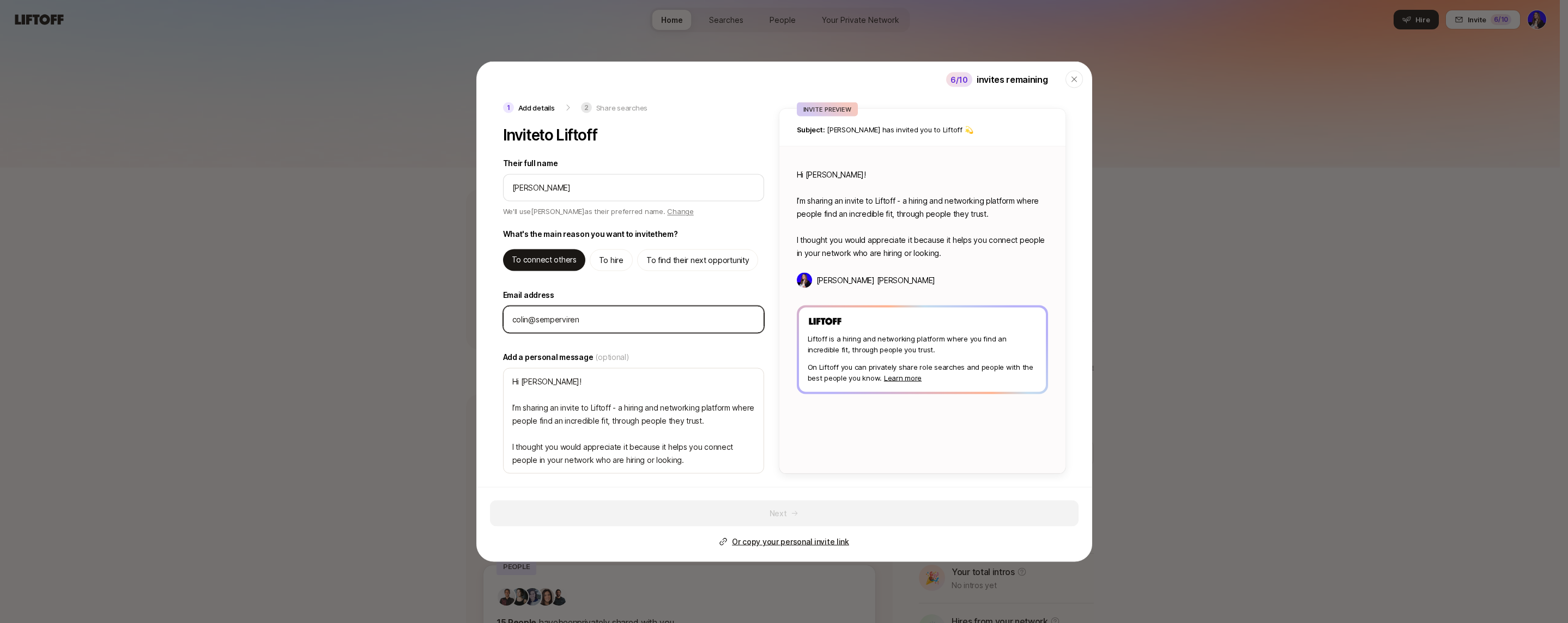
type input "[PERSON_NAME]"
type textarea "x"
type input "[PERSON_NAME]"
type textarea "x"
type input "[PERSON_NAME]"
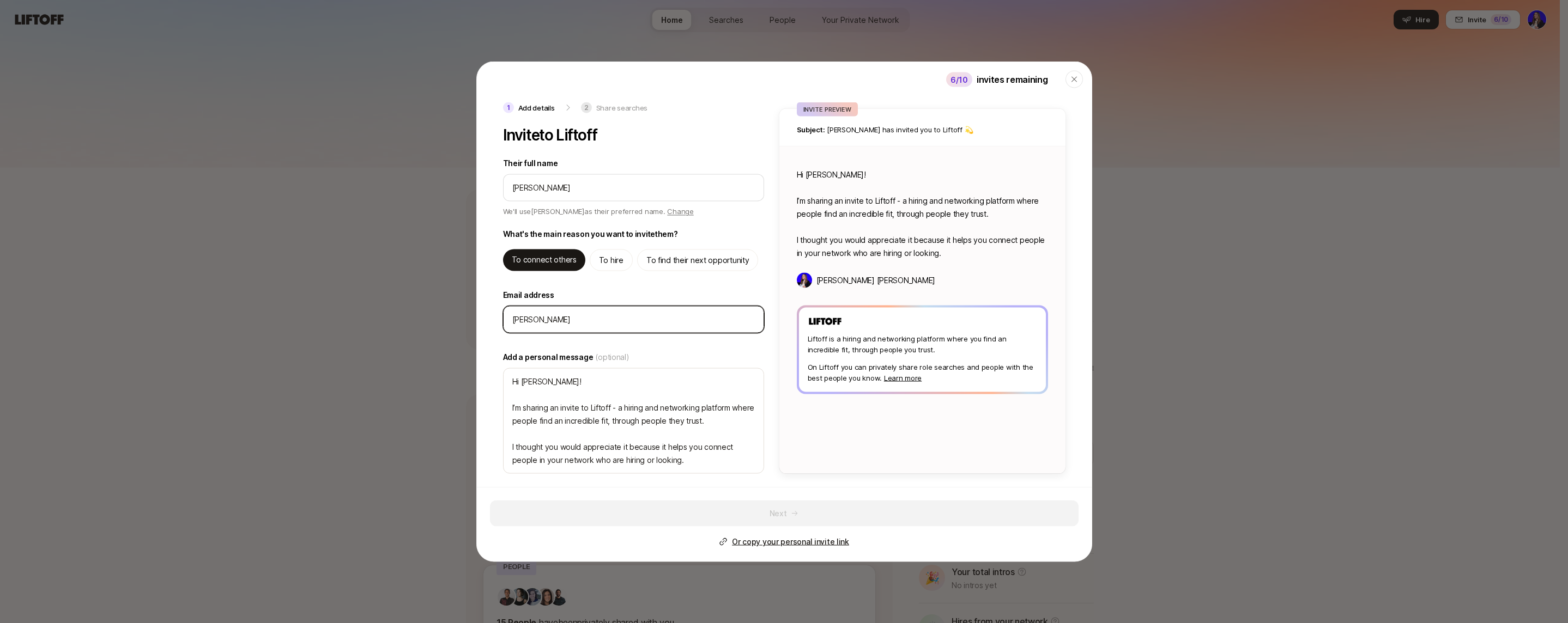
type textarea "x"
type input "[PERSON_NAME]."
type textarea "x"
type input "[PERSON_NAME]"
type textarea "x"
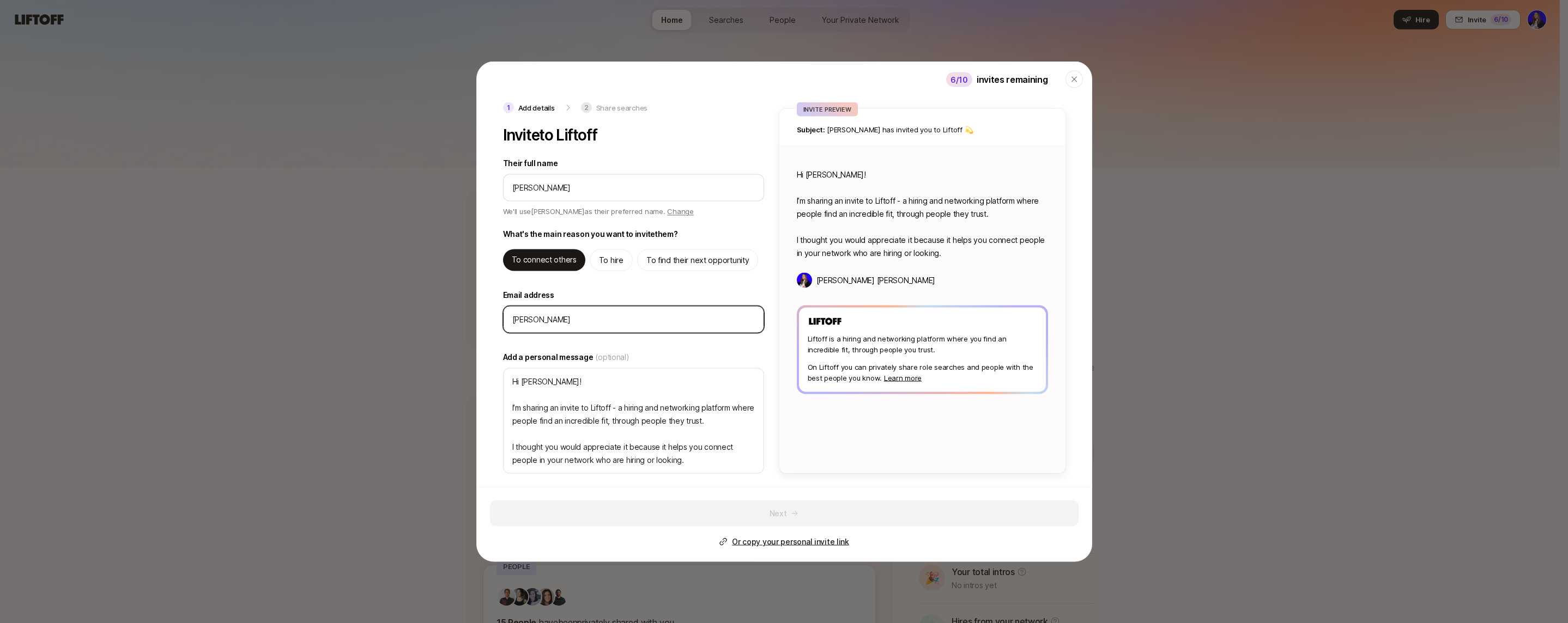
type input "[PERSON_NAME][EMAIL_ADDRESS][DOMAIN_NAME]"
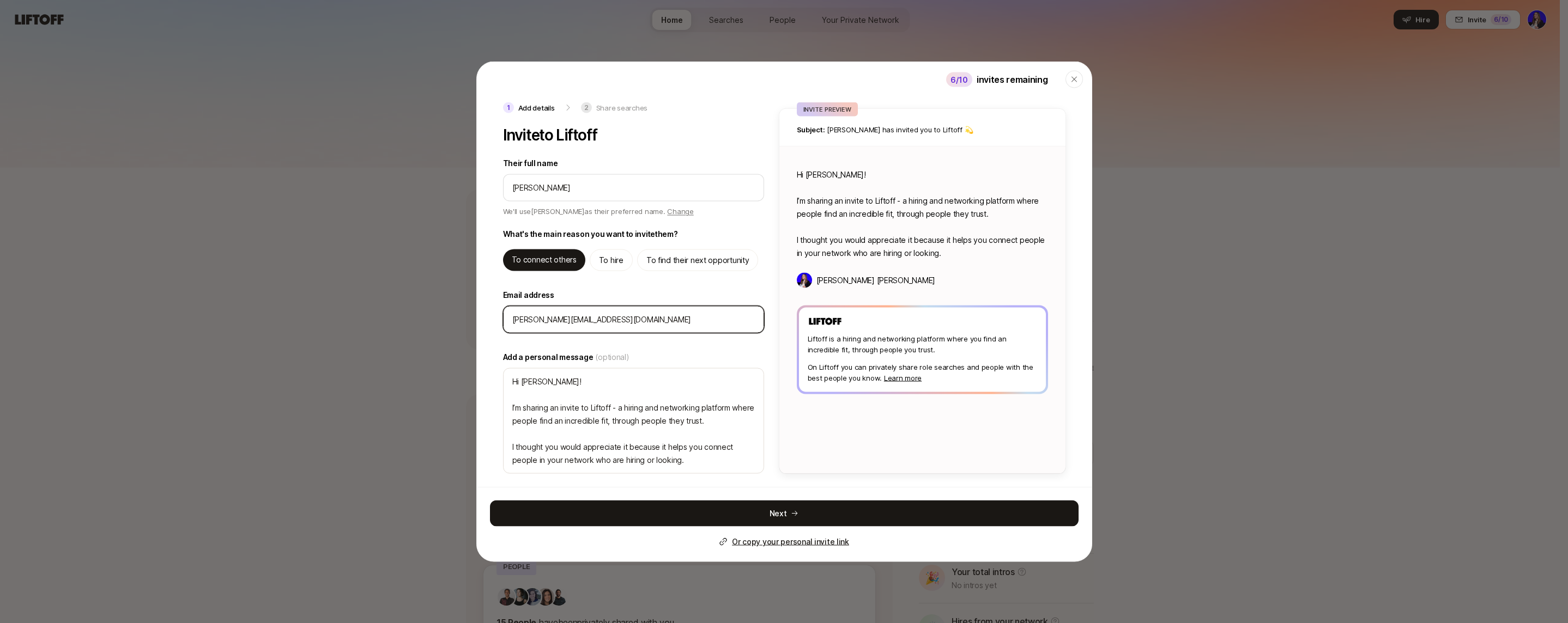
type textarea "x"
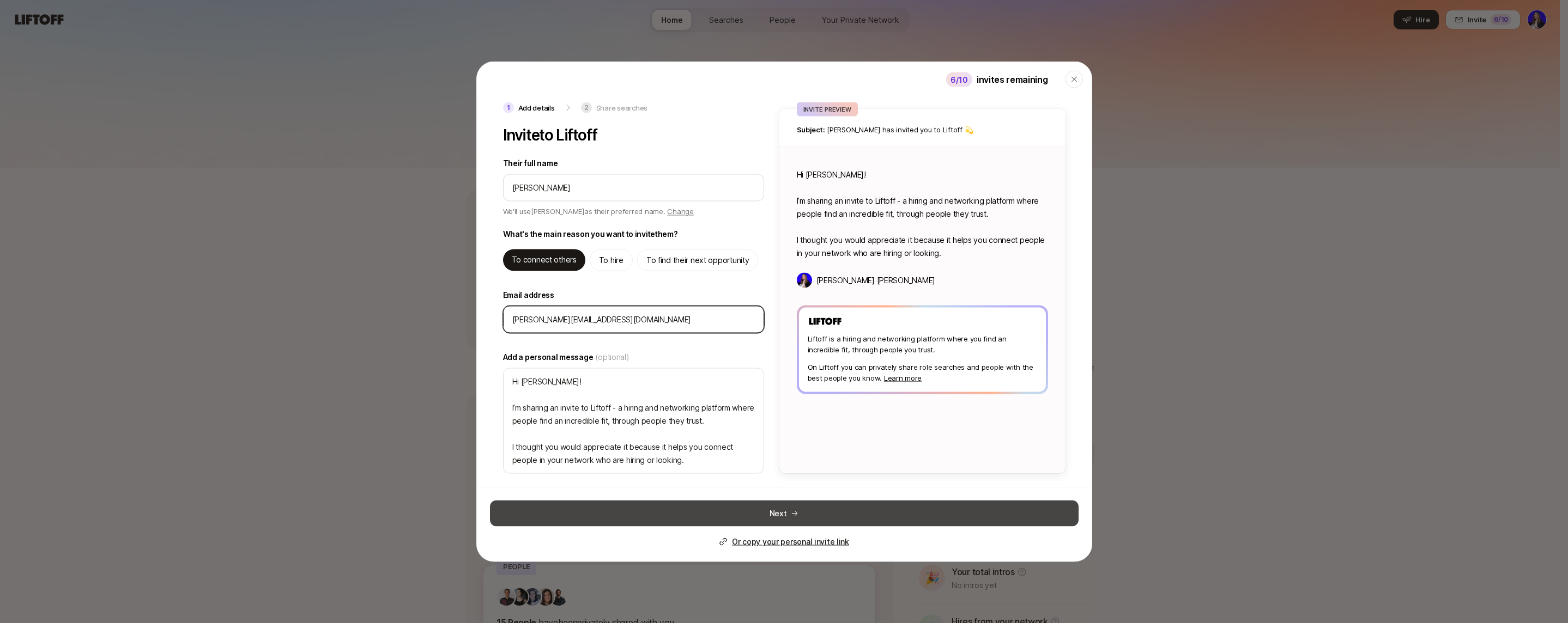
type input "[PERSON_NAME][EMAIL_ADDRESS][DOMAIN_NAME]"
click at [784, 514] on button "Next" at bounding box center [784, 513] width 589 height 26
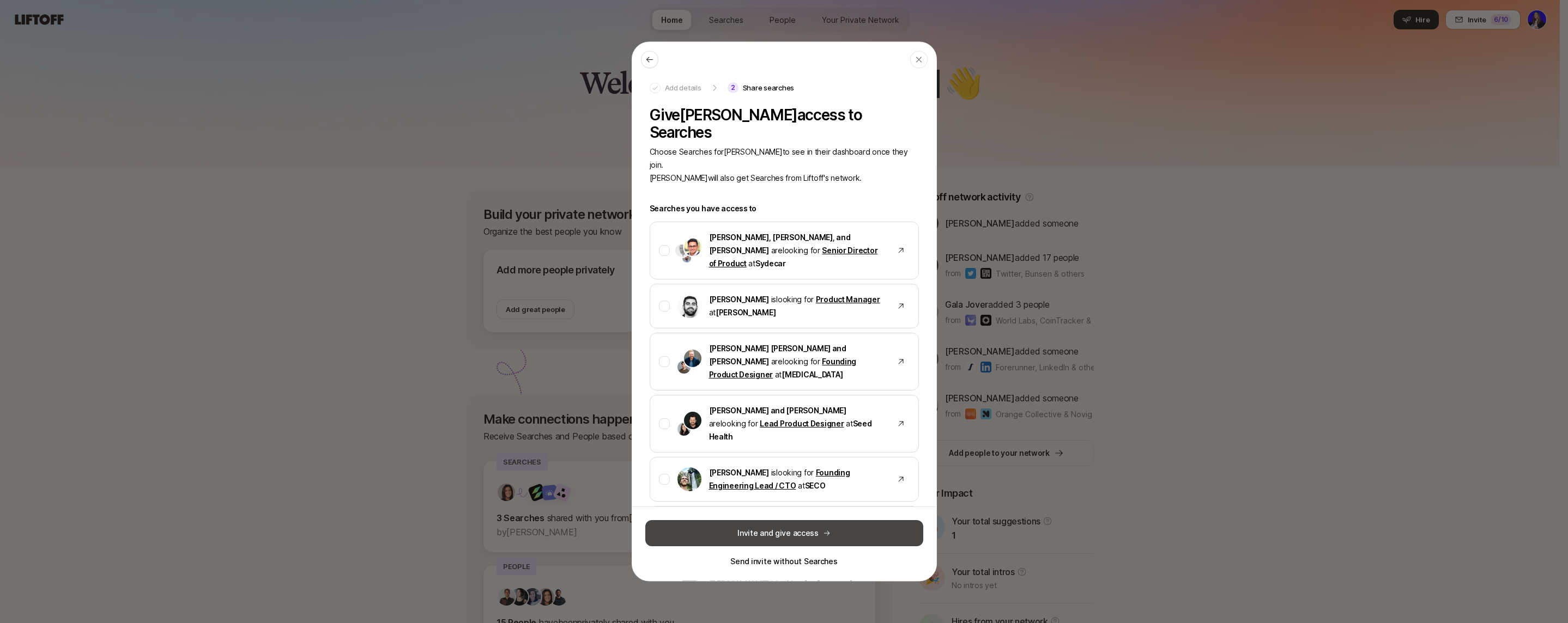
click at [775, 534] on button "Invite and give access" at bounding box center [784, 533] width 278 height 26
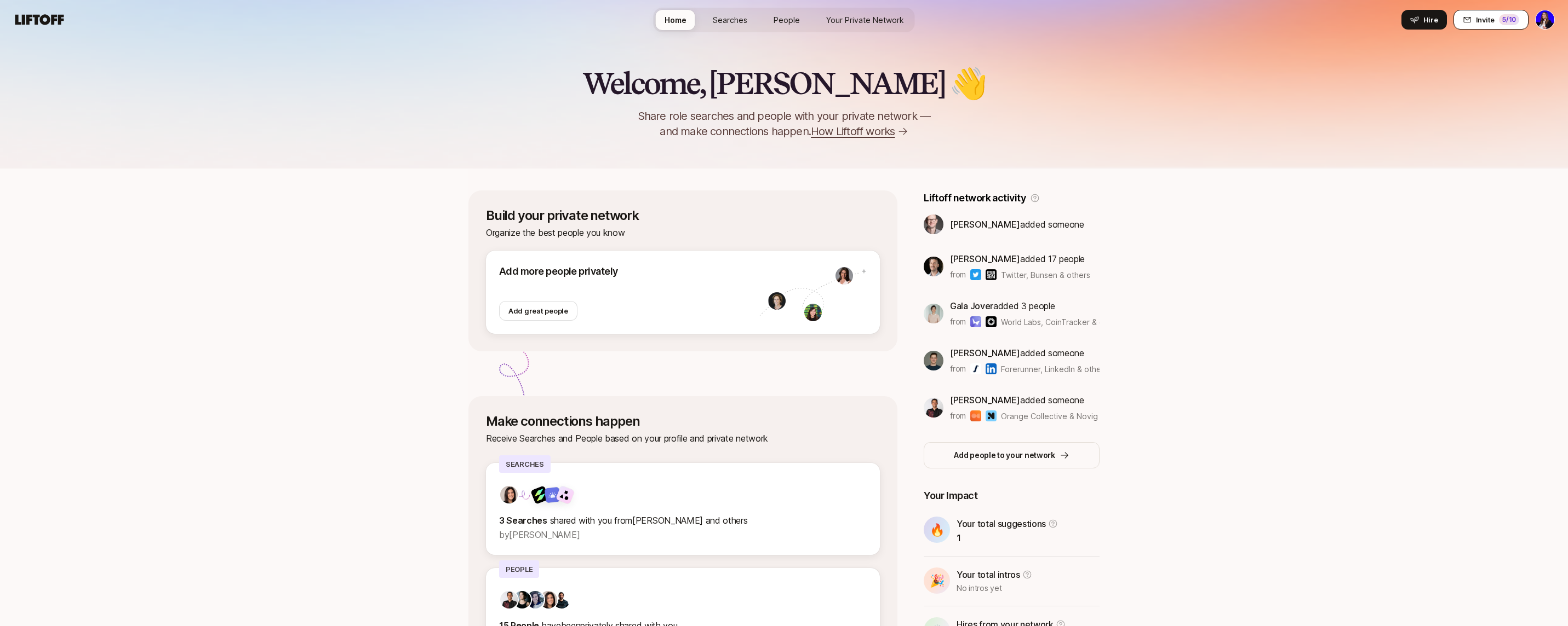
click at [1481, 19] on span "Invite" at bounding box center [1485, 20] width 18 height 11
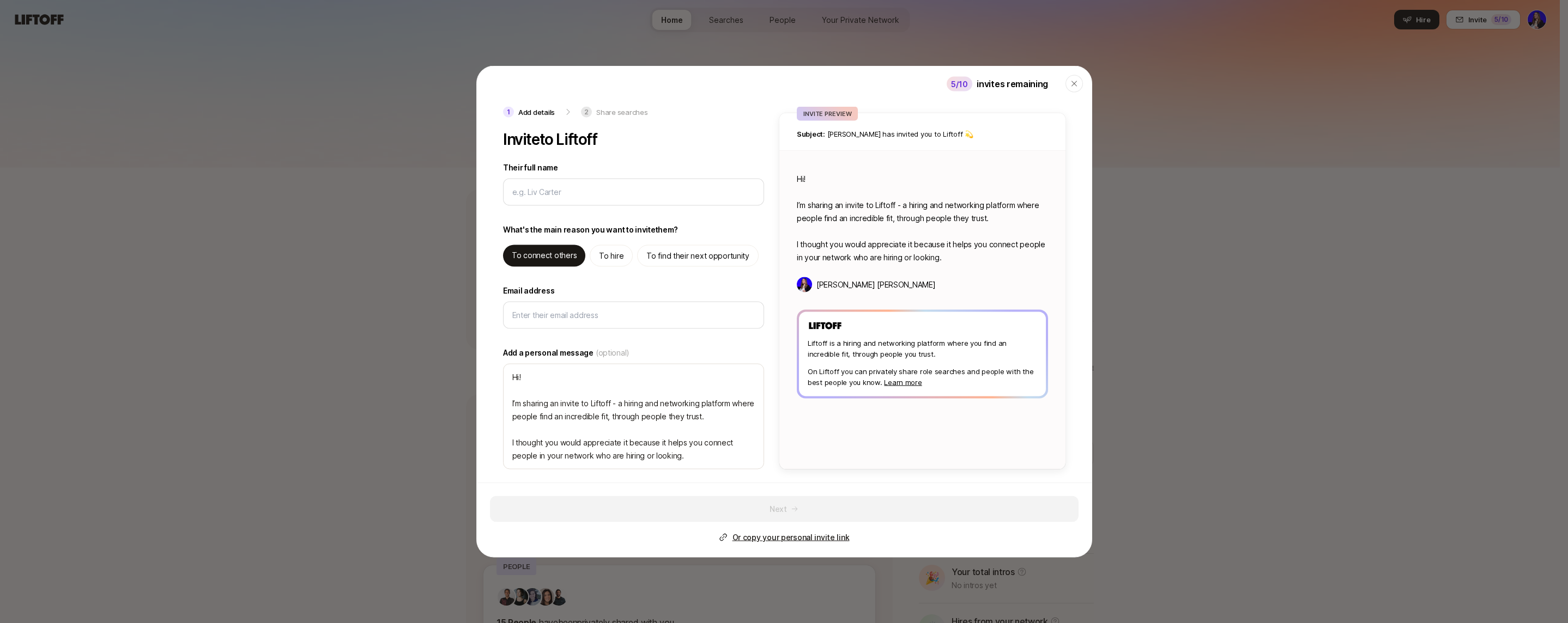
type textarea "x"
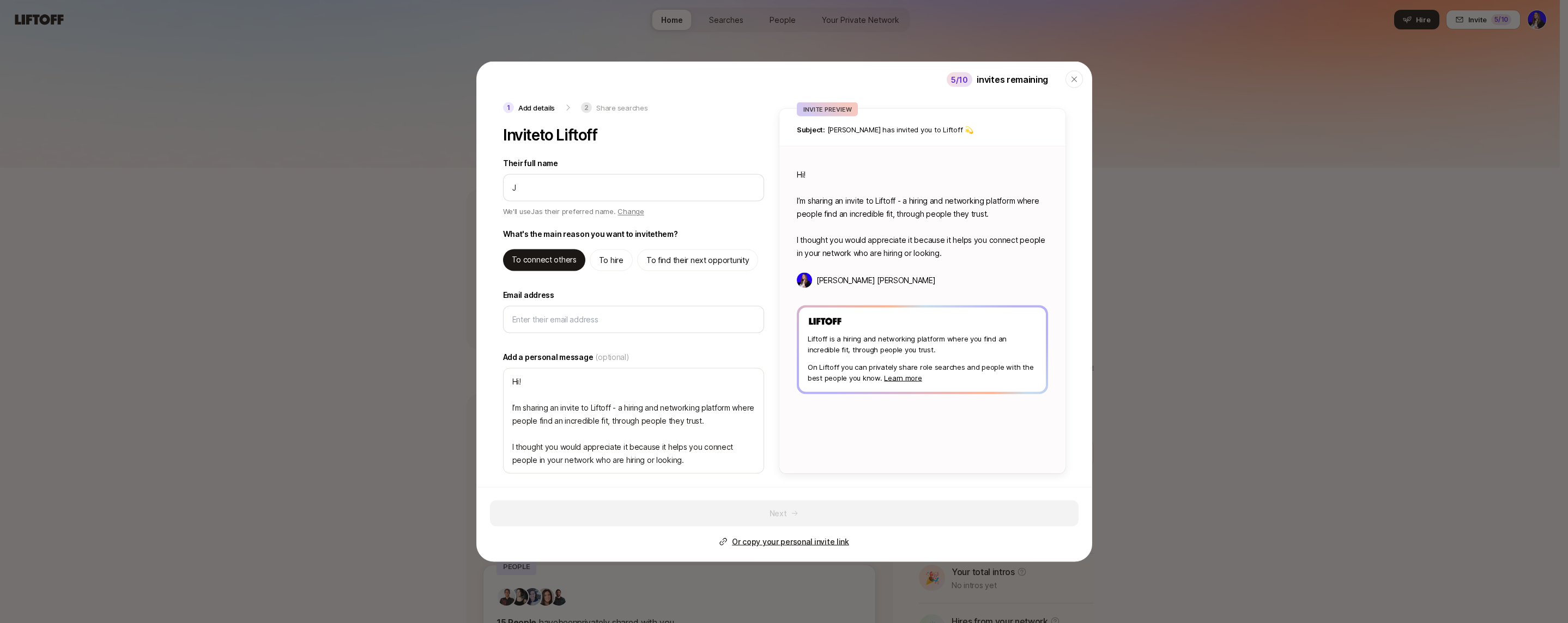
type input "[PERSON_NAME]"
type textarea "x"
type input "JOm"
type textarea "x"
type input "JOmay"
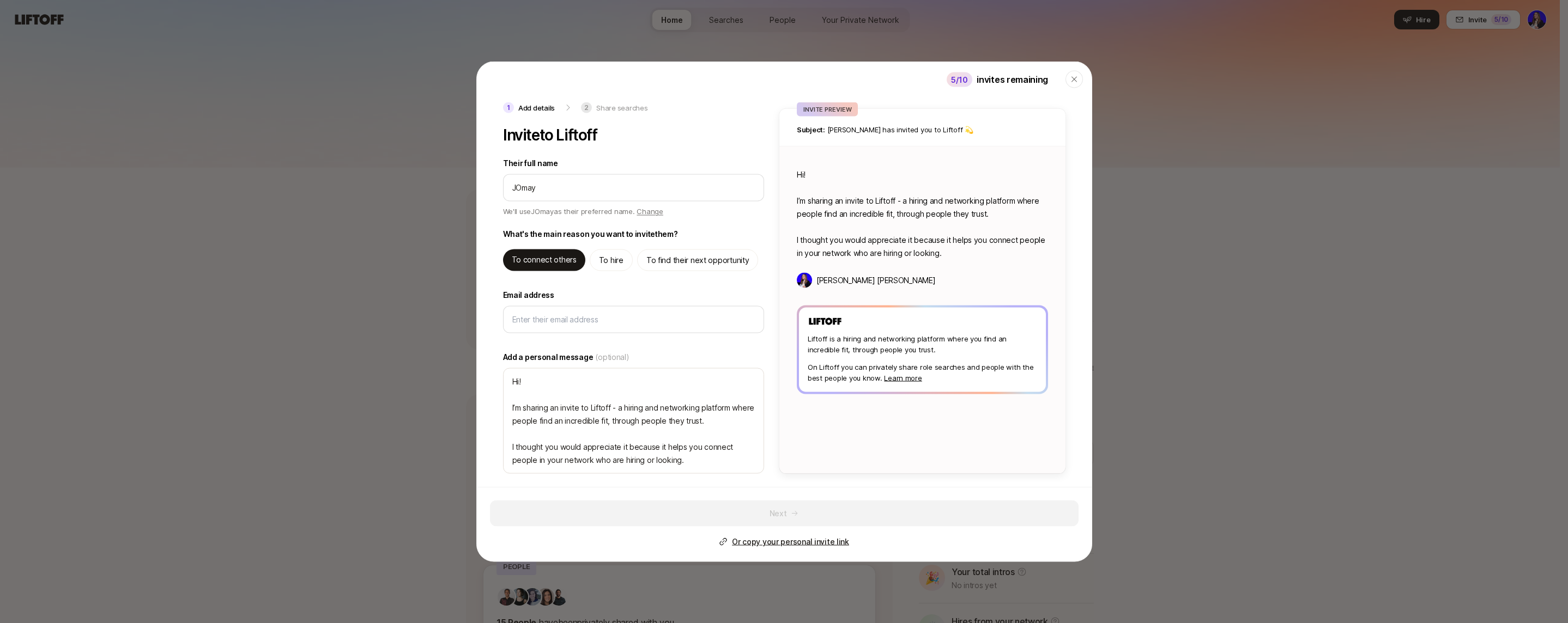
type textarea "x"
type input "JOma"
type textarea "x"
type input "JOm"
type textarea "x"
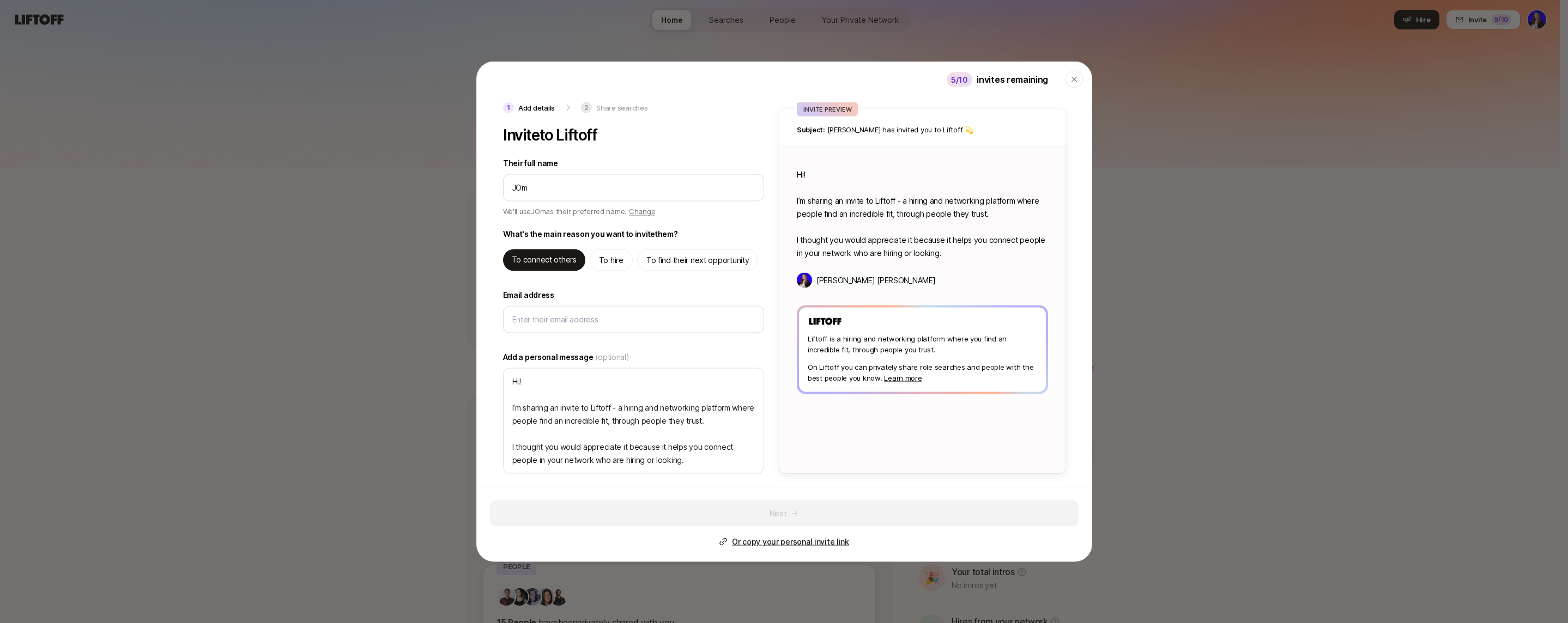
type input "[PERSON_NAME]"
type textarea "x"
type input "J"
type textarea "x"
type input "Jo"
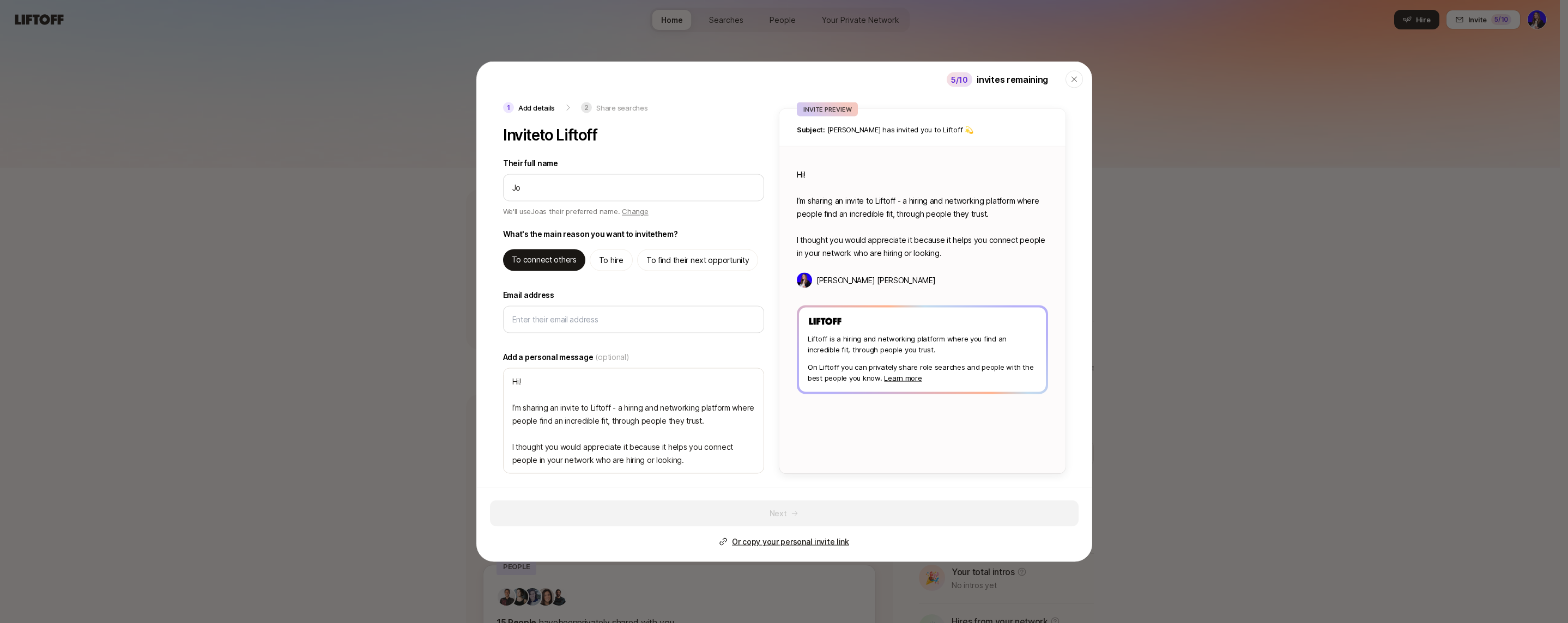
type textarea "x"
type input "Jom"
type textarea "x"
type input "Joma"
type textarea "x"
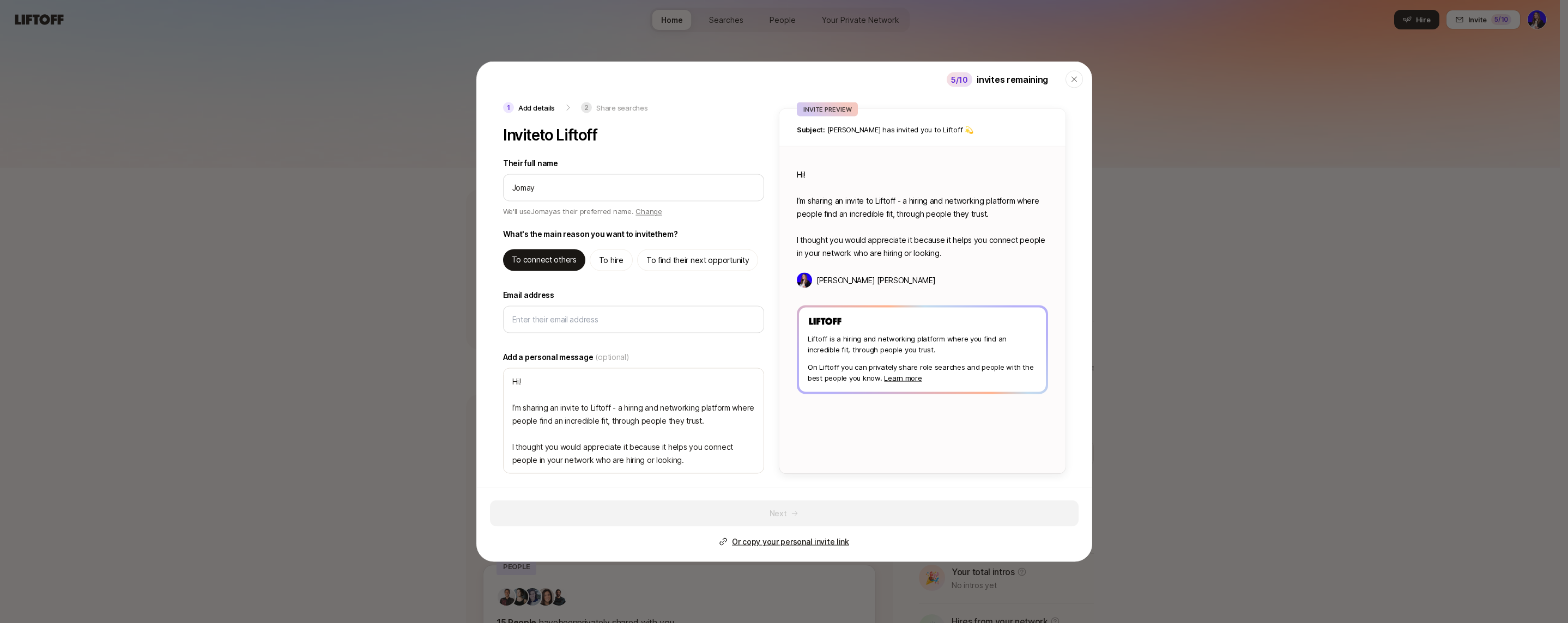
type input "Jomayr"
type textarea "x"
type input "Jomayra"
type textarea "x"
type input "Jomayra"
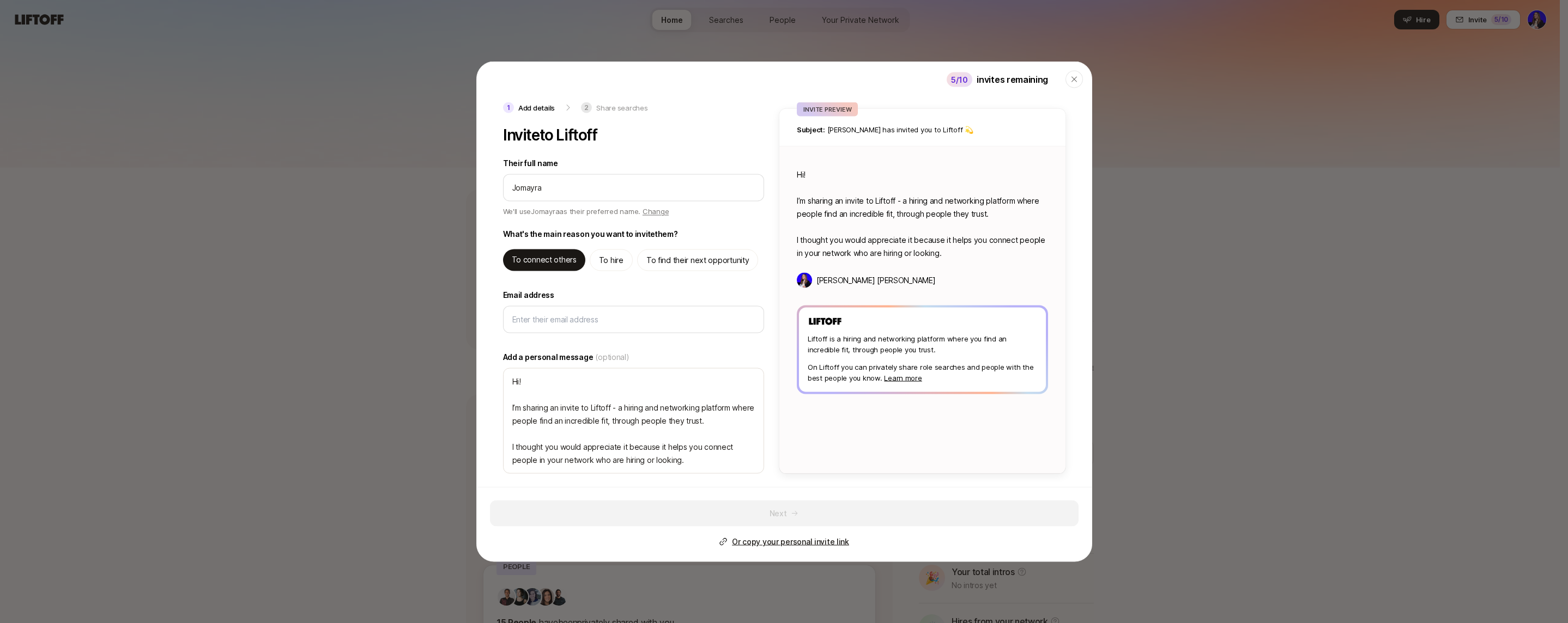
type textarea "x"
type input "[PERSON_NAME]"
type textarea "x"
type input "Jomayra He"
type textarea "x"
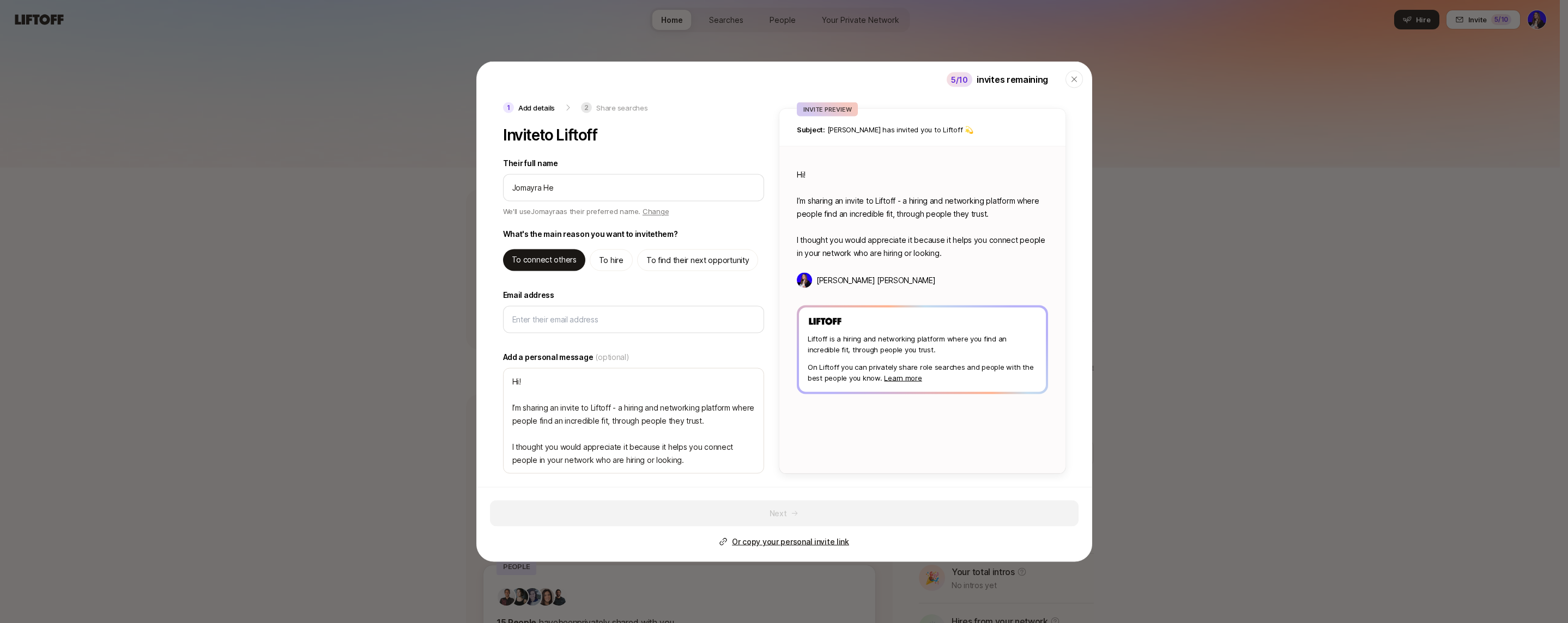
type input "Jomayra Her"
type textarea "x"
type input "[PERSON_NAME]"
type textarea "x"
type input "[PERSON_NAME]"
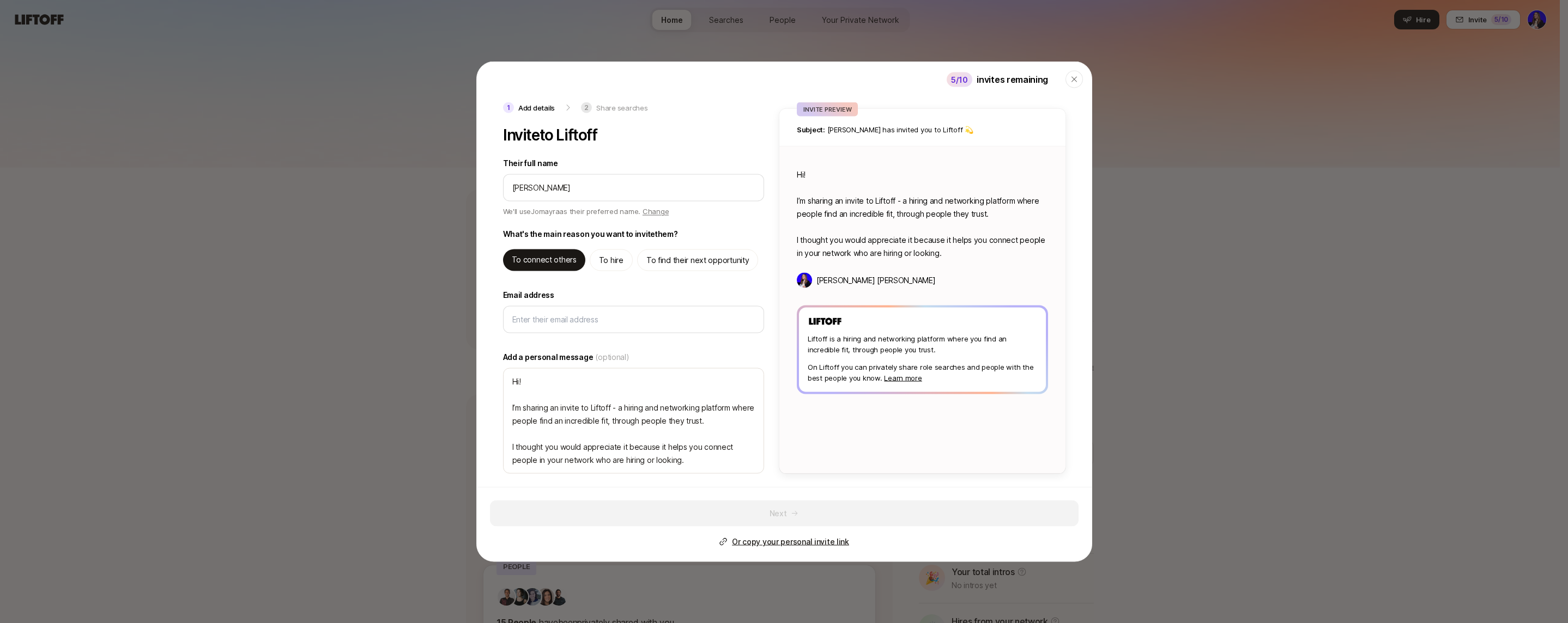
type textarea "x"
type input "[PERSON_NAME]"
type textarea "x"
type input "[PERSON_NAME]"
type textarea "x"
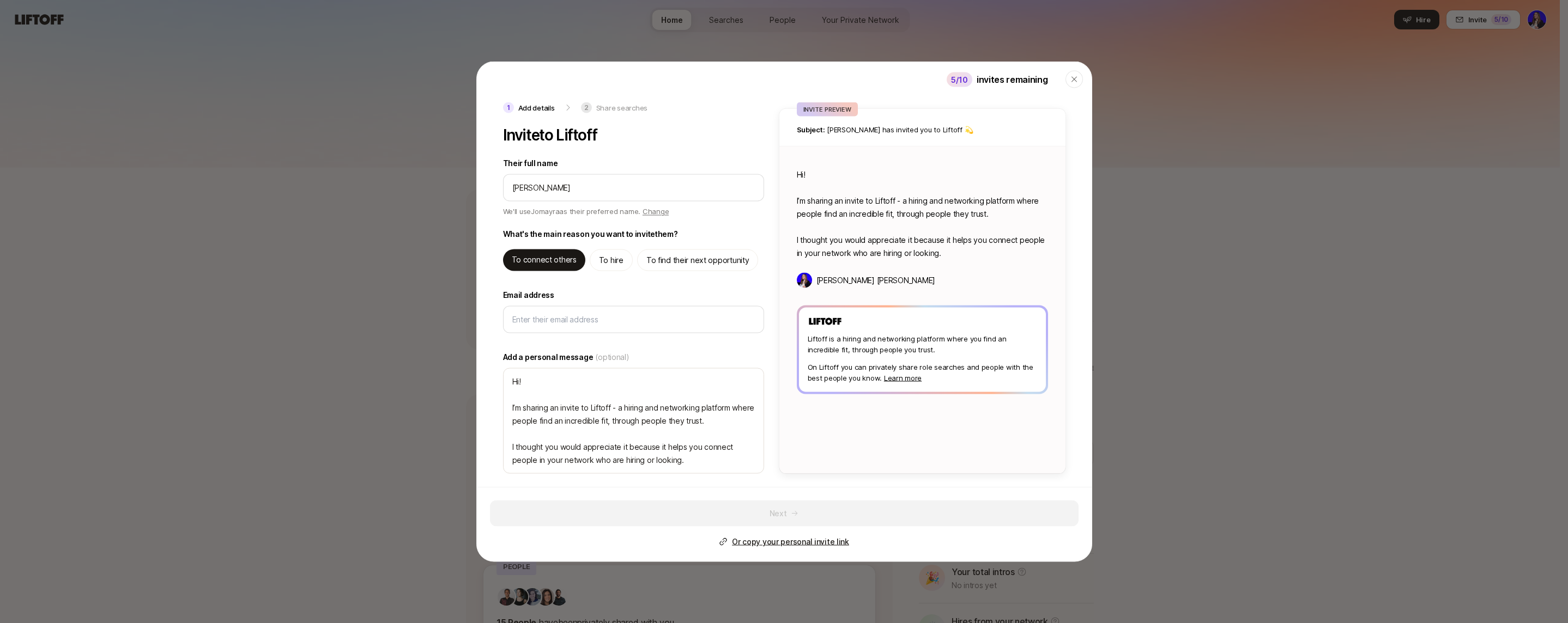
type textarea "Hi Jomayra! I’m sharing an invite to Liftoff - a hiring and networking platform…"
click at [611, 261] on p "To hire" at bounding box center [611, 260] width 24 height 13
type textarea "x"
type textarea "Hi Jomayra! I’m sharing an invite to Liftoff - you can use it to hire, and find…"
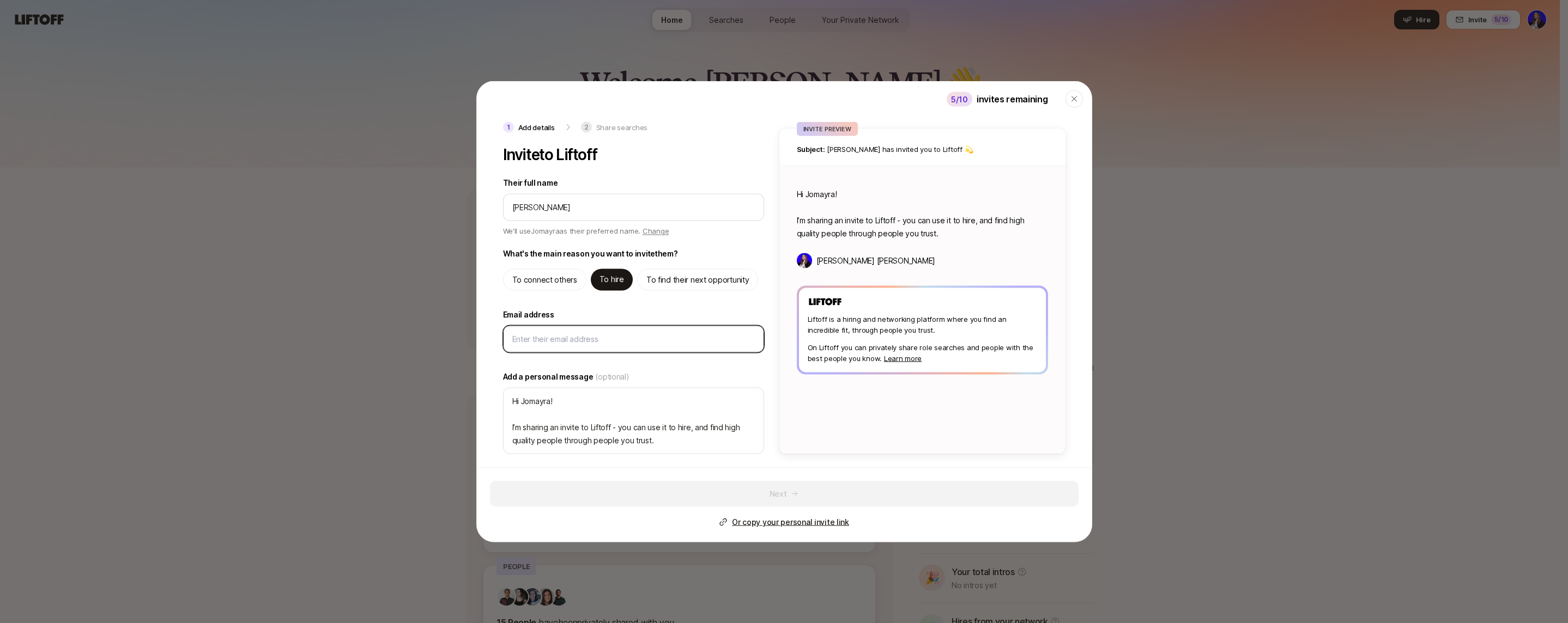
click at [551, 336] on input "Email address" at bounding box center [634, 339] width 242 height 13
type textarea "x"
type input "j"
type textarea "x"
type input "jo"
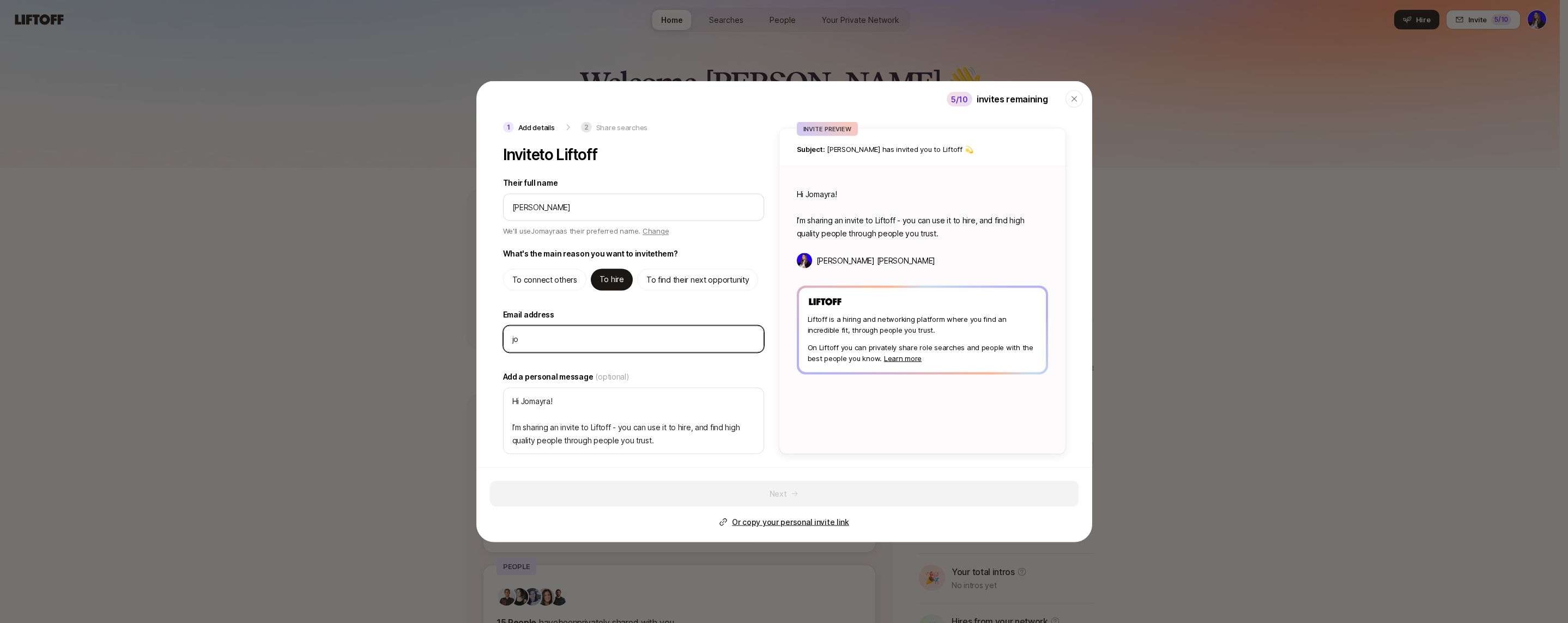
type textarea "x"
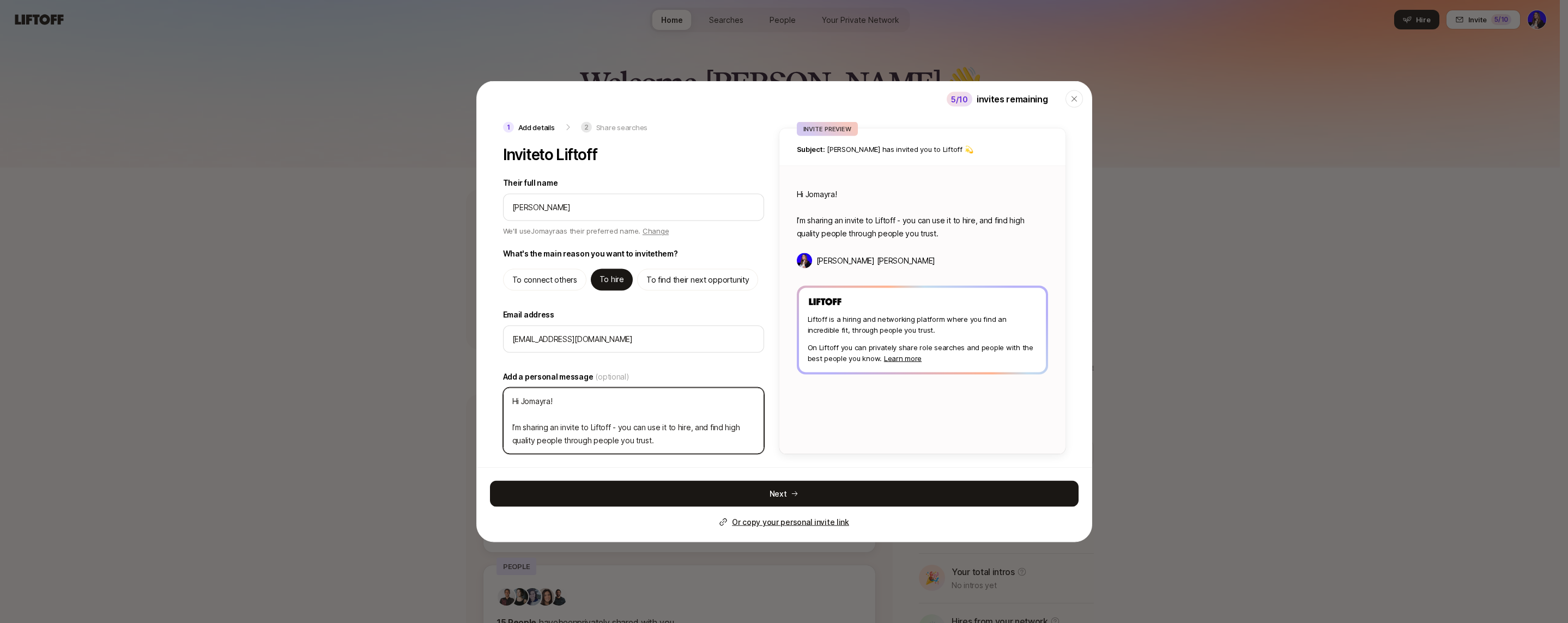
drag, startPoint x: 654, startPoint y: 440, endPoint x: 535, endPoint y: 383, distance: 131.9
click at [536, 386] on div "Add a personal message (optional) Hi [PERSON_NAME]! I’m sharing an invite to Li…" at bounding box center [633, 412] width 261 height 84
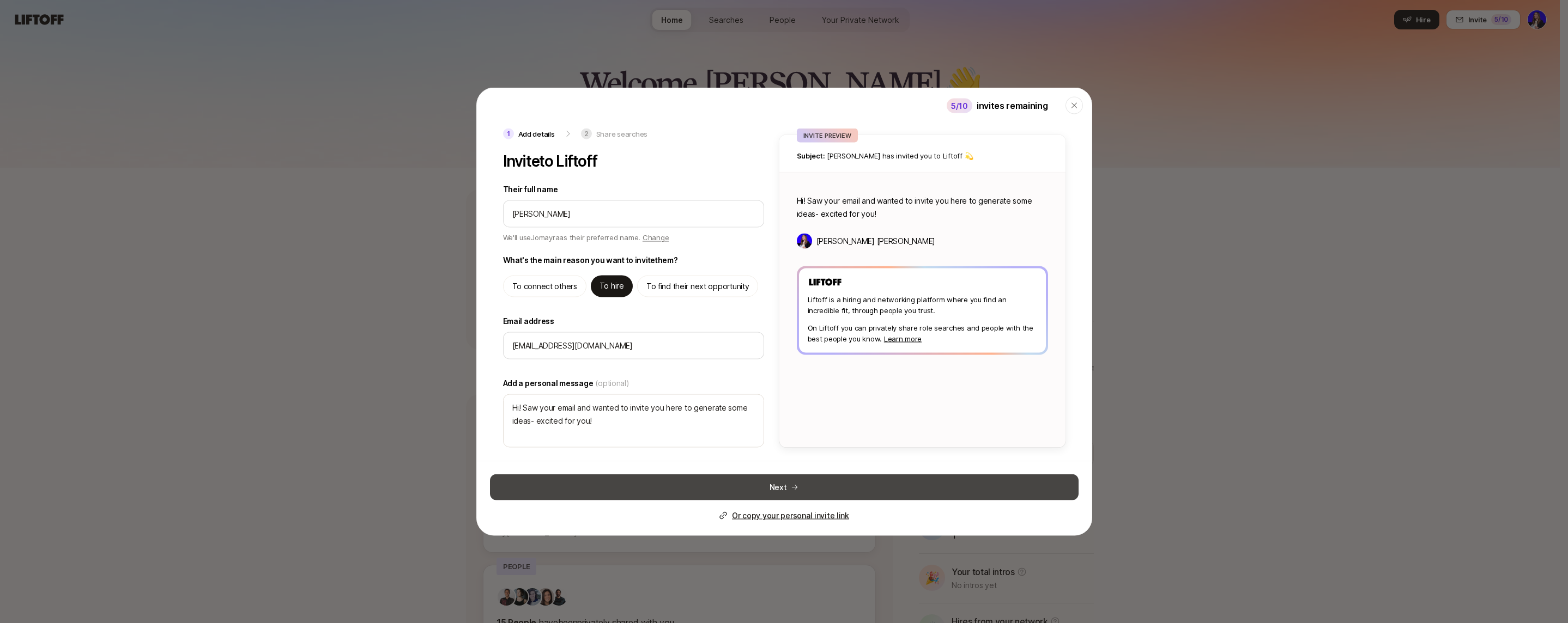
click at [852, 483] on button "Next" at bounding box center [784, 487] width 589 height 26
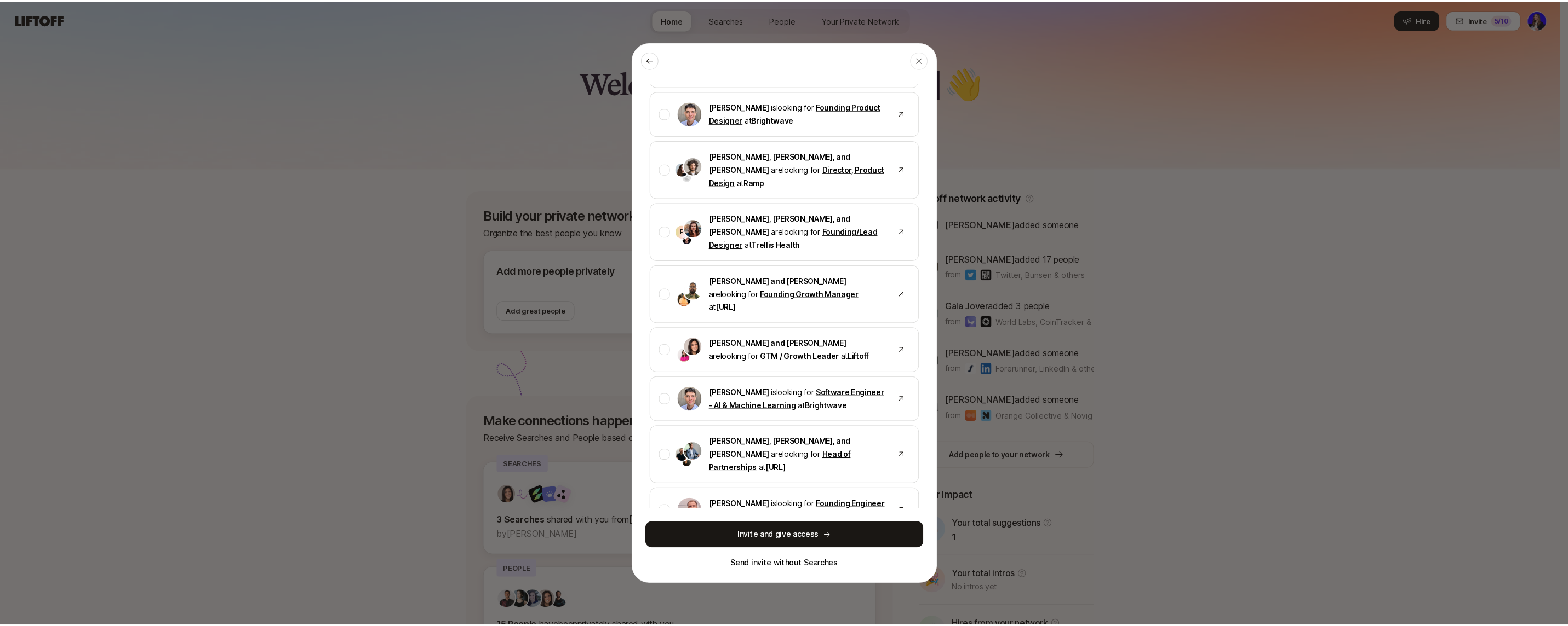
scroll to position [676, 0]
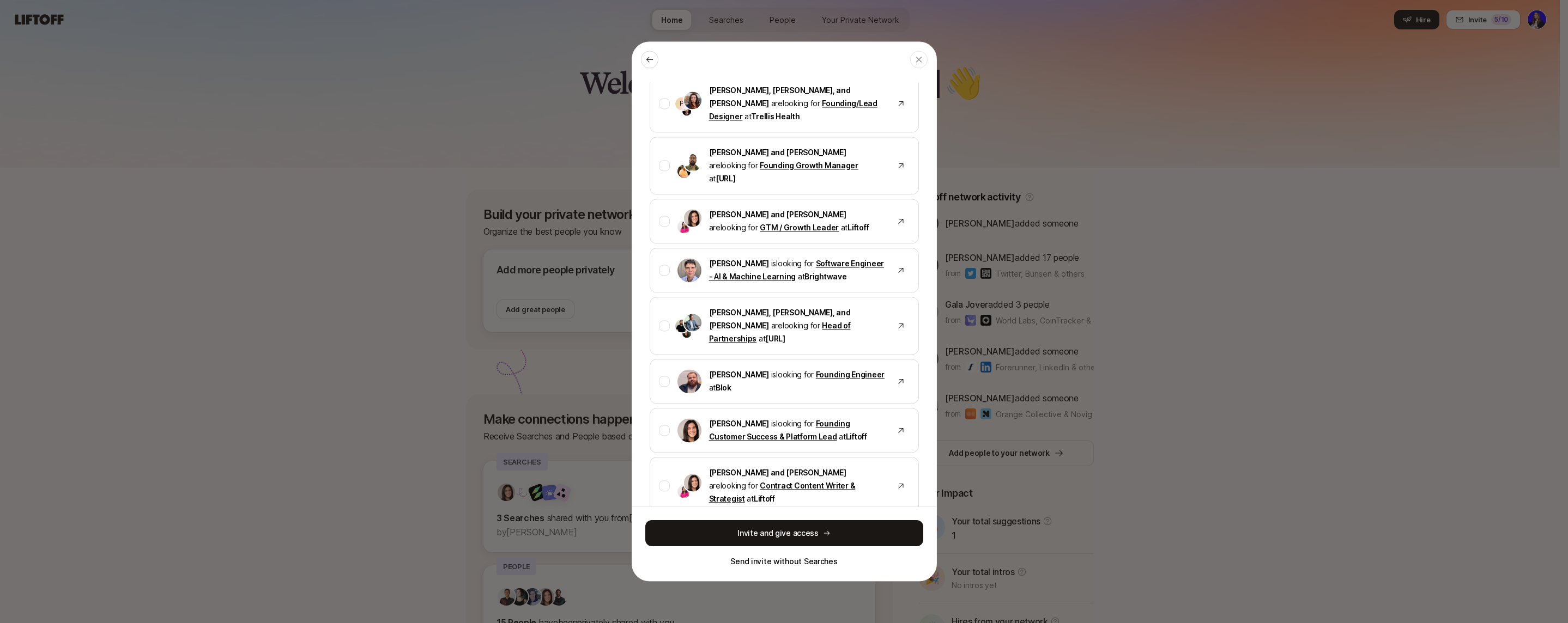
drag, startPoint x: 777, startPoint y: 532, endPoint x: 657, endPoint y: 505, distance: 123.0
click at [643, 504] on div "Add details 2 Share searches Give Jomayra access to Searches Choose Searches fo…" at bounding box center [785, 331] width 304 height 498
drag, startPoint x: 782, startPoint y: 529, endPoint x: 419, endPoint y: 487, distance: 365.4
click at [419, 487] on body "Home Searches People Your Private Network Hire Home Searches People Your Privat…" at bounding box center [780, 312] width 1560 height 623
click at [766, 534] on button "Invite and give access" at bounding box center [784, 533] width 278 height 26
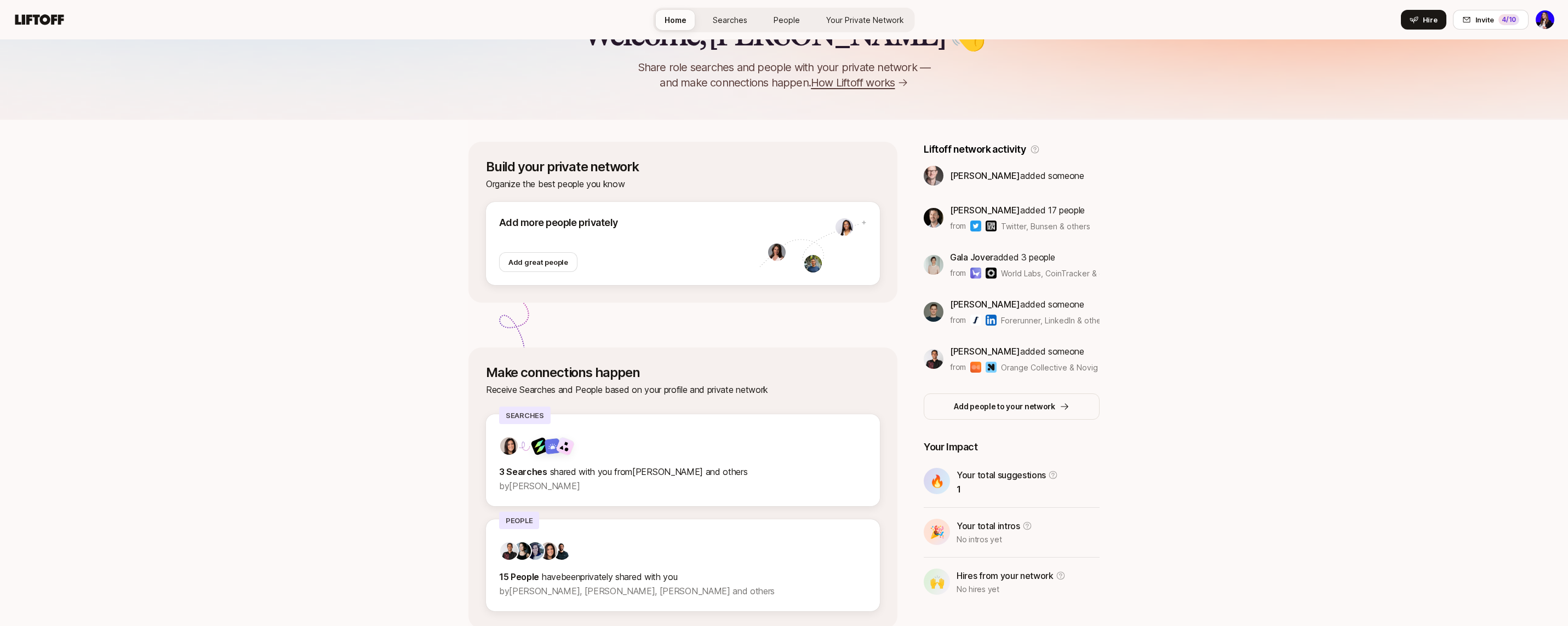
scroll to position [0, 0]
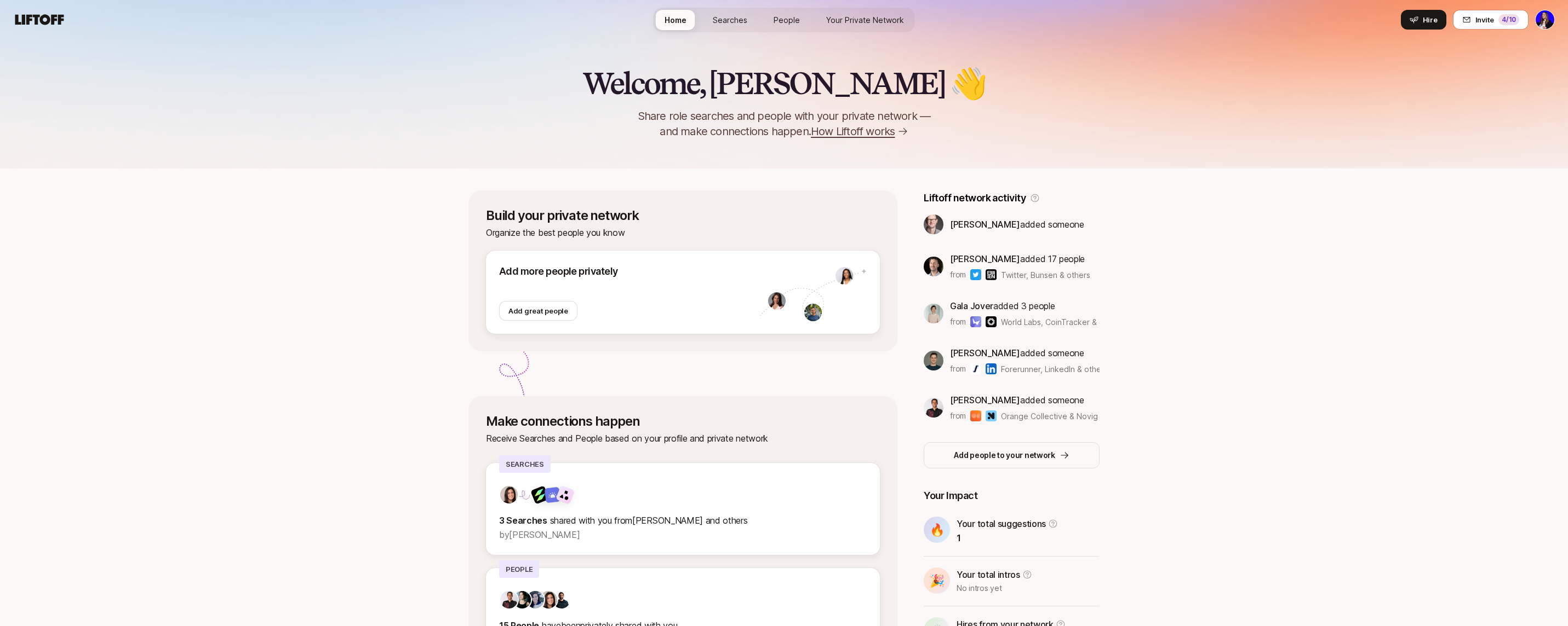
click at [746, 19] on span "Searches" at bounding box center [730, 20] width 34 height 12
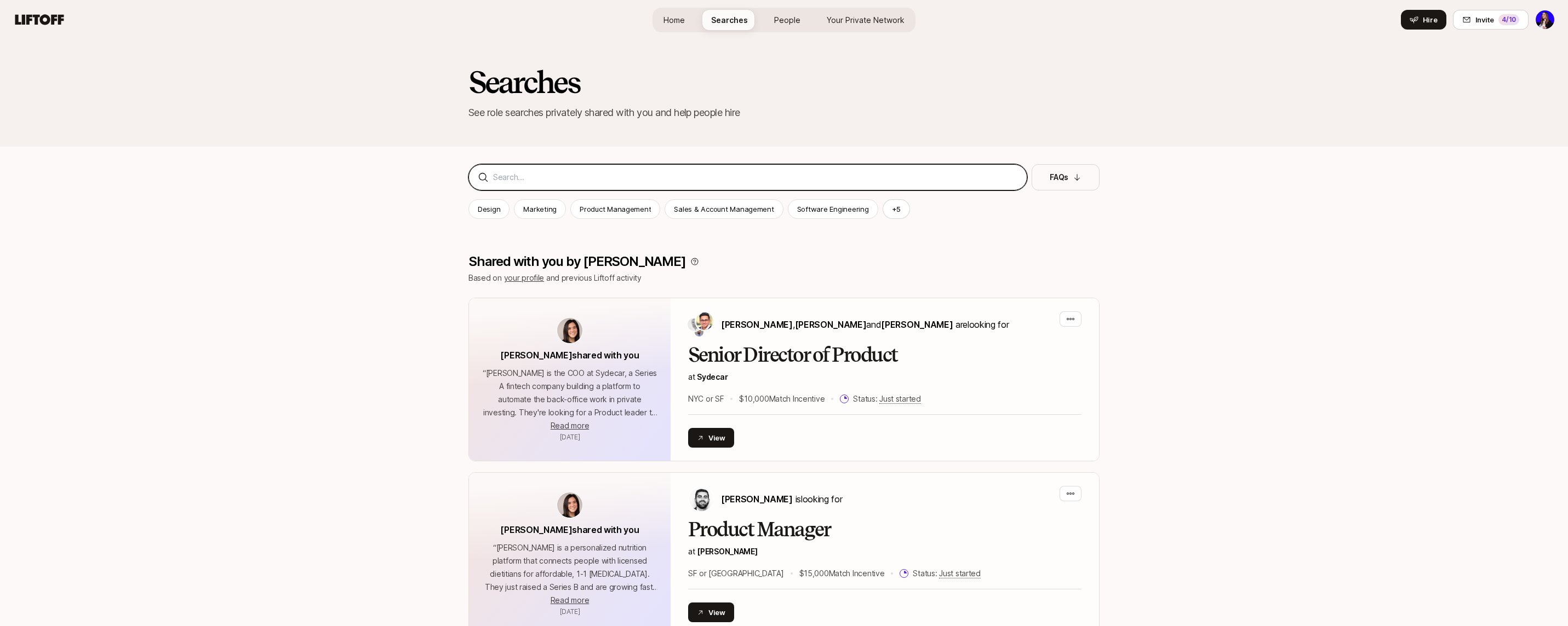
click at [740, 183] on input at bounding box center [756, 177] width 525 height 13
click at [797, 24] on span "People" at bounding box center [787, 20] width 26 height 12
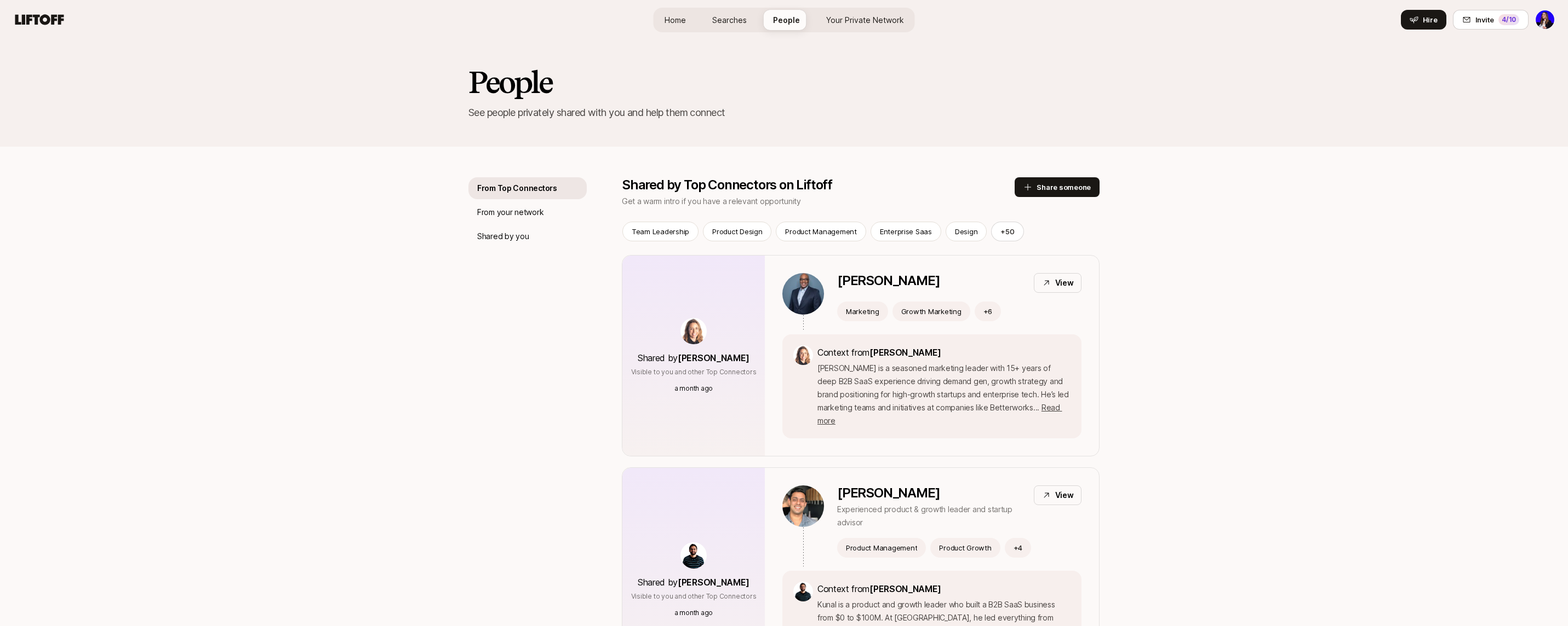
click at [671, 26] on link "Home" at bounding box center [675, 20] width 39 height 20
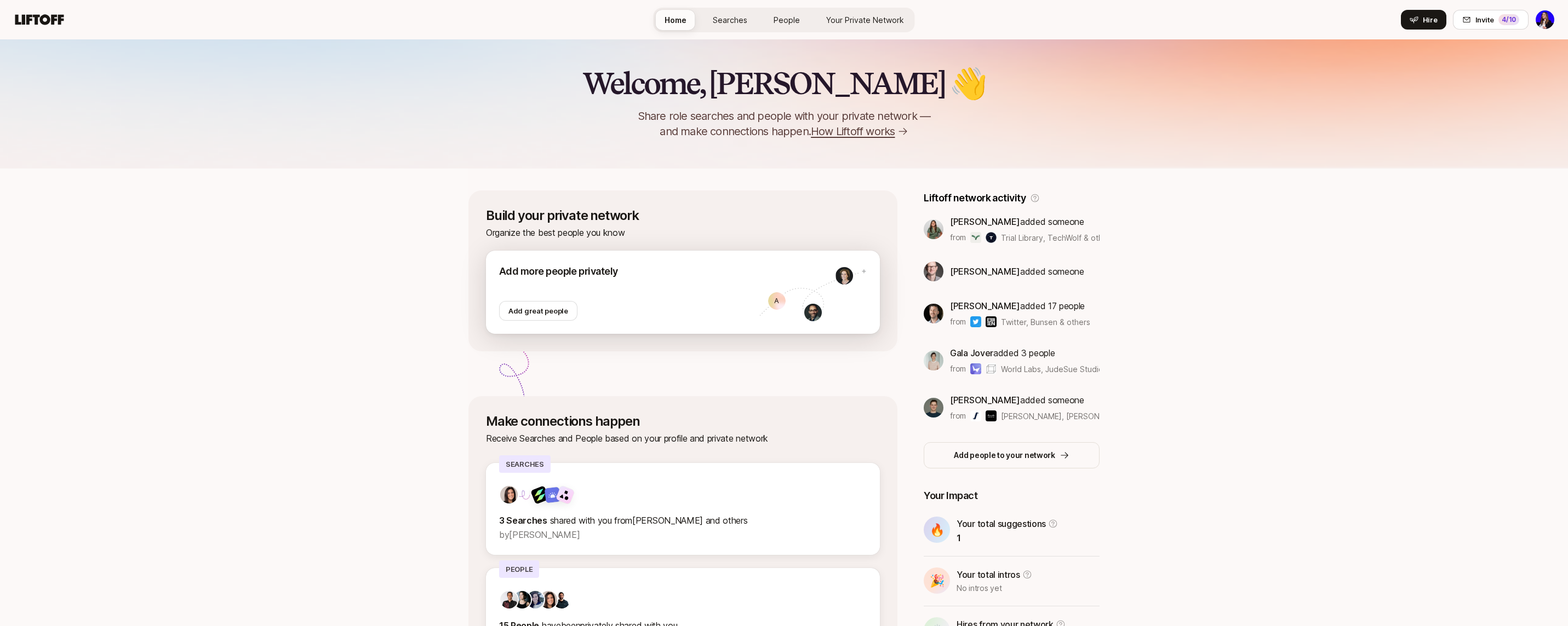
scroll to position [95, 0]
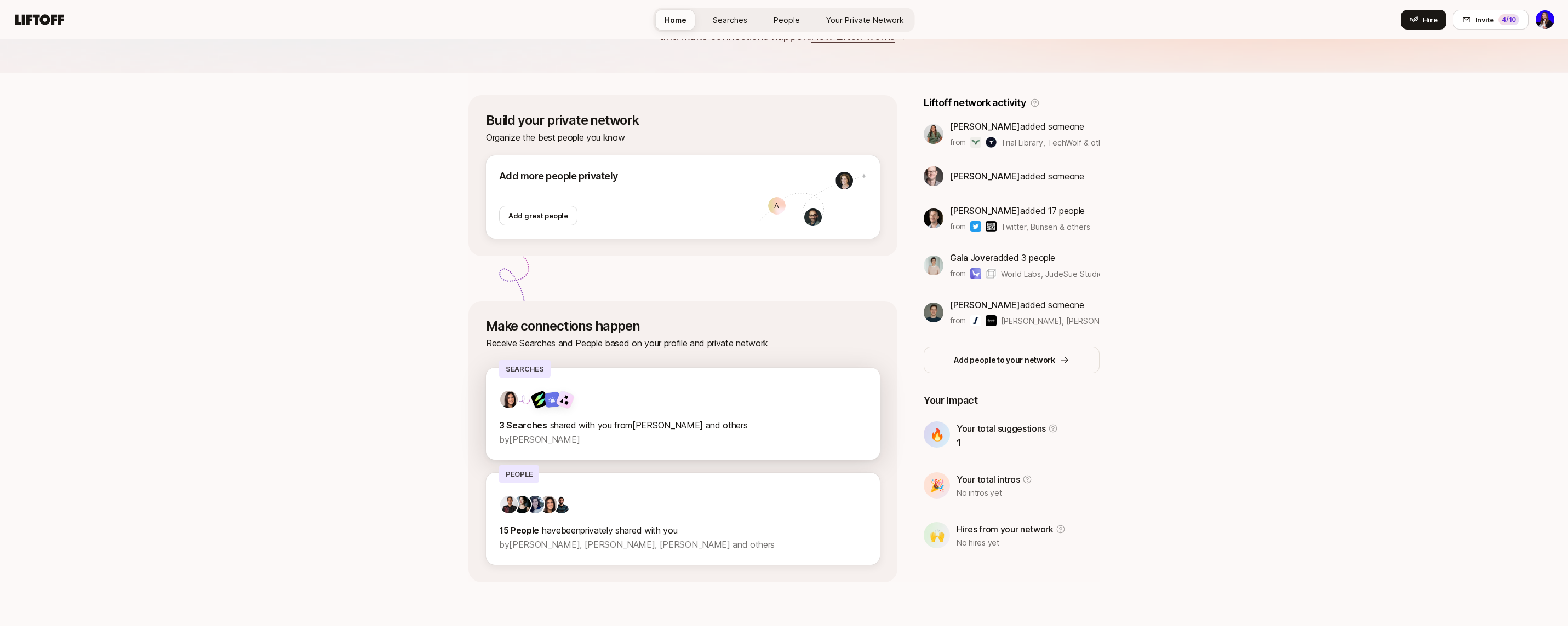
click at [750, 421] on p "3 Searches shared with you from [PERSON_NAME] and others" at bounding box center [683, 425] width 368 height 14
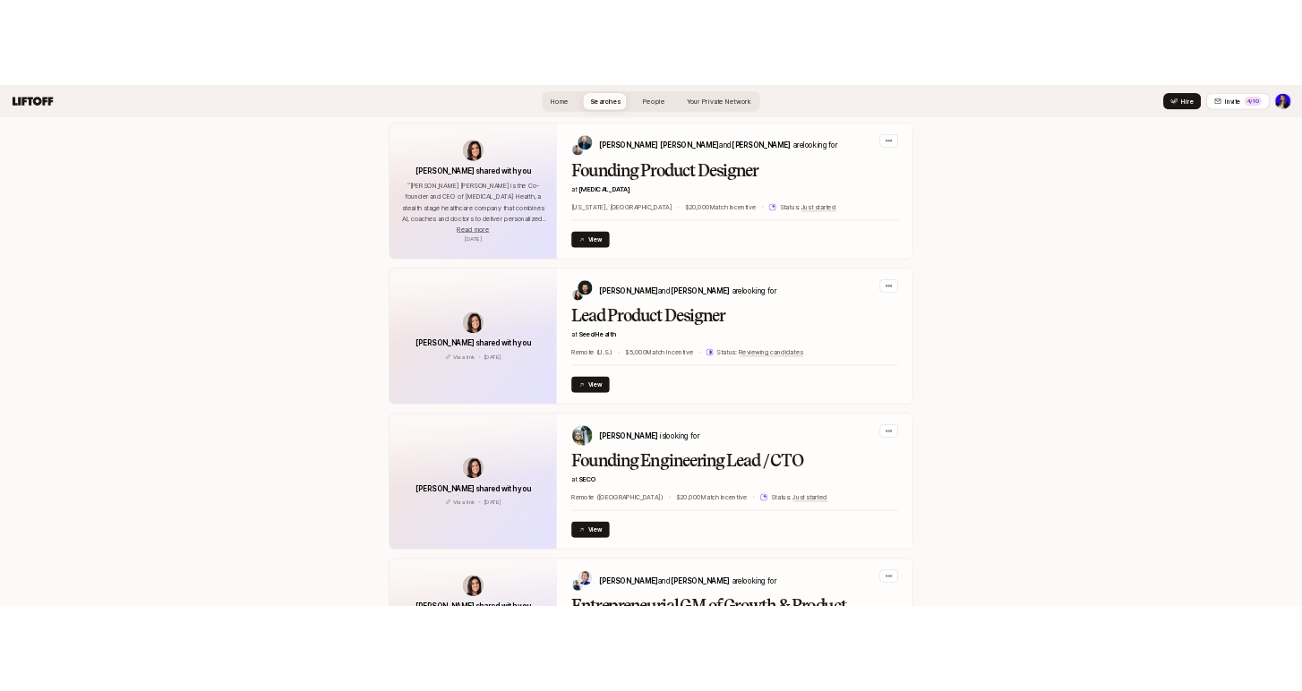
scroll to position [1053, 0]
